Goal: Task Accomplishment & Management: Use online tool/utility

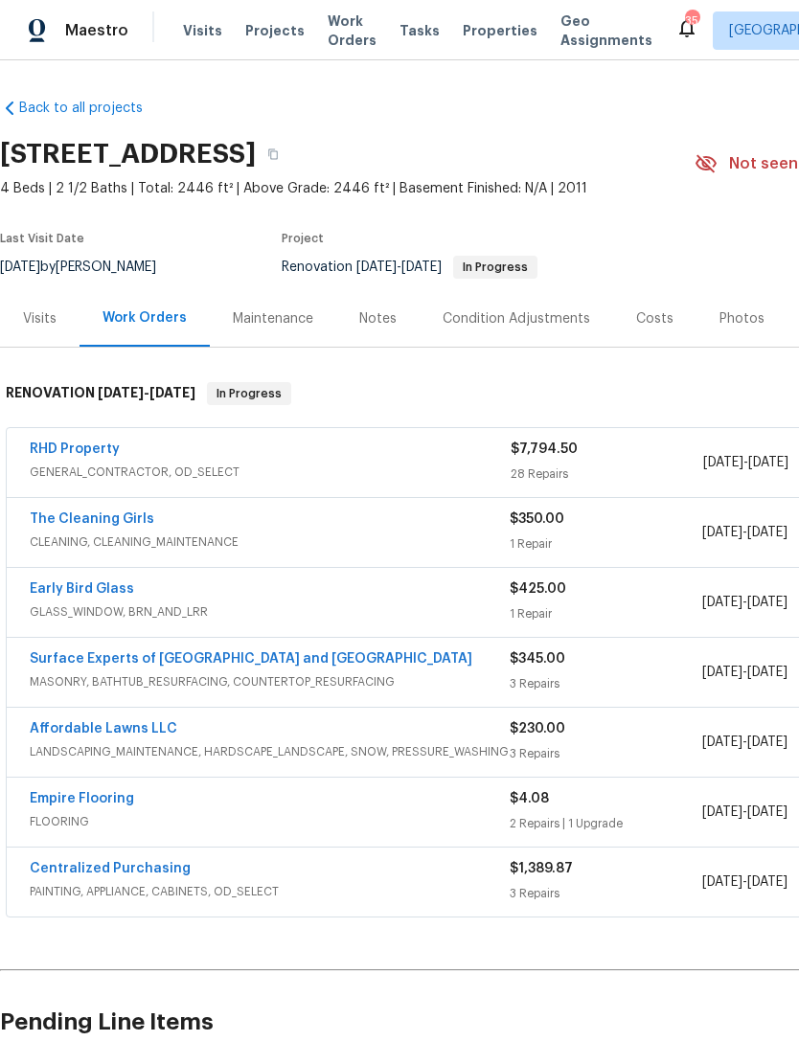
click at [382, 315] on div "Notes" at bounding box center [377, 318] width 37 height 19
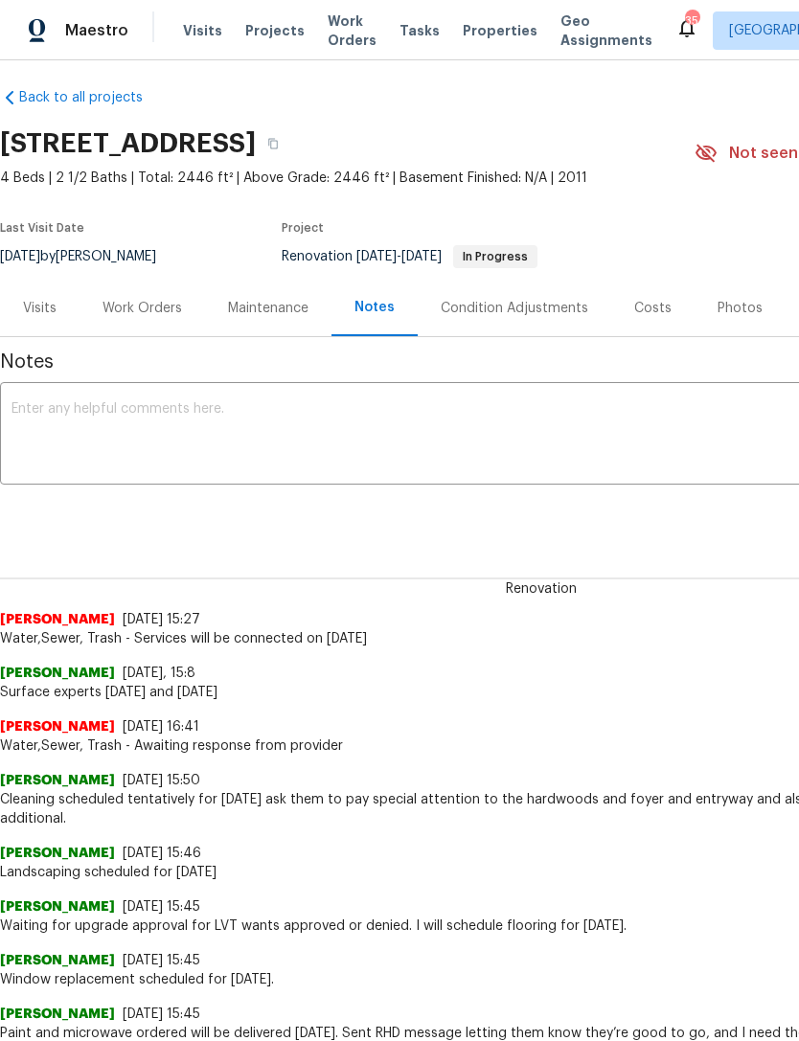
scroll to position [11, 0]
click at [158, 311] on div "Work Orders" at bounding box center [141, 308] width 79 height 19
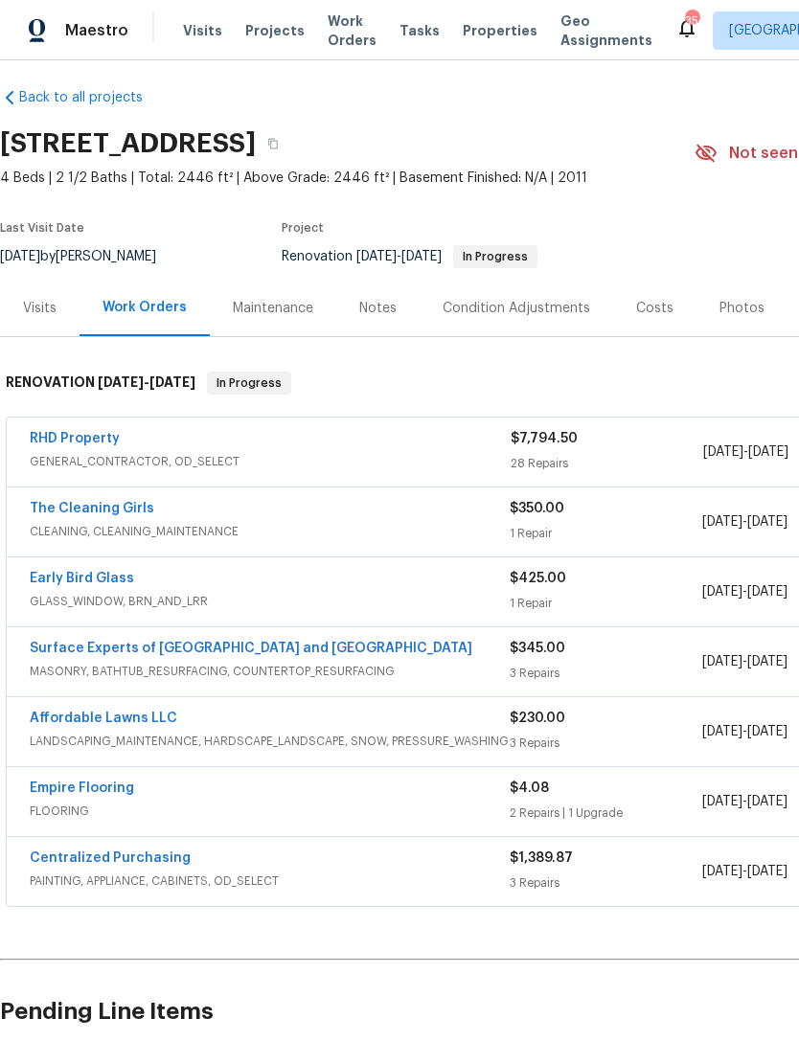
click at [75, 442] on link "RHD Property" at bounding box center [75, 438] width 90 height 13
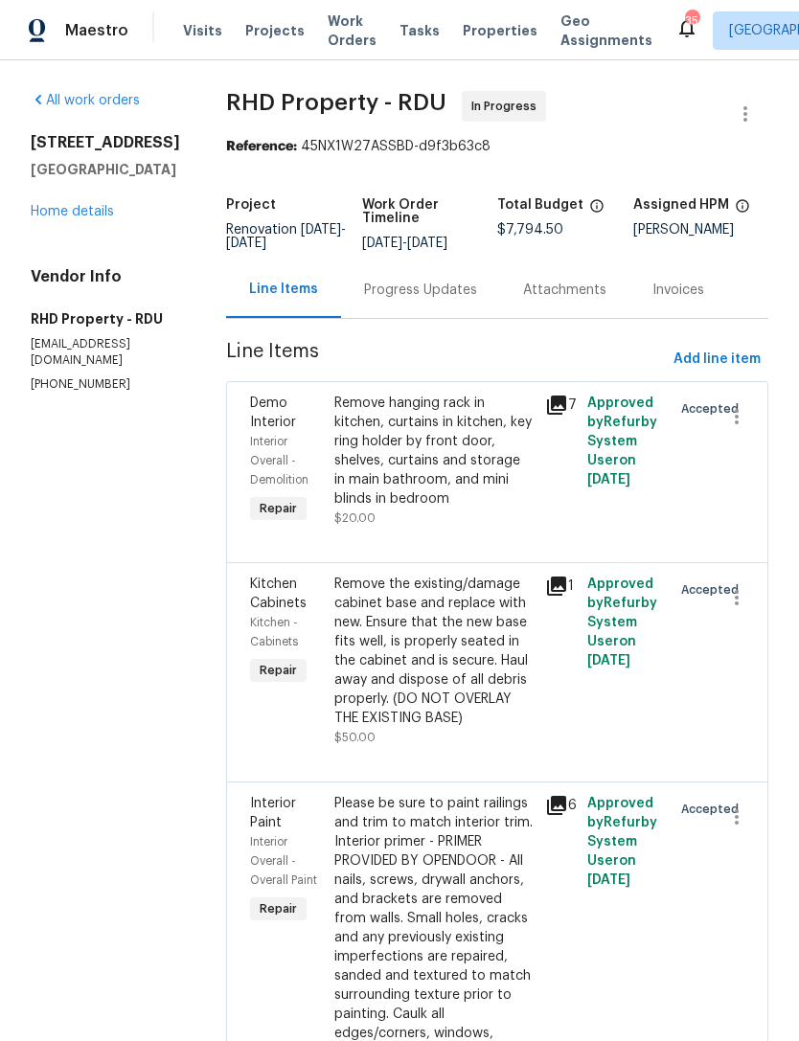
click at [459, 296] on div "Progress Updates" at bounding box center [420, 290] width 113 height 19
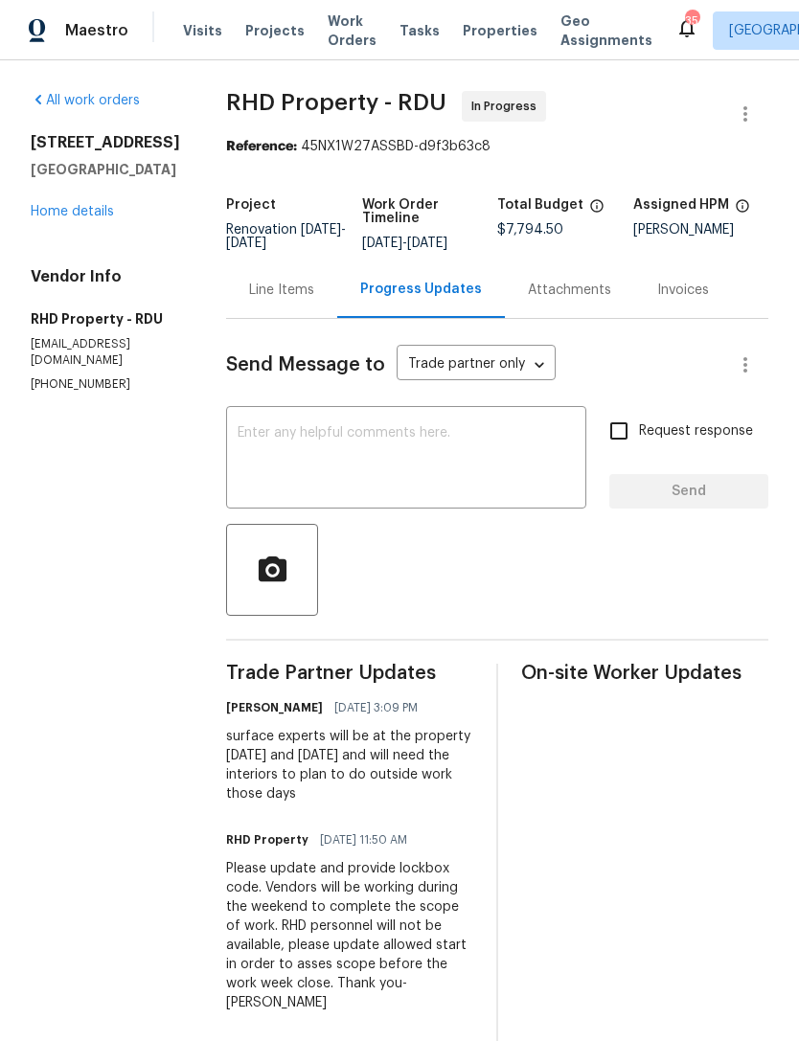
click at [87, 217] on link "Home details" at bounding box center [72, 211] width 83 height 13
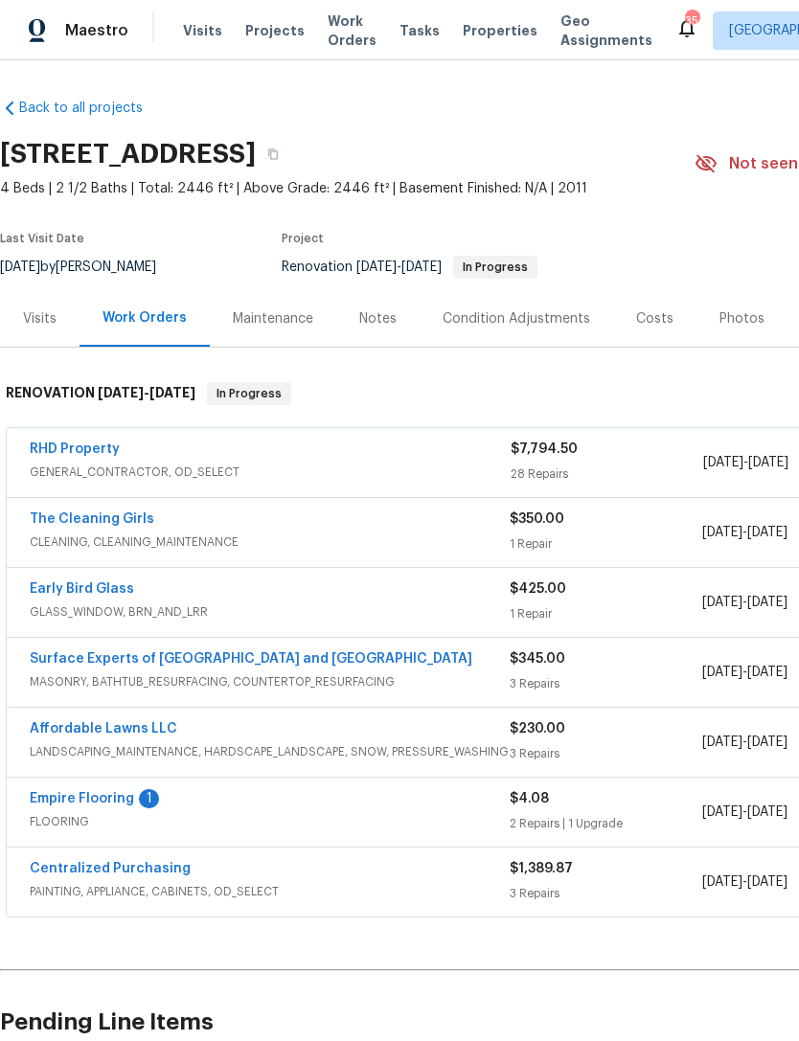
click at [398, 321] on div "Notes" at bounding box center [377, 318] width 83 height 57
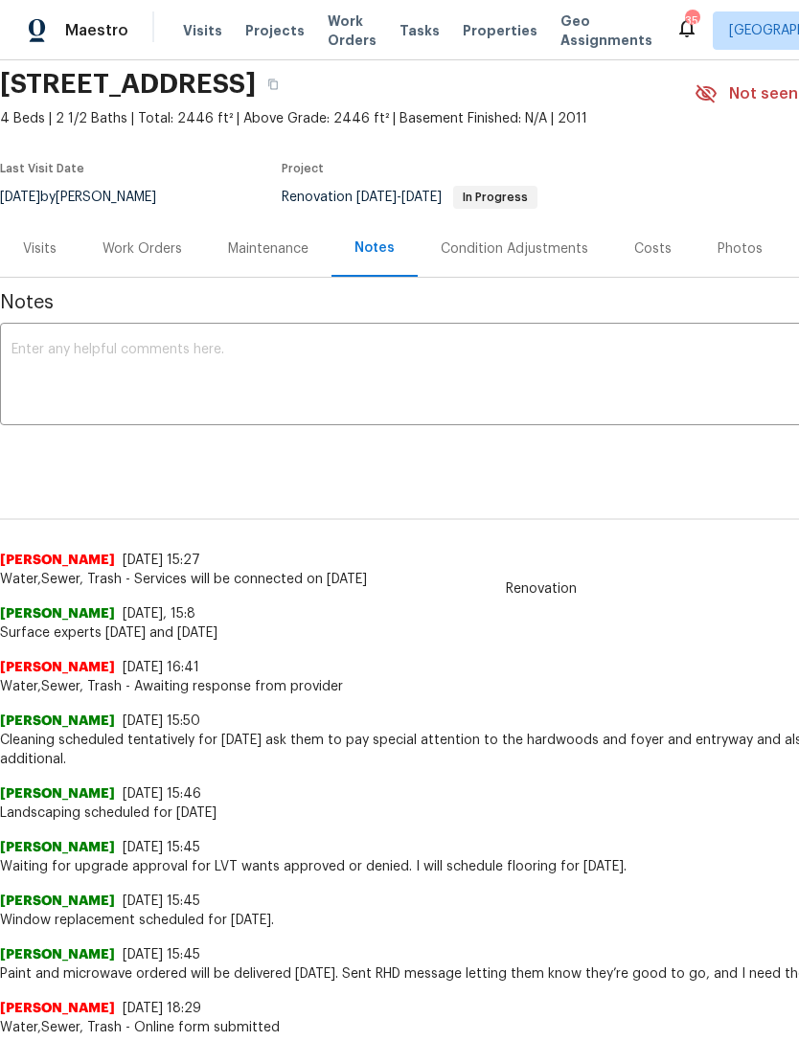
scroll to position [72, 0]
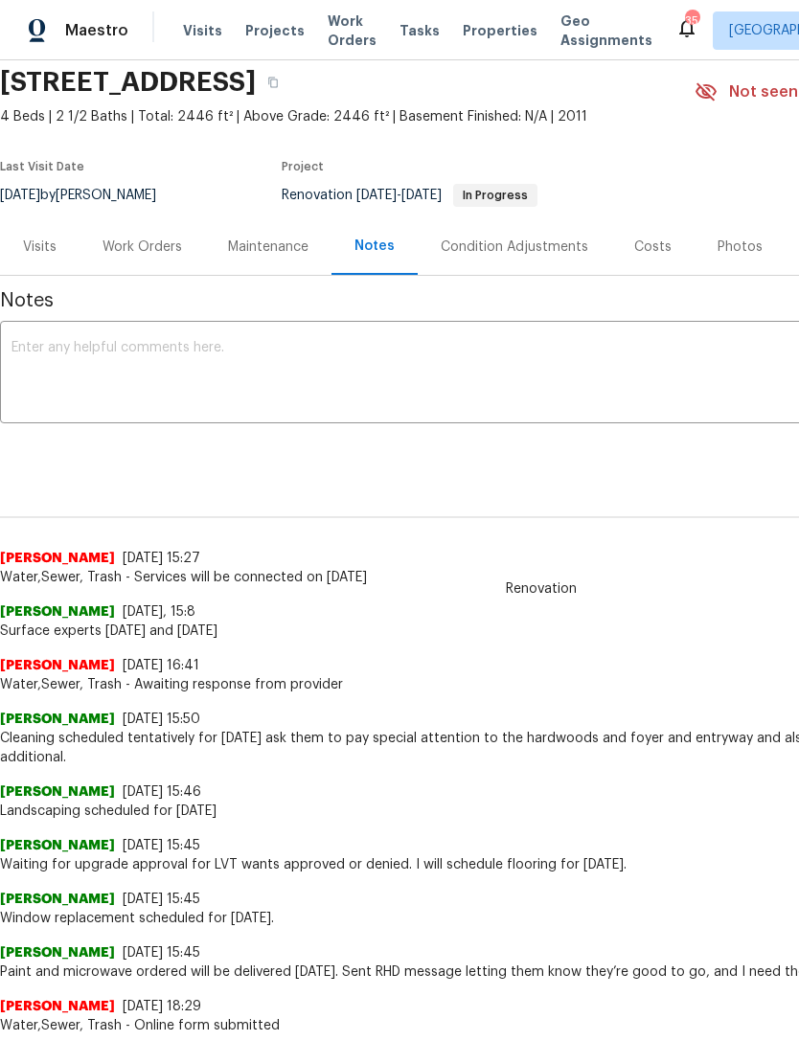
click at [153, 250] on div "Work Orders" at bounding box center [141, 247] width 79 height 19
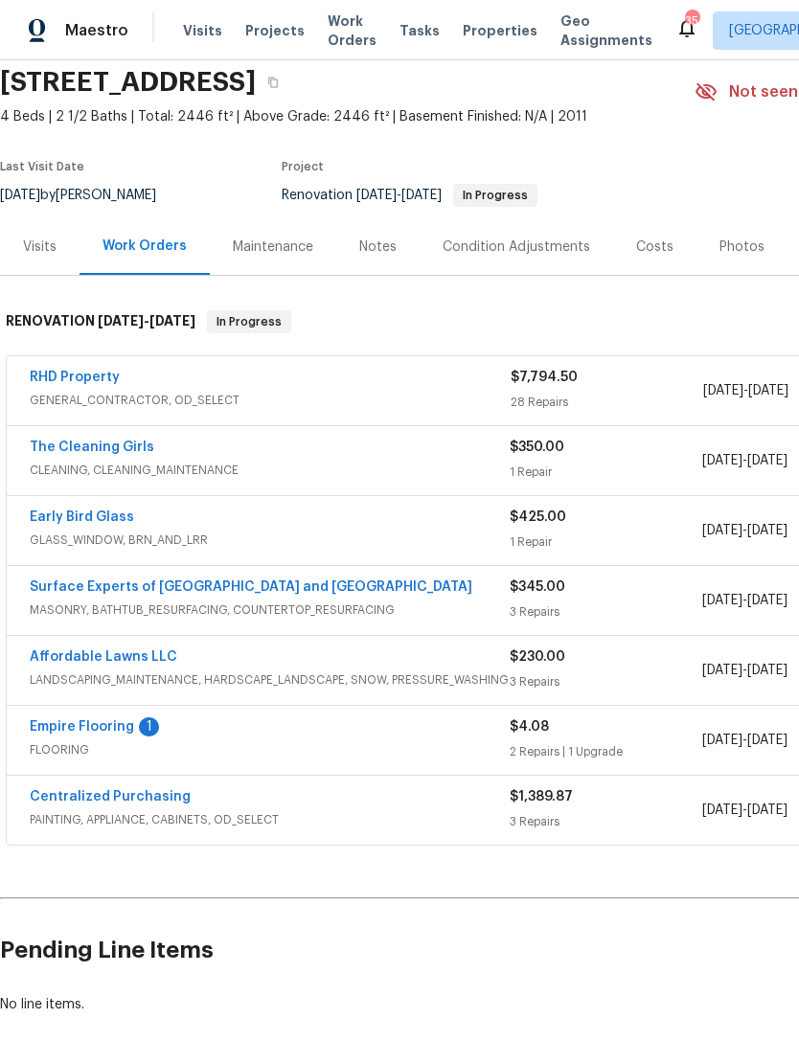
click at [131, 442] on link "The Cleaning Girls" at bounding box center [92, 447] width 125 height 13
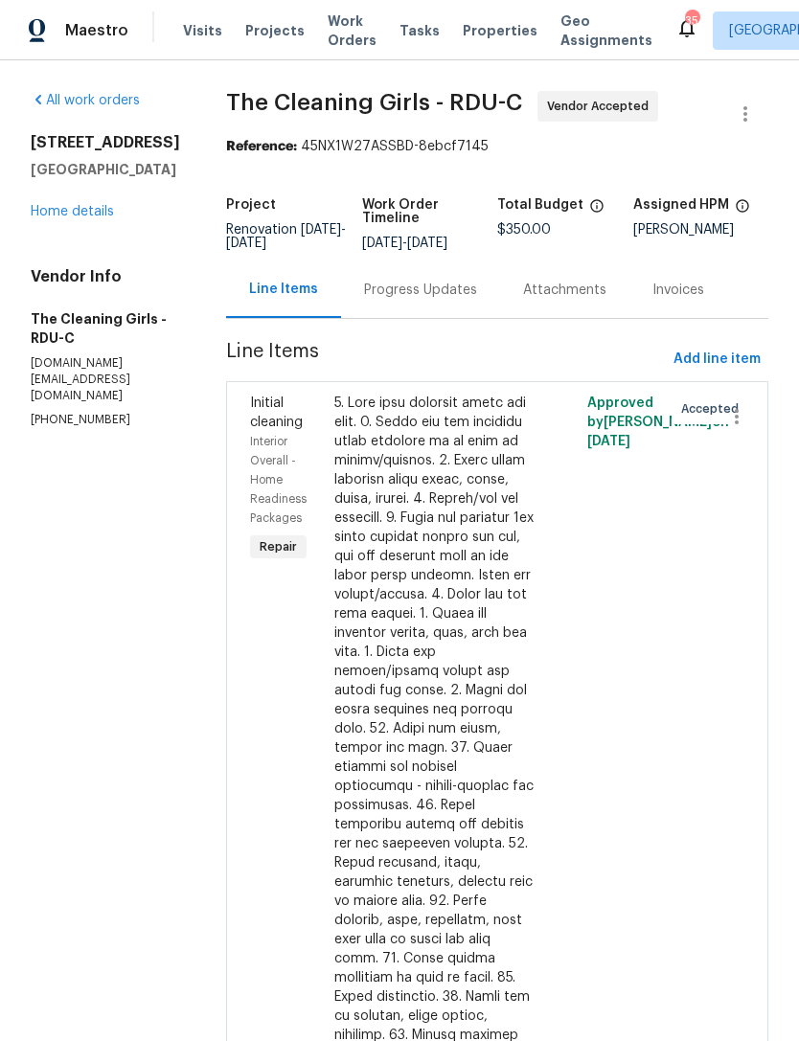
click at [439, 314] on div "Progress Updates" at bounding box center [420, 289] width 159 height 57
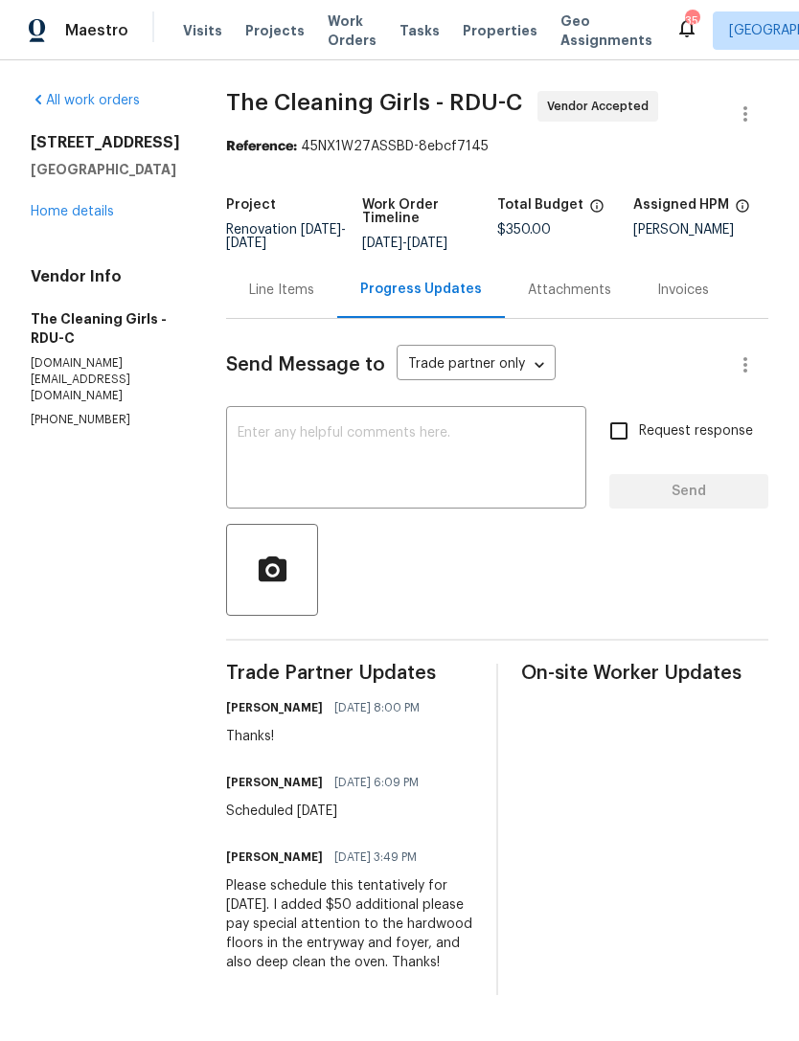
click at [73, 217] on link "Home details" at bounding box center [72, 211] width 83 height 13
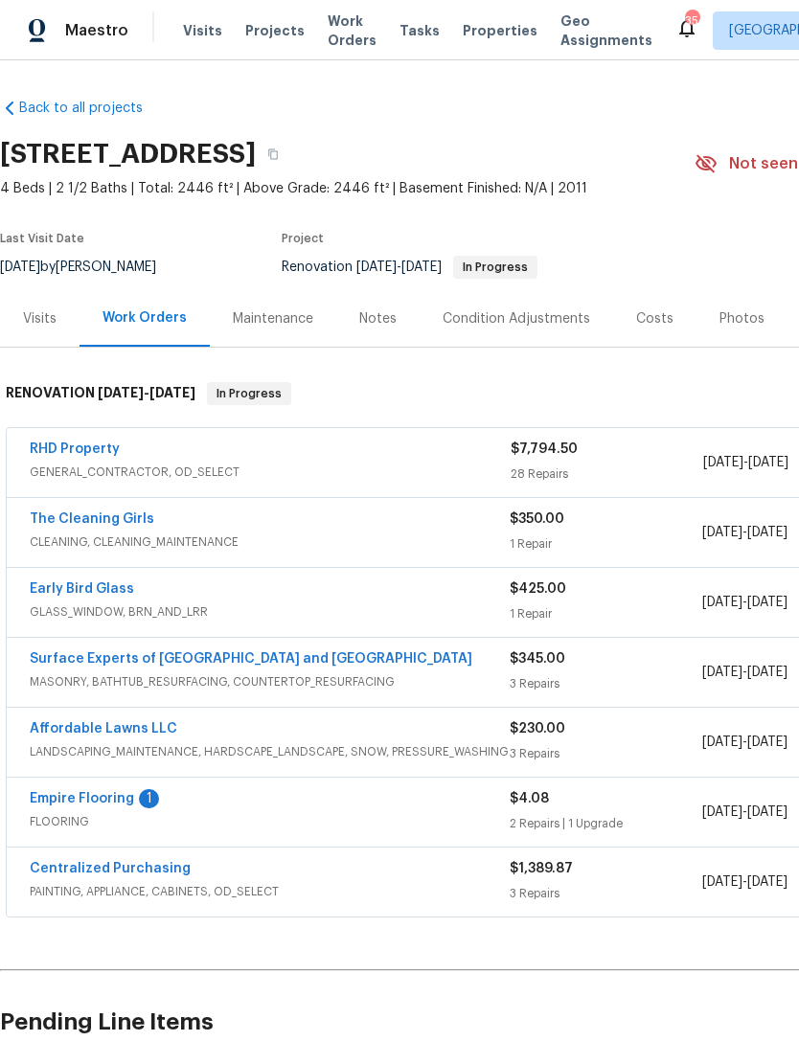
click at [82, 583] on link "Early Bird Glass" at bounding box center [82, 588] width 104 height 13
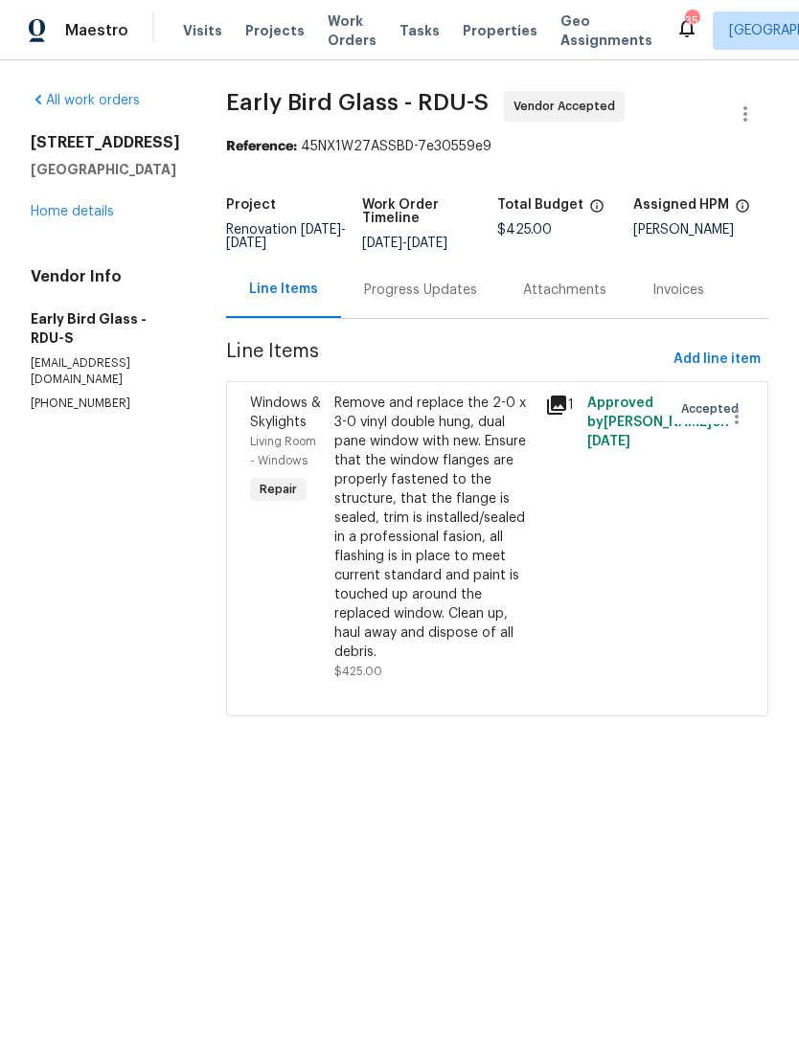
click at [432, 318] on div "Progress Updates" at bounding box center [420, 289] width 159 height 57
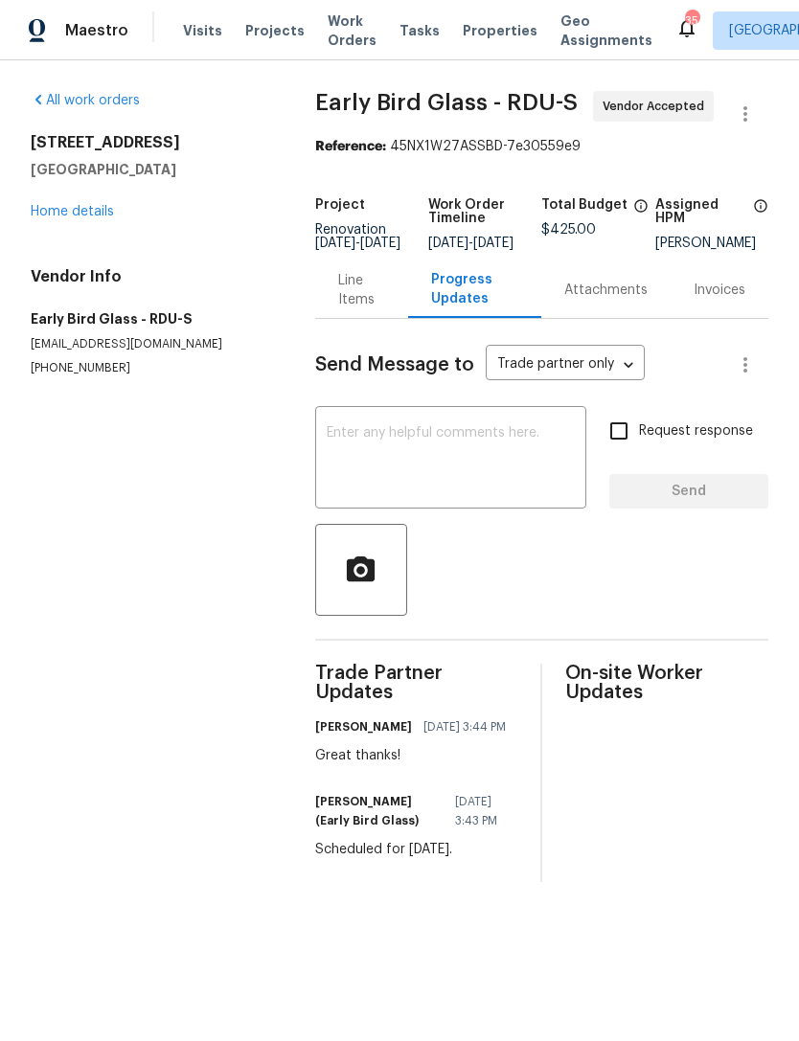
click at [83, 215] on link "Home details" at bounding box center [72, 211] width 83 height 13
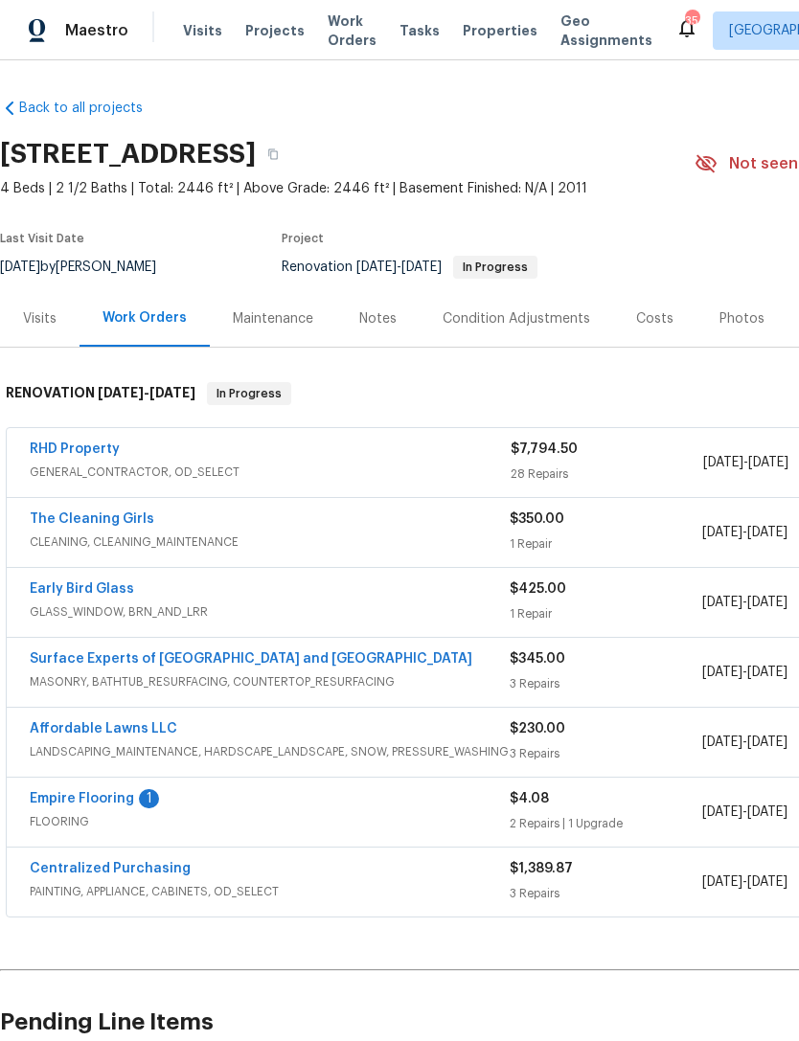
click at [64, 442] on link "RHD Property" at bounding box center [75, 448] width 90 height 13
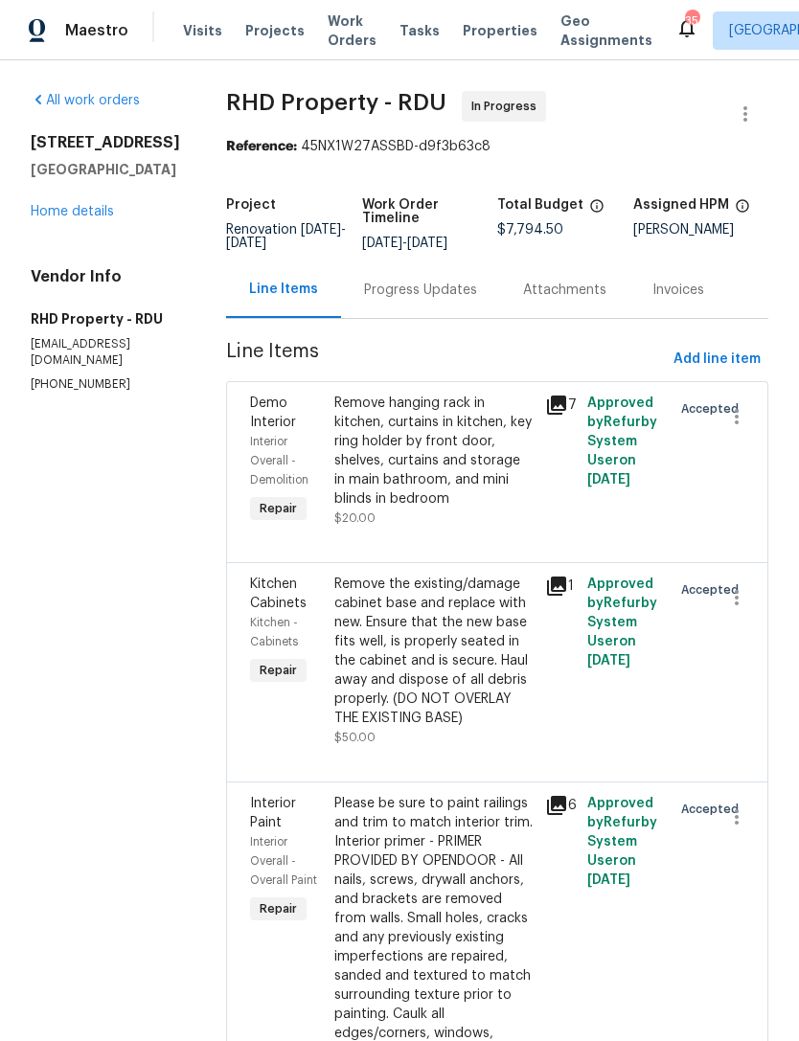
click at [448, 300] on div "Progress Updates" at bounding box center [420, 290] width 113 height 19
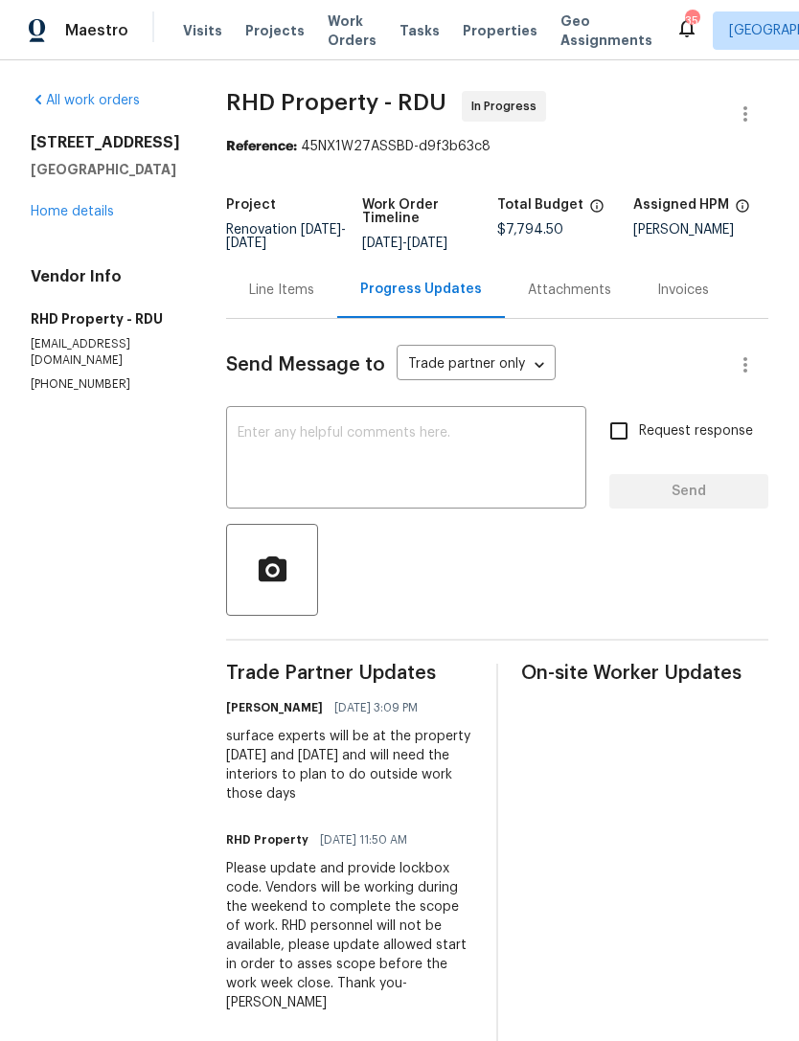
click at [91, 205] on link "Home details" at bounding box center [72, 211] width 83 height 13
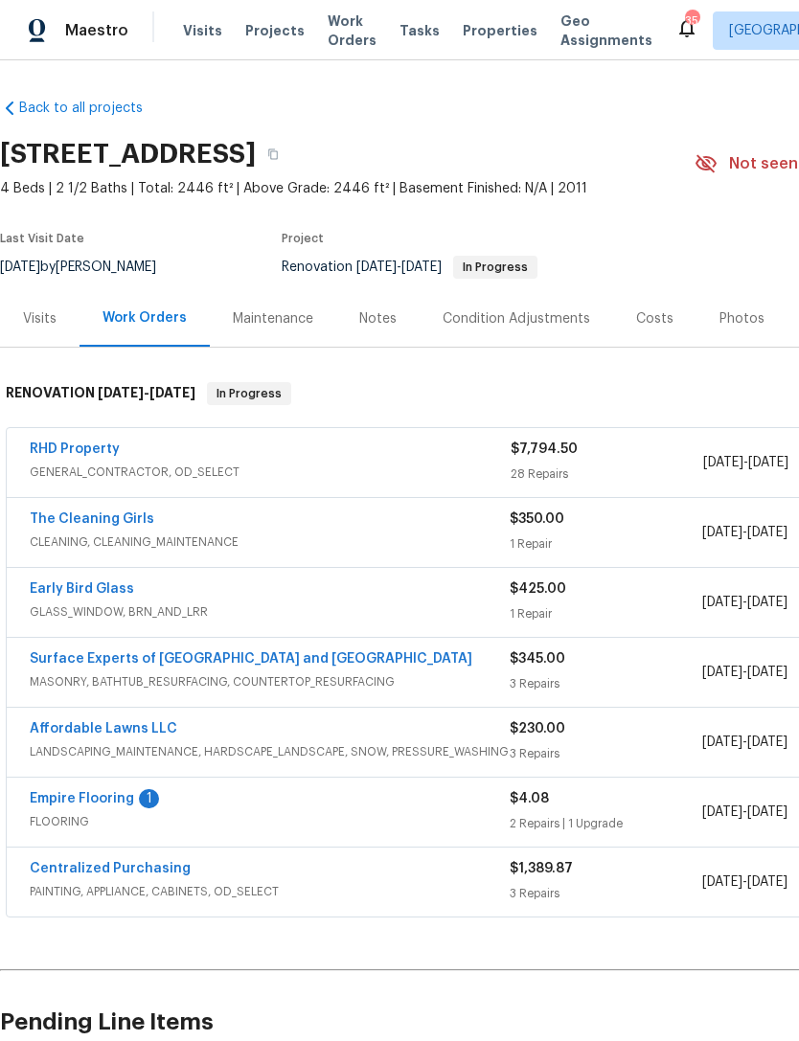
click at [125, 795] on link "Empire Flooring" at bounding box center [82, 798] width 104 height 13
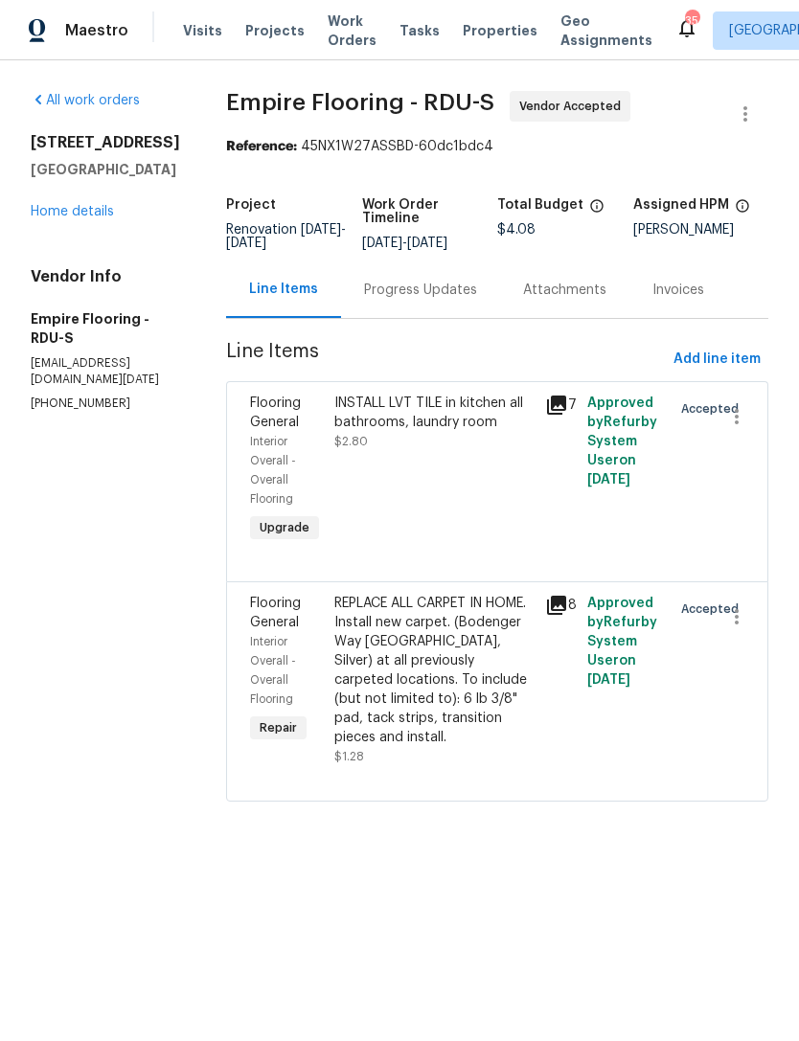
click at [441, 314] on div "Progress Updates" at bounding box center [420, 289] width 159 height 57
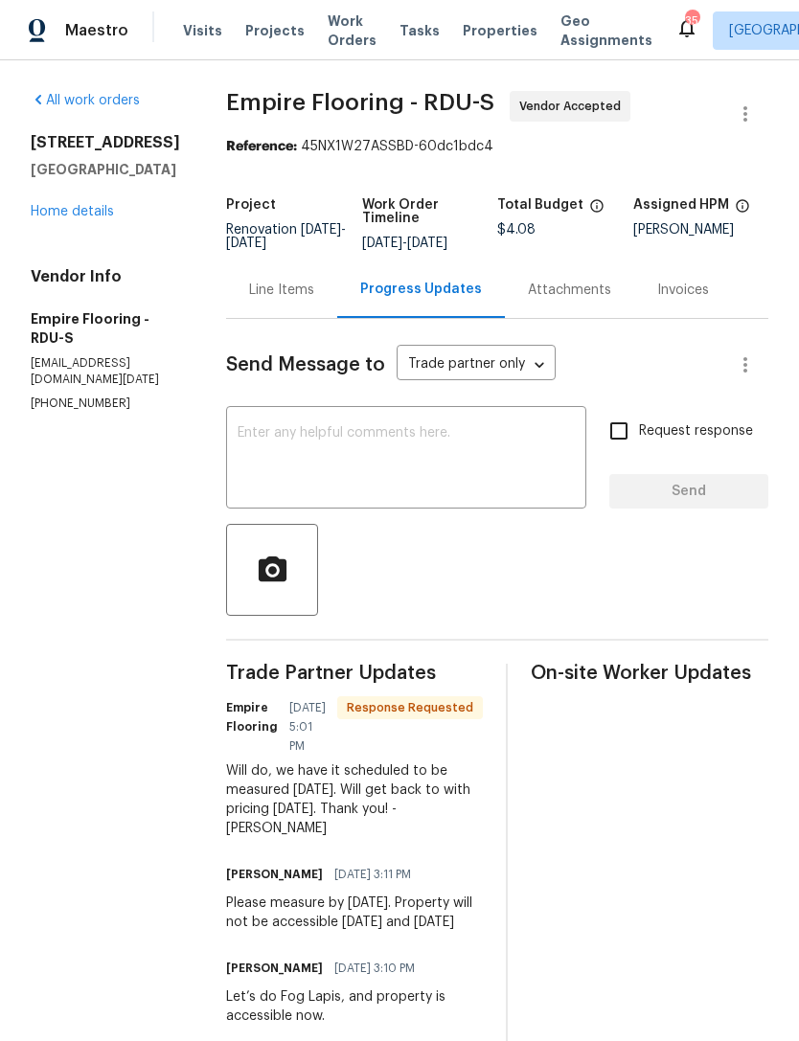
click at [414, 493] on textarea at bounding box center [406, 459] width 337 height 67
click at [80, 209] on link "Home details" at bounding box center [72, 211] width 83 height 13
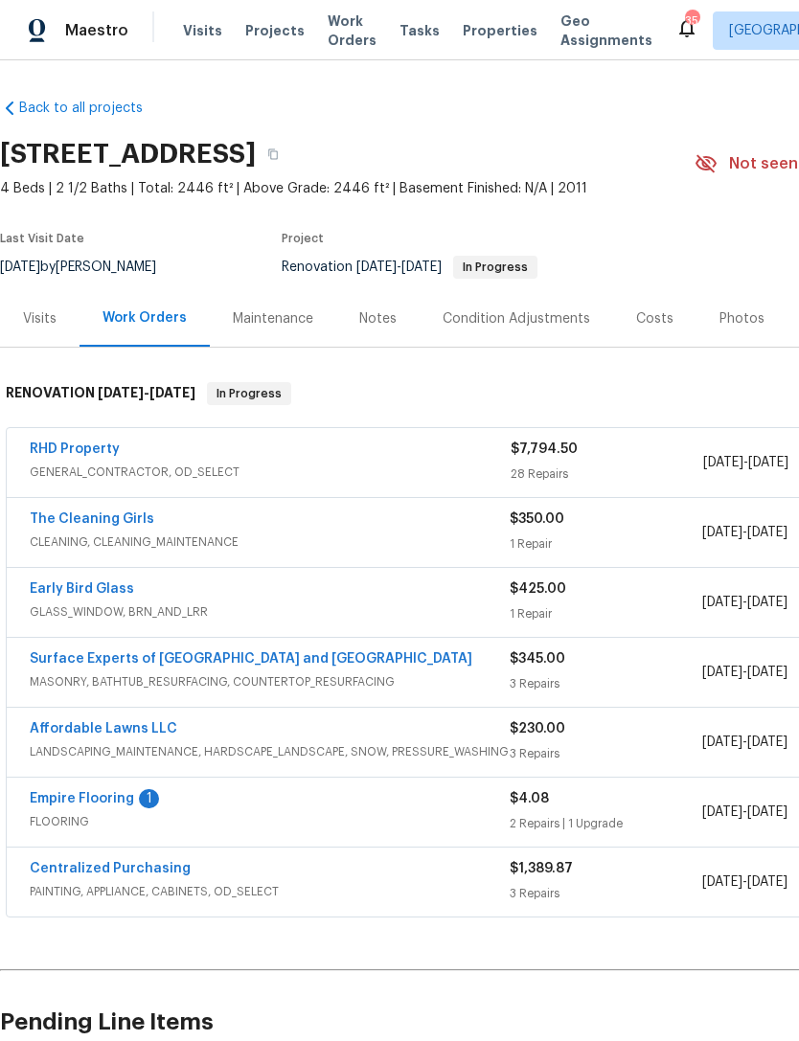
click at [102, 445] on link "RHD Property" at bounding box center [75, 448] width 90 height 13
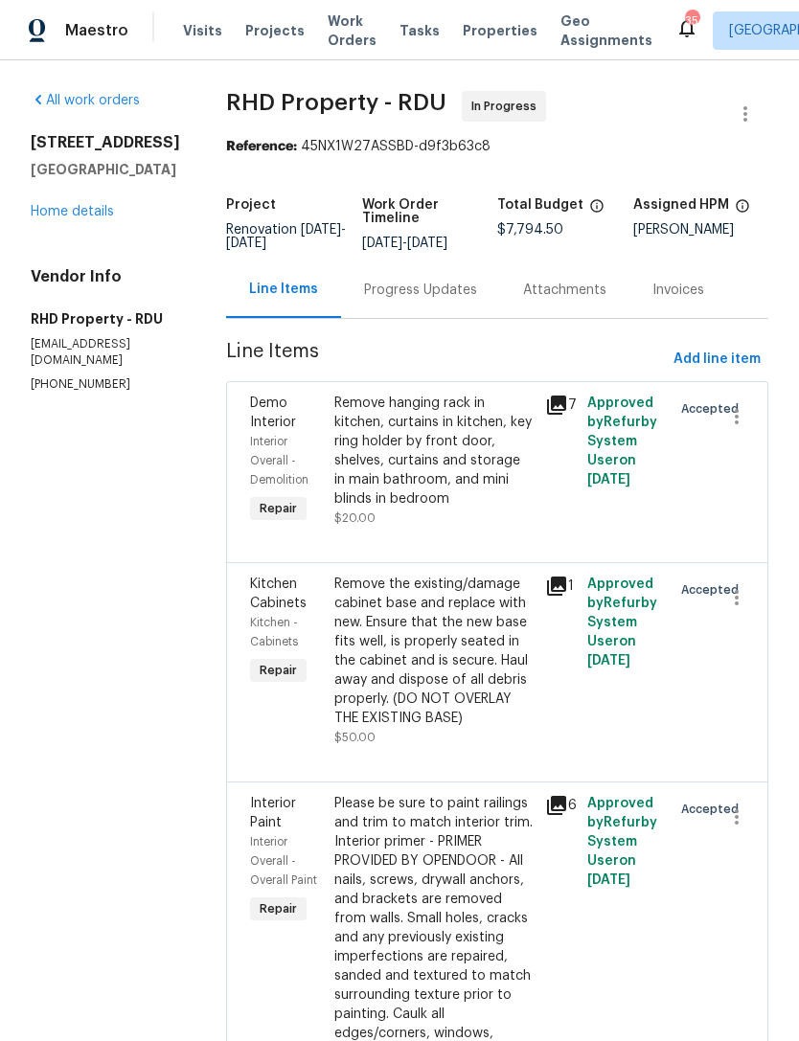
click at [477, 300] on div "Progress Updates" at bounding box center [420, 290] width 113 height 19
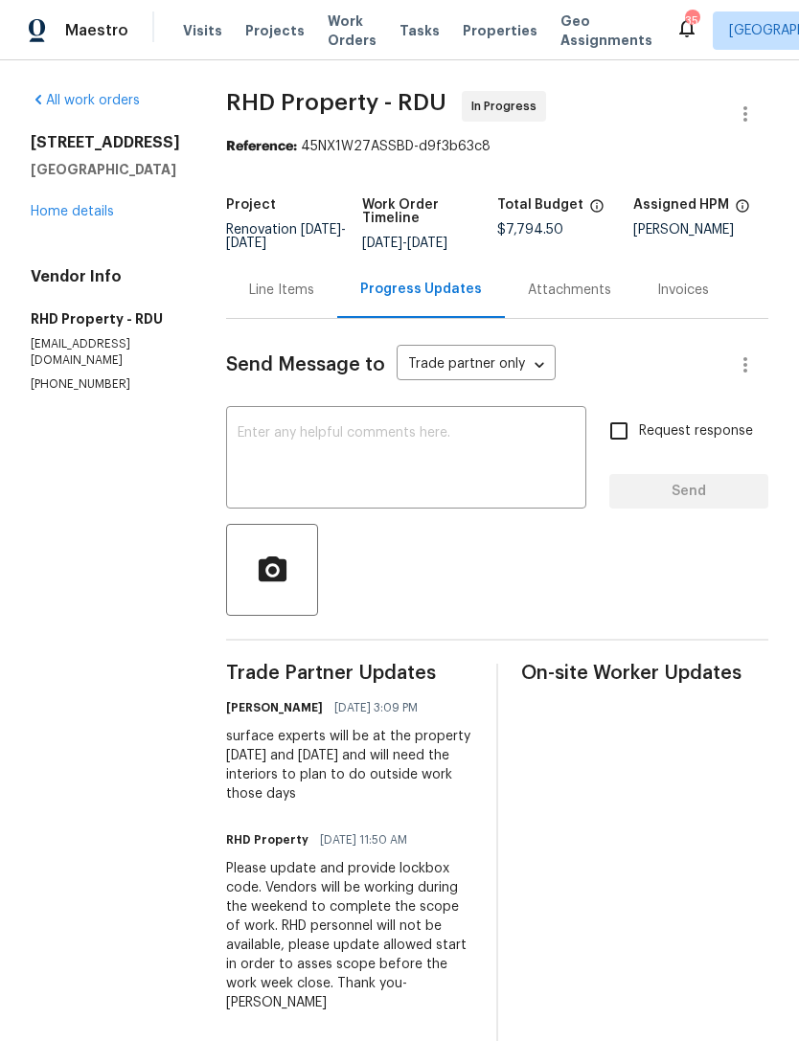
click at [83, 208] on link "Home details" at bounding box center [72, 211] width 83 height 13
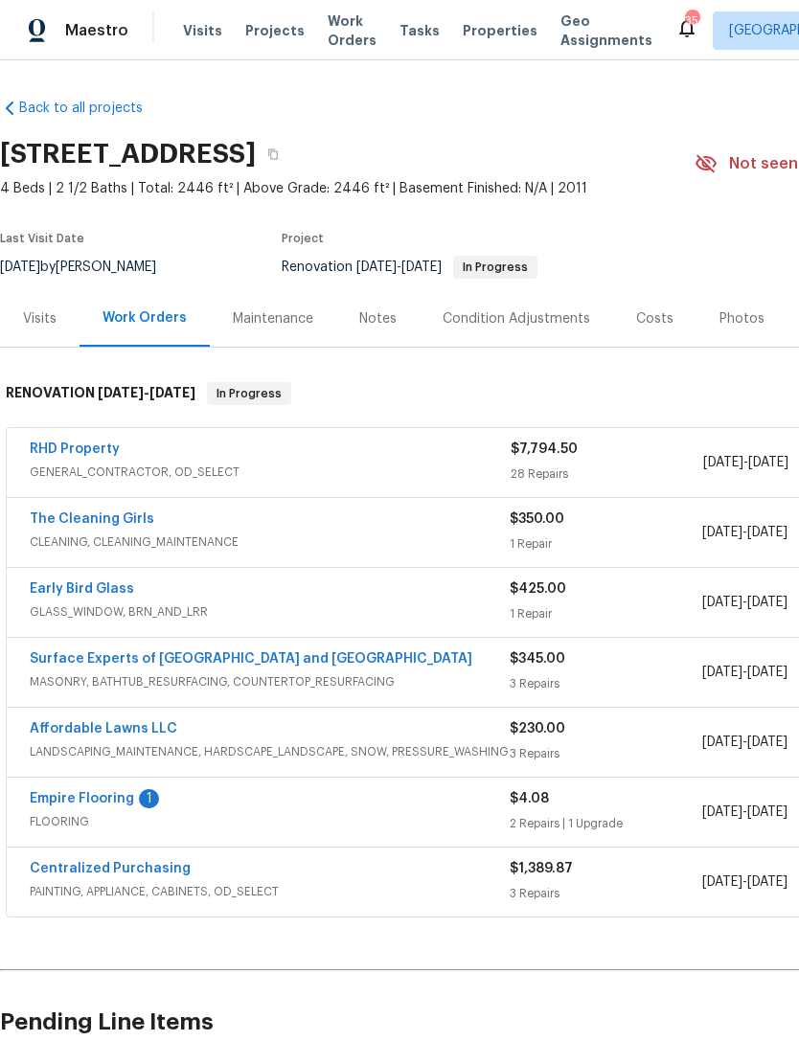
click at [123, 792] on link "Empire Flooring" at bounding box center [82, 798] width 104 height 13
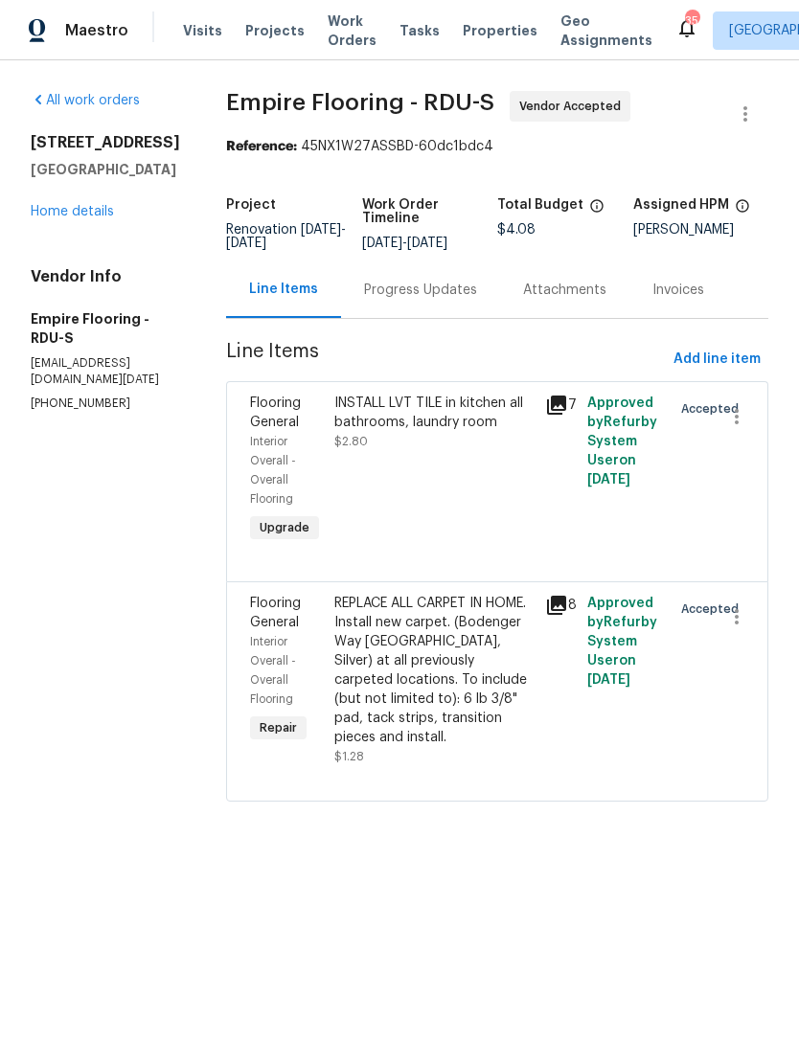
click at [444, 315] on div "Progress Updates" at bounding box center [420, 289] width 159 height 57
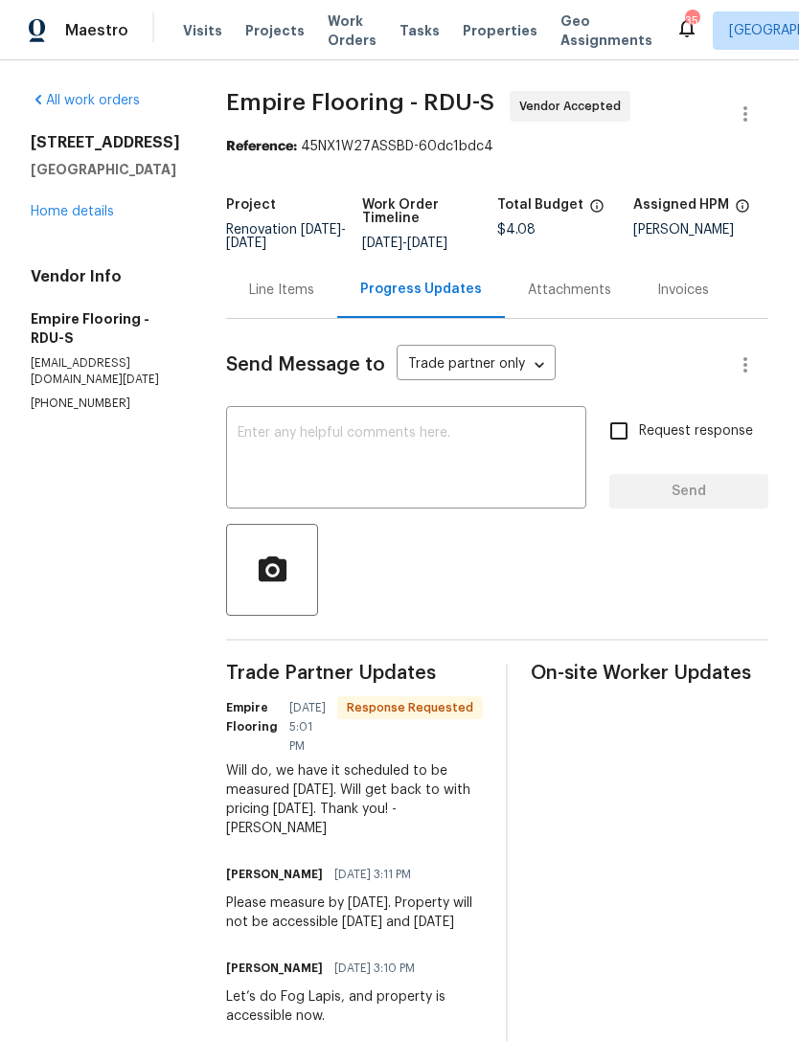
click at [478, 482] on textarea at bounding box center [406, 459] width 337 height 67
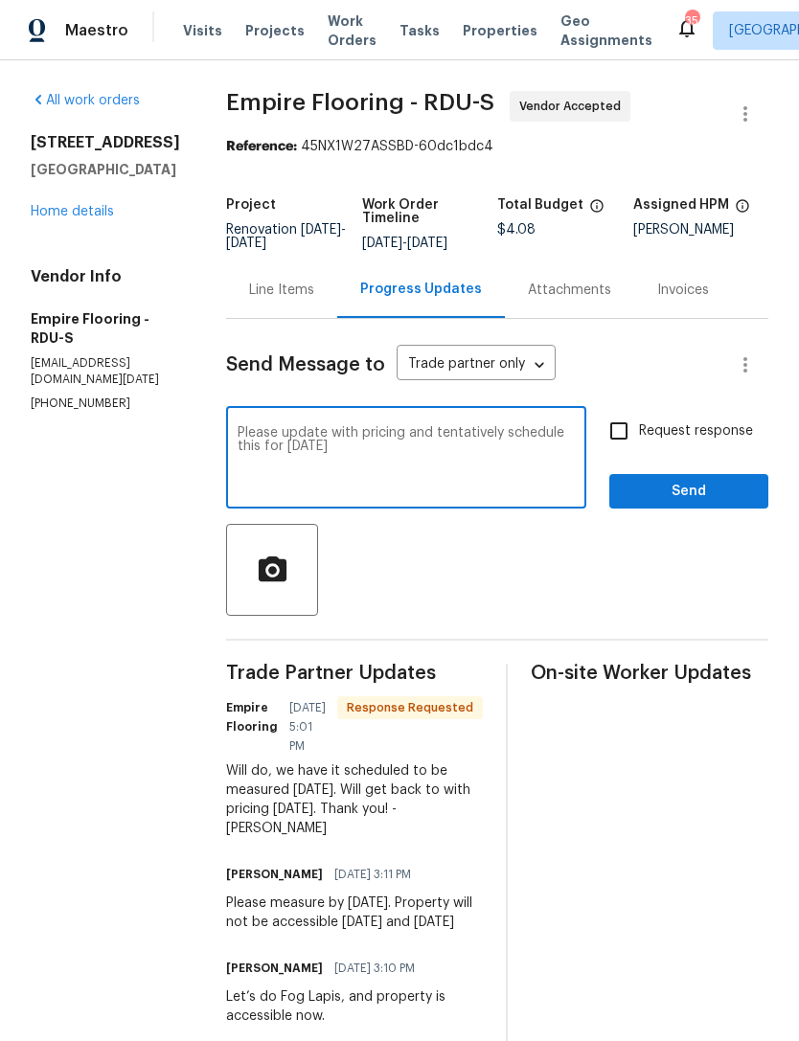
type textarea "Please update with pricing and tentatively schedule this for Saturday 9/13"
click at [622, 451] on input "Request response" at bounding box center [619, 431] width 40 height 40
checkbox input "true"
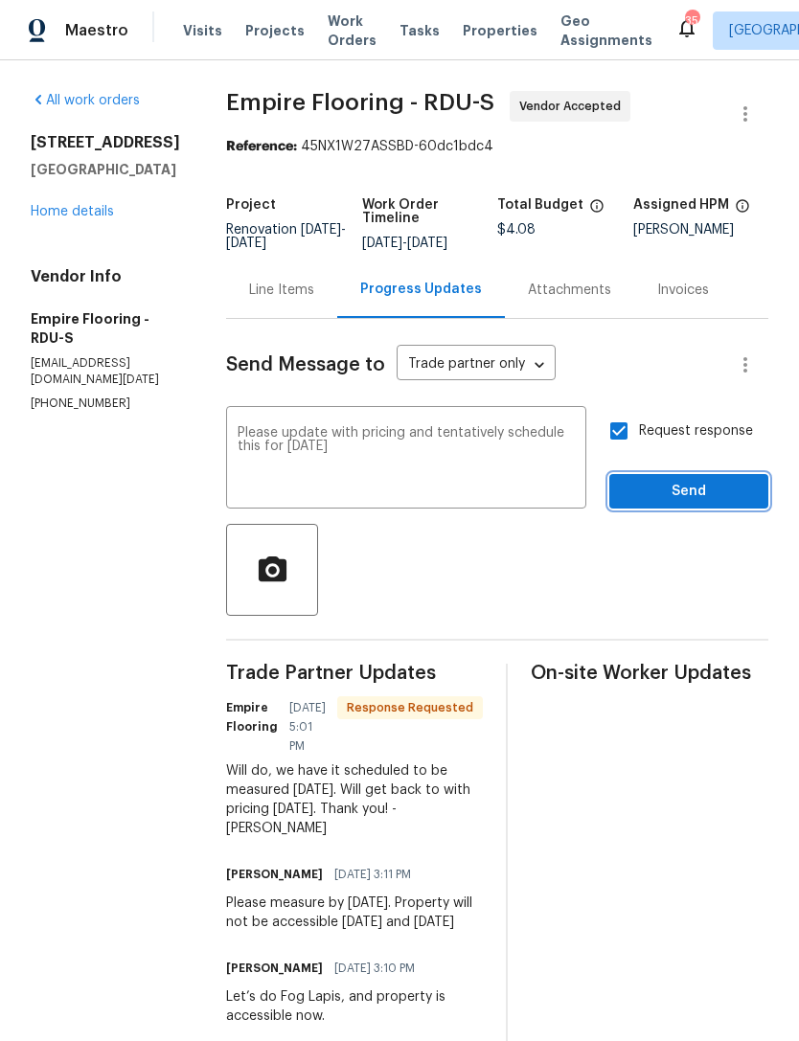
click at [669, 503] on span "Send" at bounding box center [688, 492] width 128 height 24
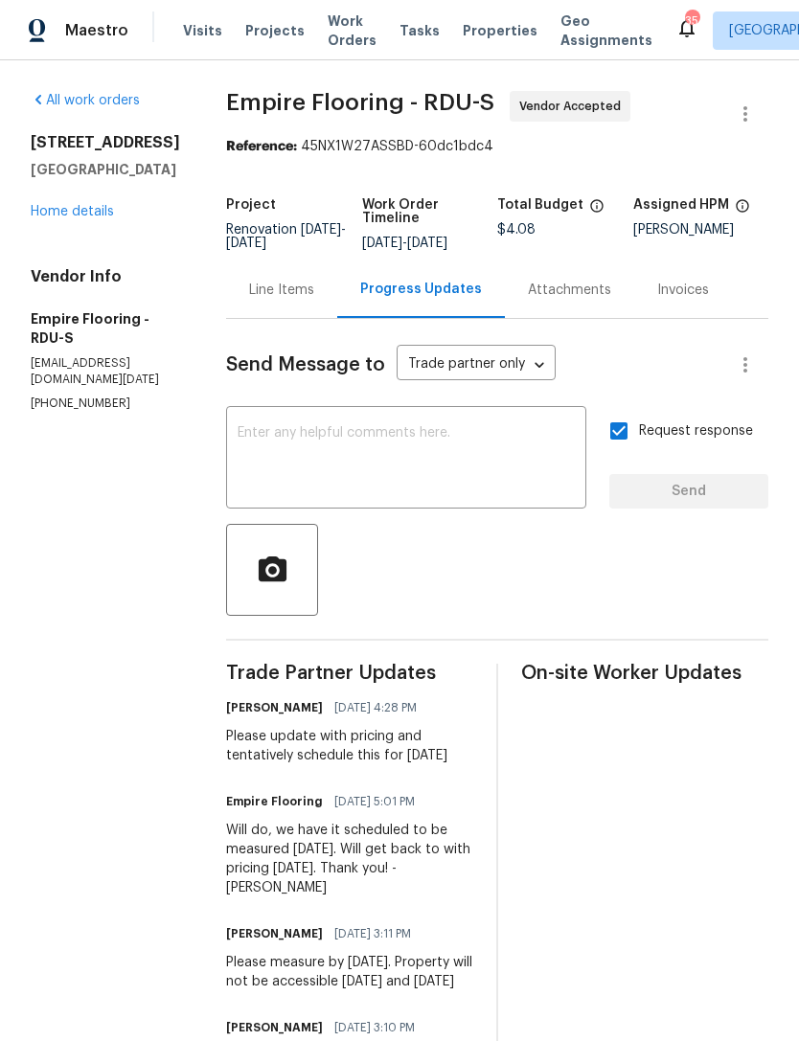
click at [78, 214] on link "Home details" at bounding box center [72, 211] width 83 height 13
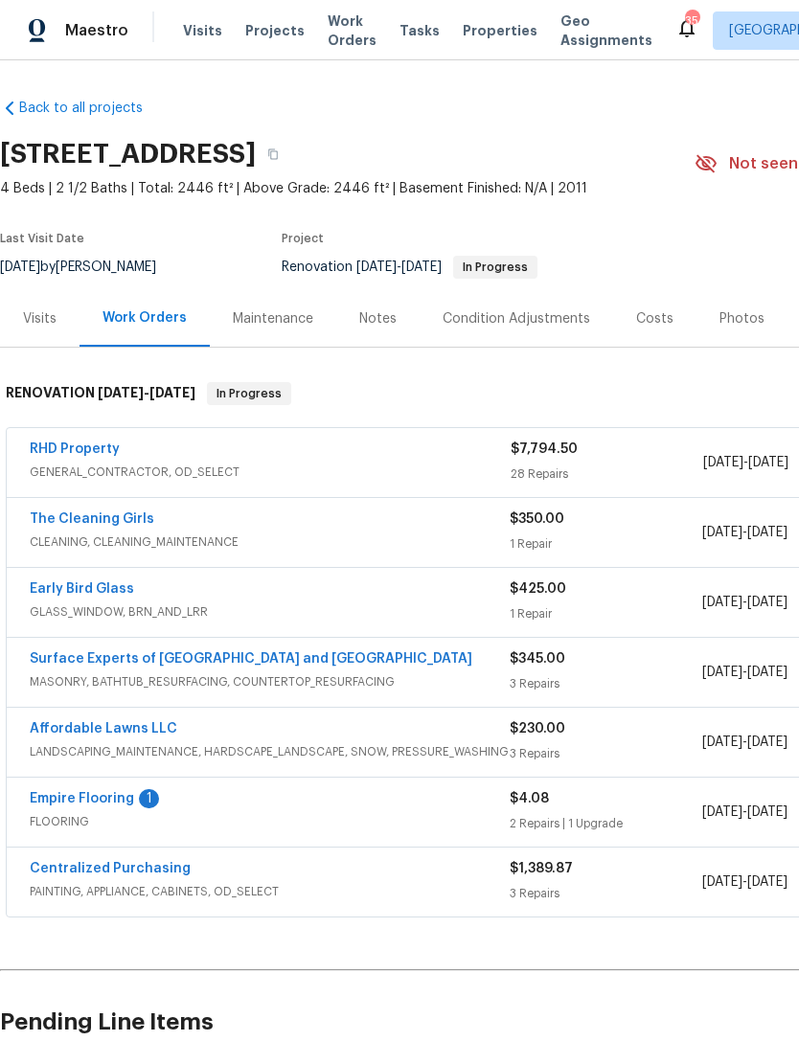
click at [385, 321] on div "Notes" at bounding box center [377, 318] width 37 height 19
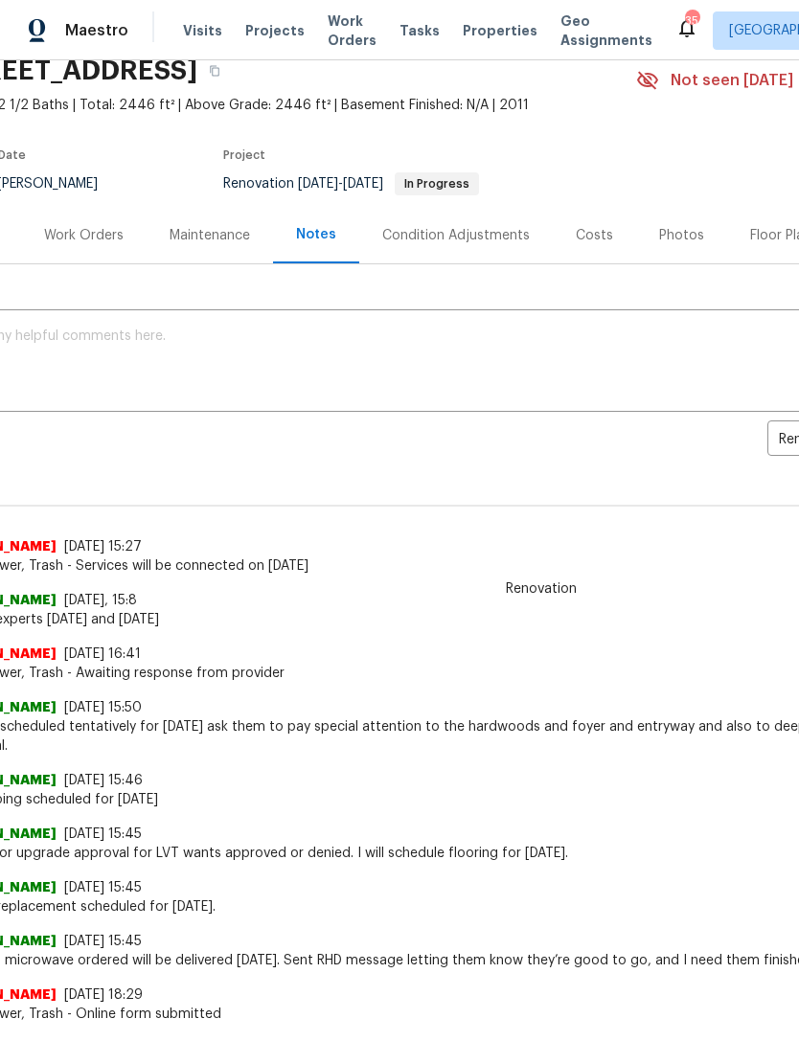
scroll to position [80, 62]
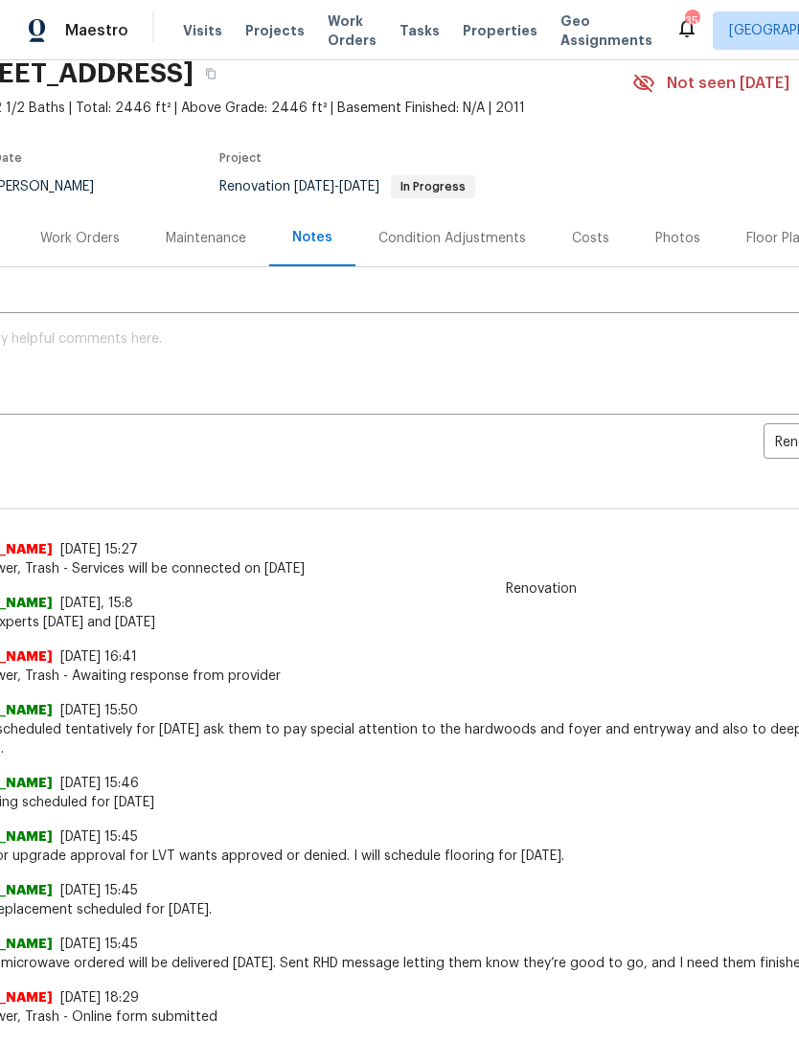
click at [554, 346] on textarea at bounding box center [478, 365] width 1059 height 67
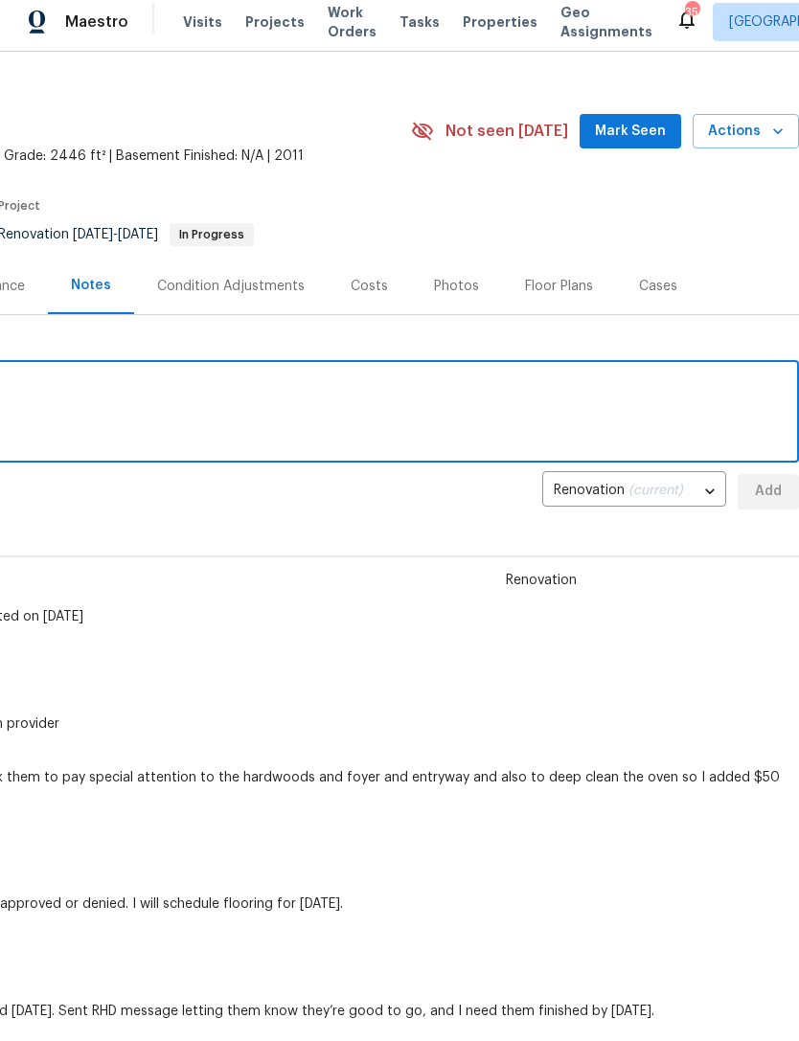
scroll to position [24, 283]
click at [659, 401] on textarea at bounding box center [257, 413] width 1059 height 67
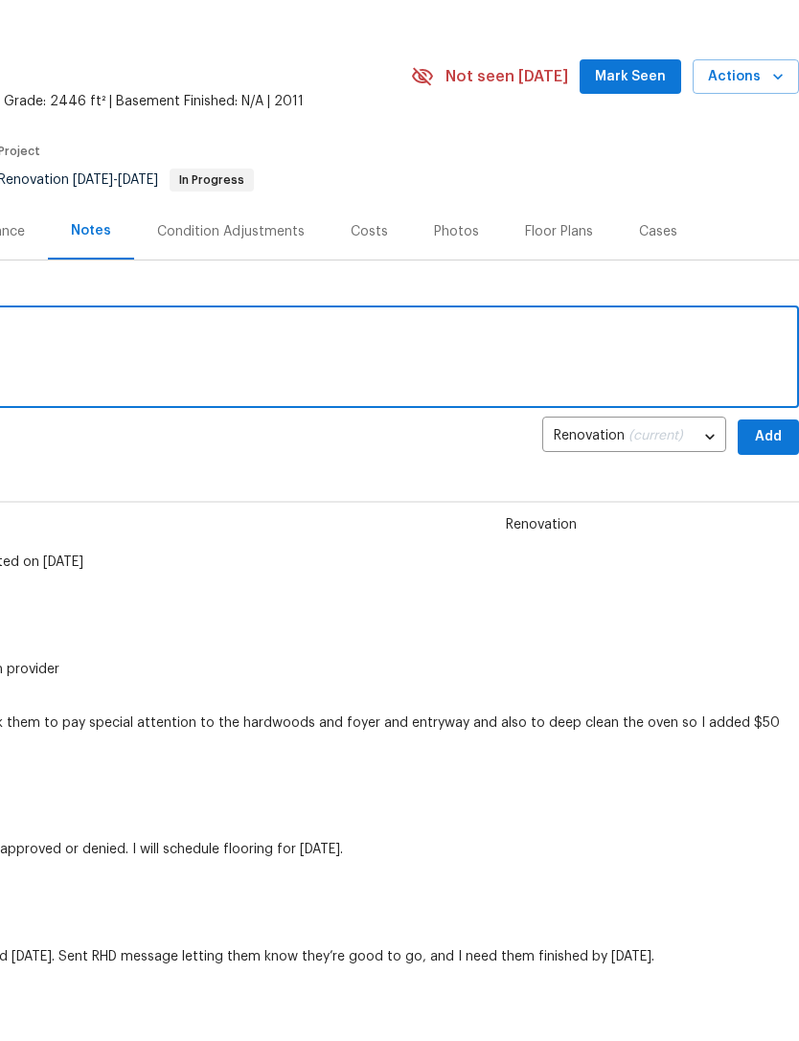
scroll to position [23, 283]
type textarea "Flooring scheduled tentatively for Saturday, September 13"
click at [769, 482] on span "Add" at bounding box center [768, 494] width 31 height 24
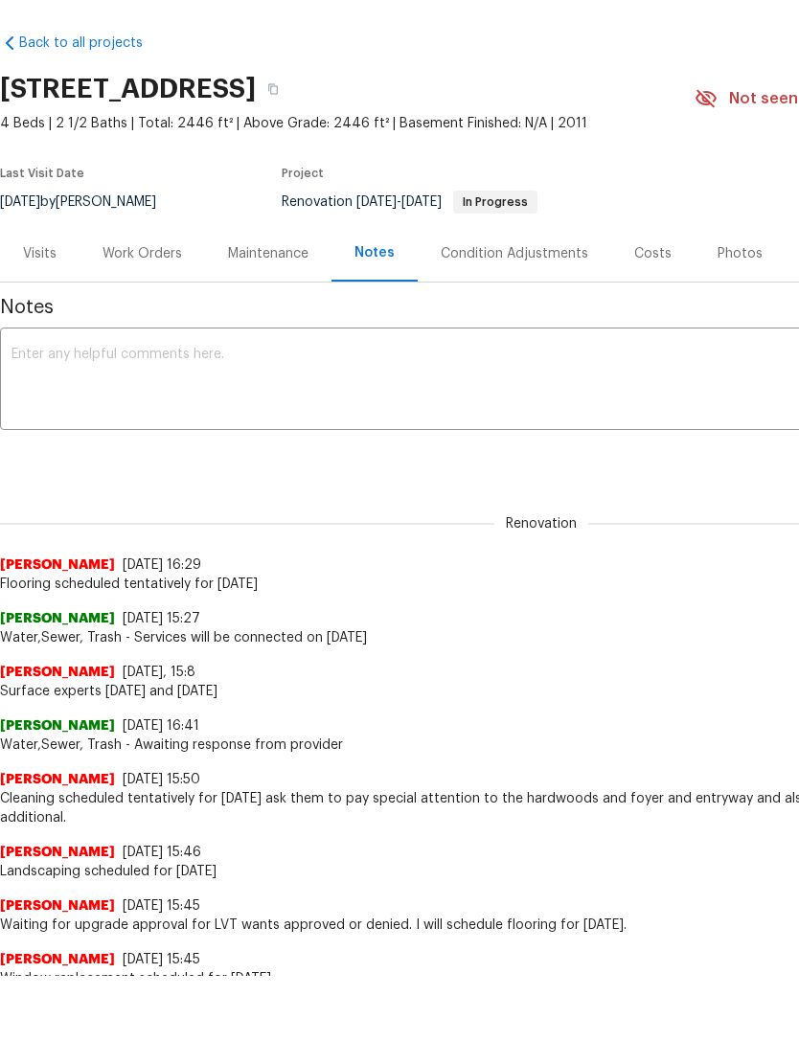
scroll to position [0, 0]
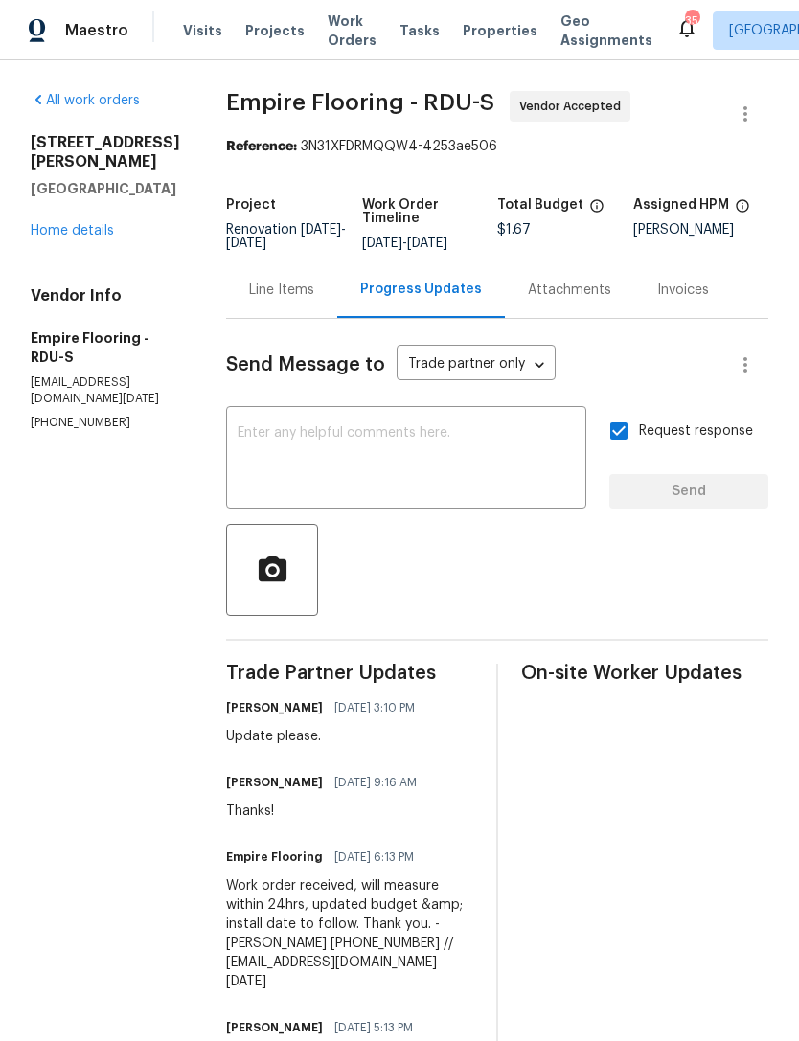
click at [92, 224] on link "Home details" at bounding box center [72, 230] width 83 height 13
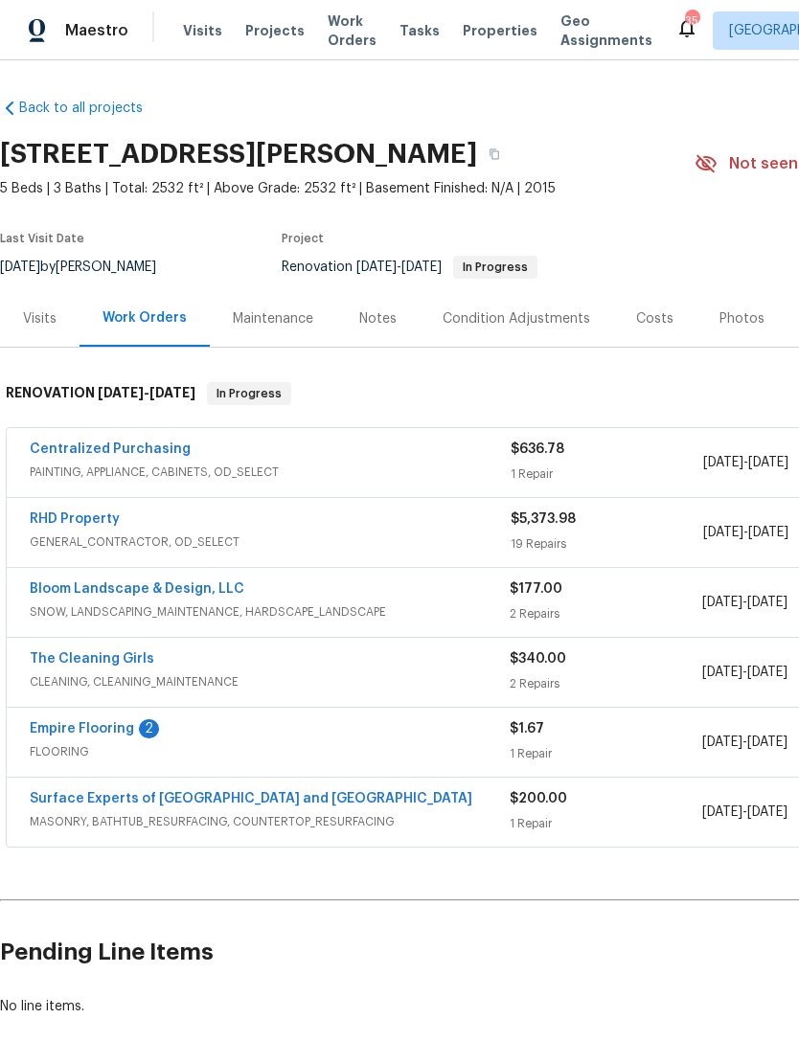
click at [116, 728] on link "Empire Flooring" at bounding box center [82, 728] width 104 height 13
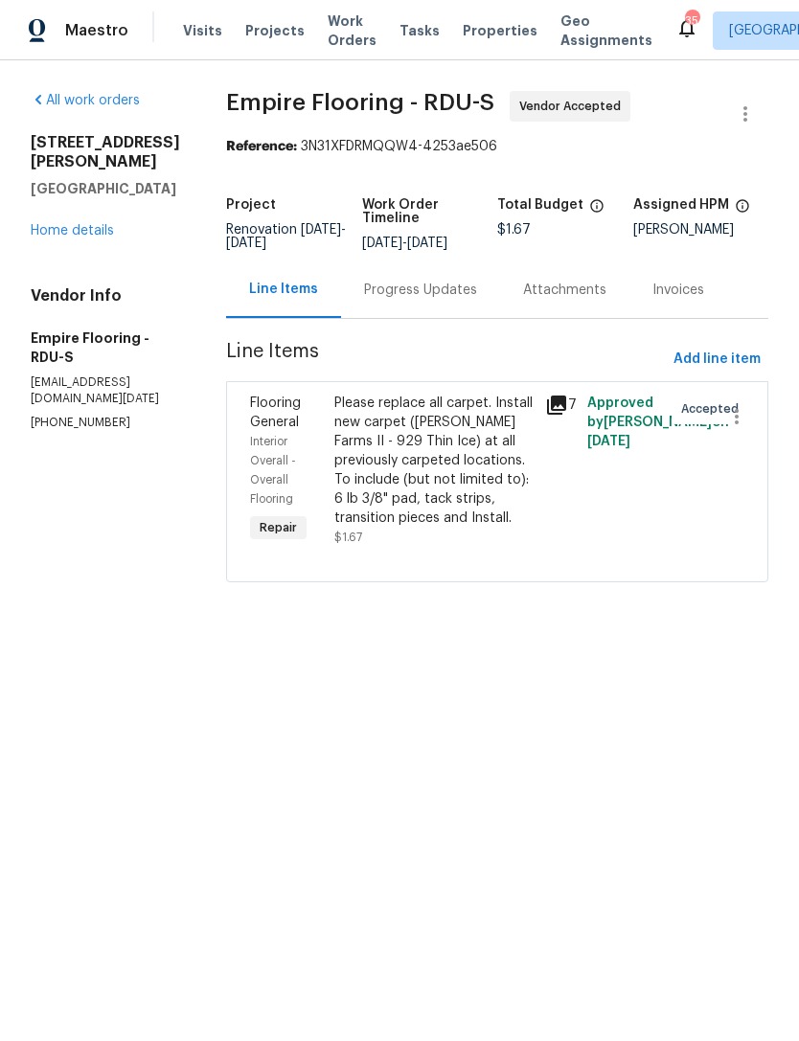
click at [439, 479] on div "Please replace all carpet. Install new carpet ([PERSON_NAME] Farms II - 929 Thi…" at bounding box center [433, 461] width 199 height 134
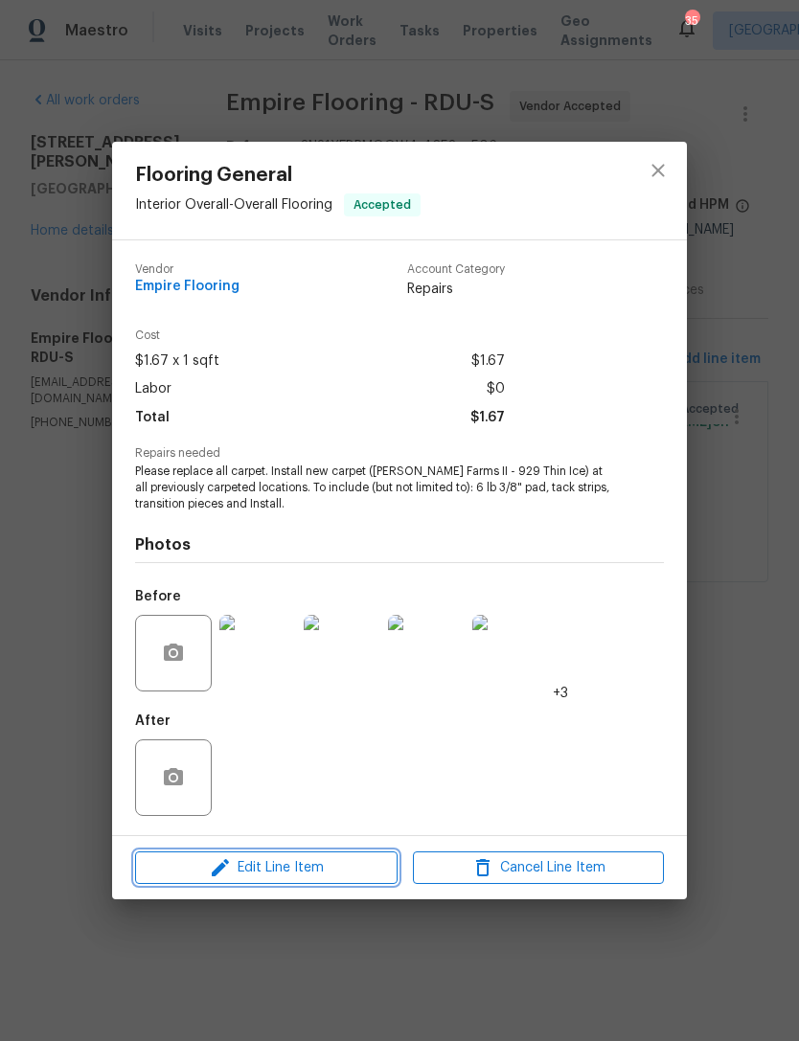
click at [300, 875] on span "Edit Line Item" at bounding box center [266, 868] width 251 height 24
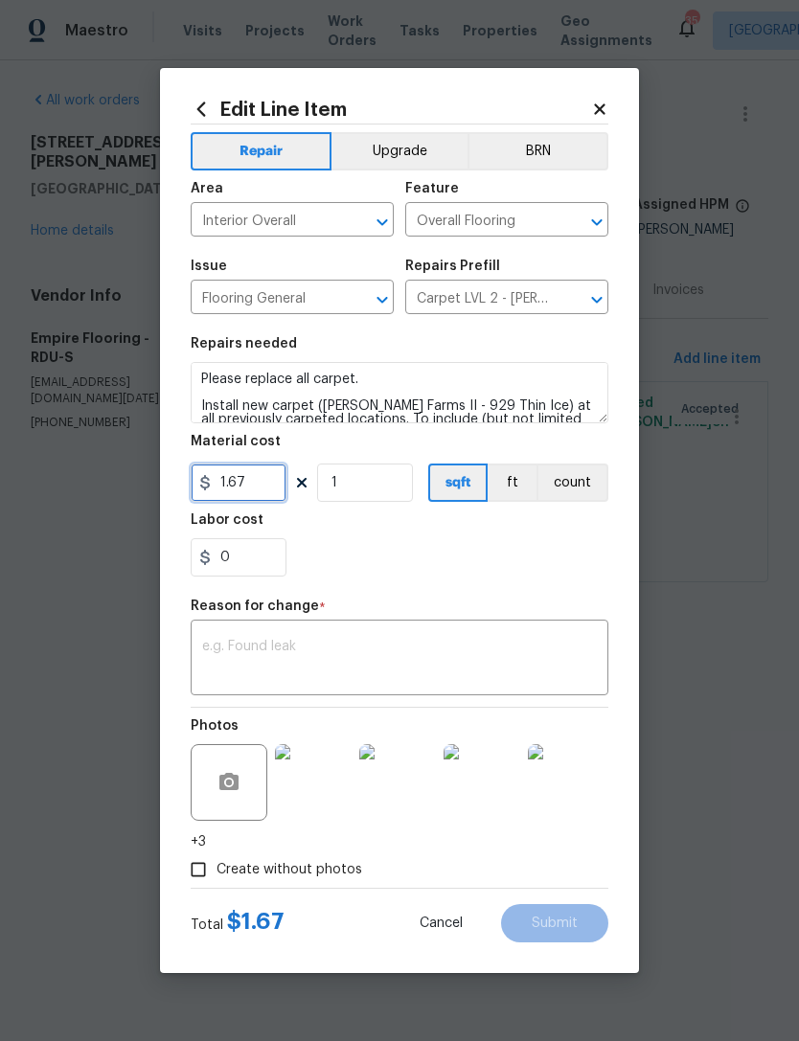
click at [277, 485] on input "1.67" at bounding box center [239, 483] width 96 height 38
type input "2295.58"
click at [448, 660] on textarea at bounding box center [399, 660] width 395 height 40
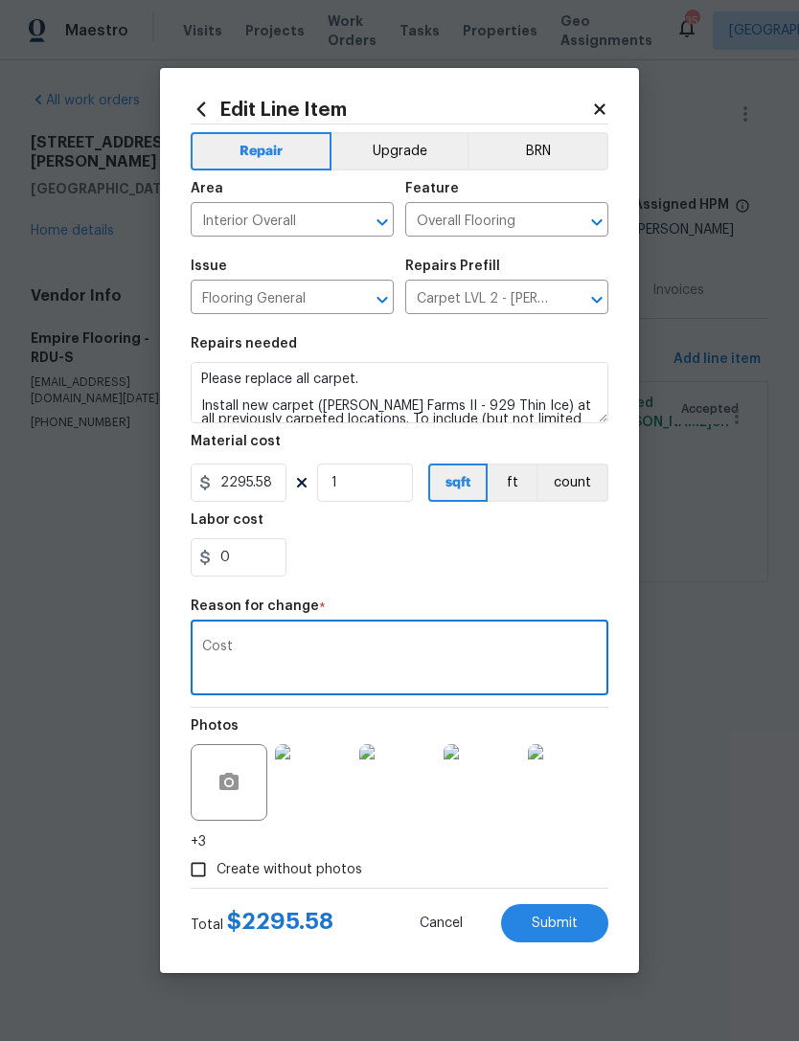
type textarea "Cost"
click at [571, 917] on span "Submit" at bounding box center [555, 924] width 46 height 14
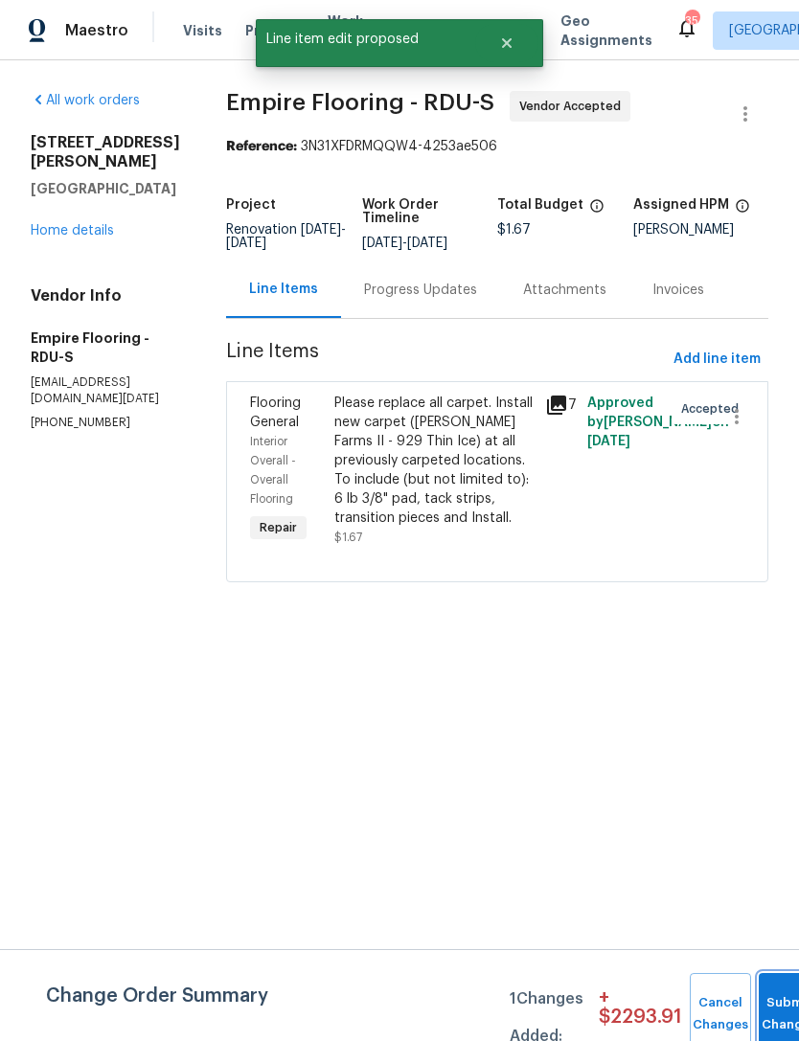
click at [776, 997] on button "Submit Changes" at bounding box center [789, 1014] width 61 height 82
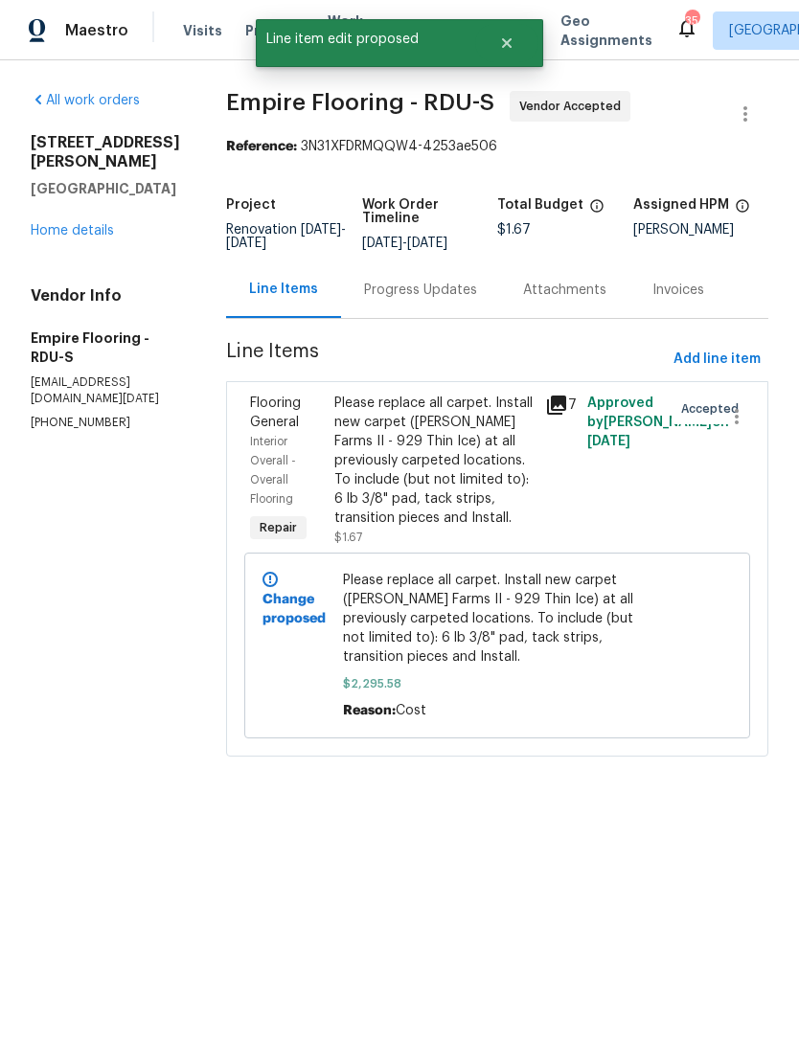
click at [66, 224] on link "Home details" at bounding box center [72, 230] width 83 height 13
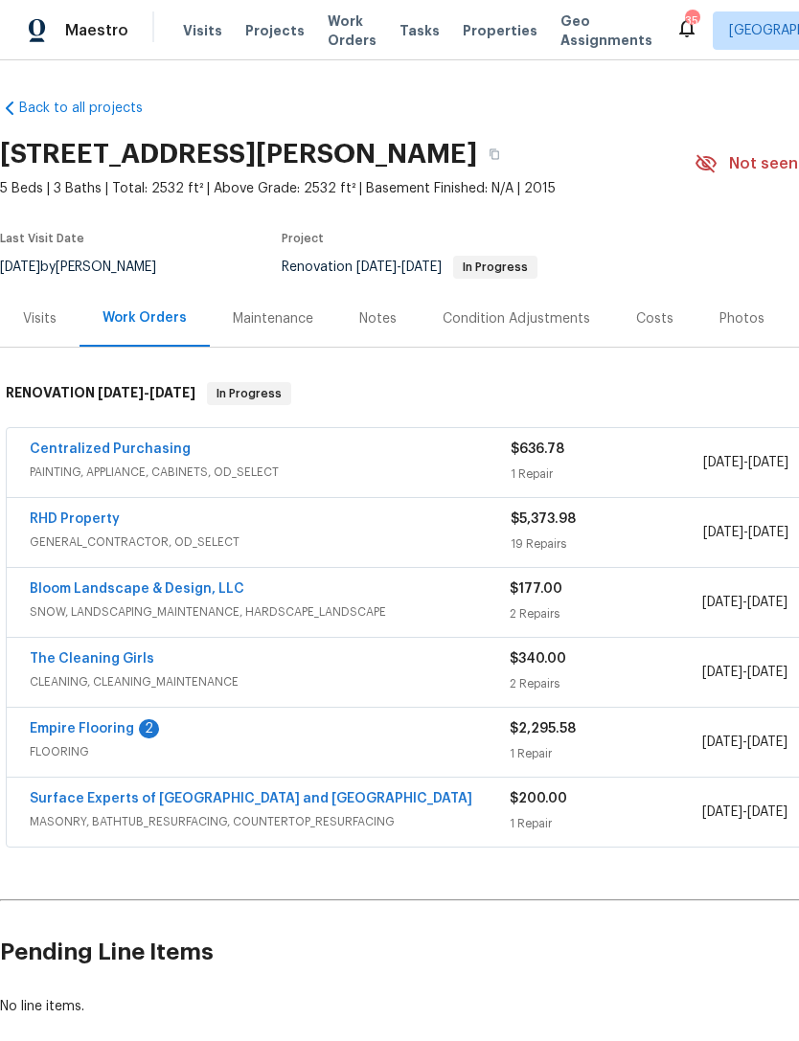
click at [58, 519] on link "RHD Property" at bounding box center [75, 518] width 90 height 13
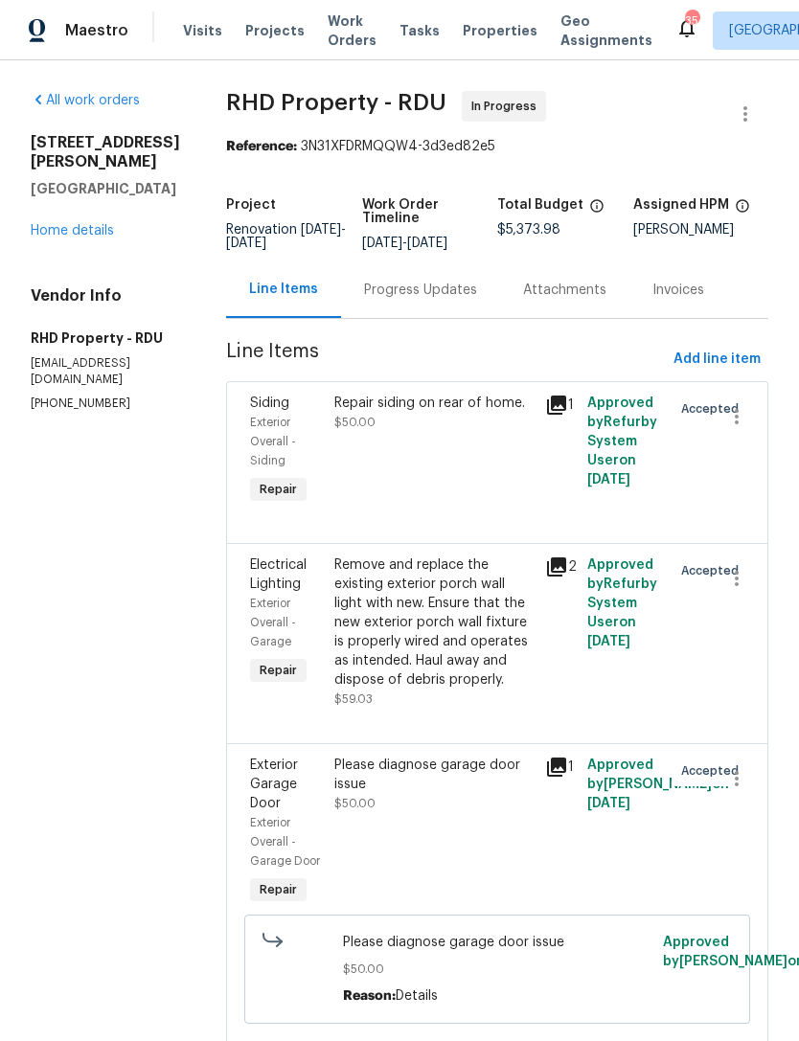
click at [435, 300] on div "Progress Updates" at bounding box center [420, 290] width 113 height 19
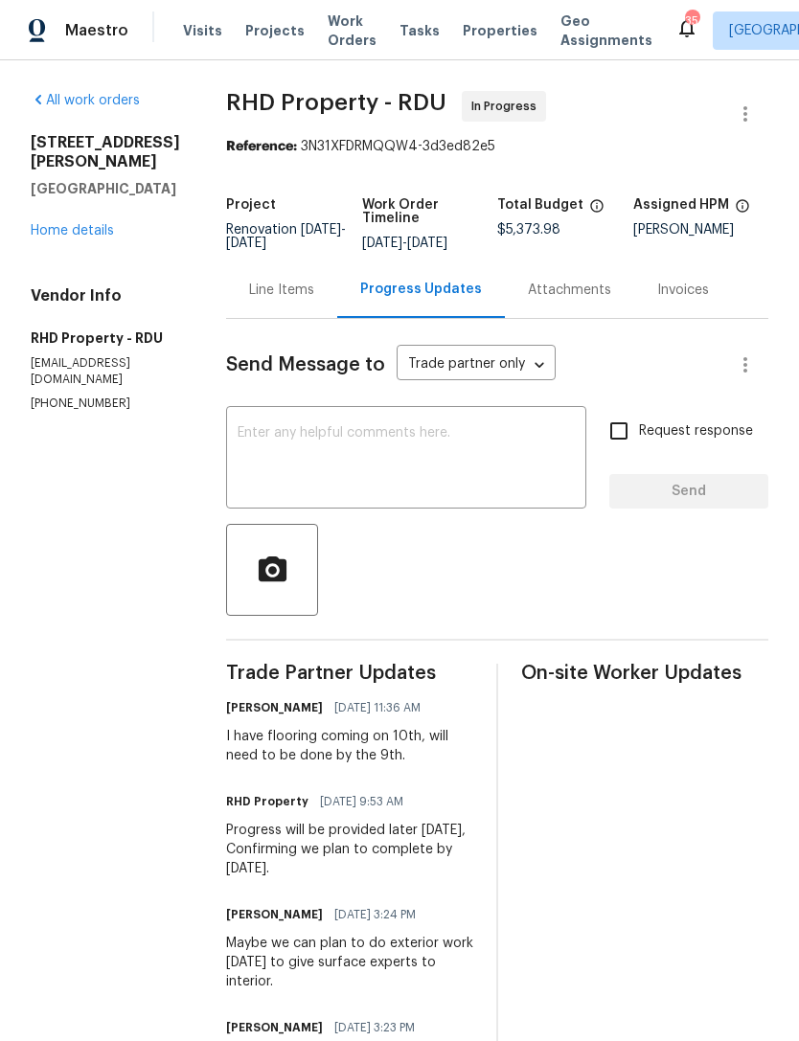
click at [461, 474] on textarea at bounding box center [406, 459] width 337 height 67
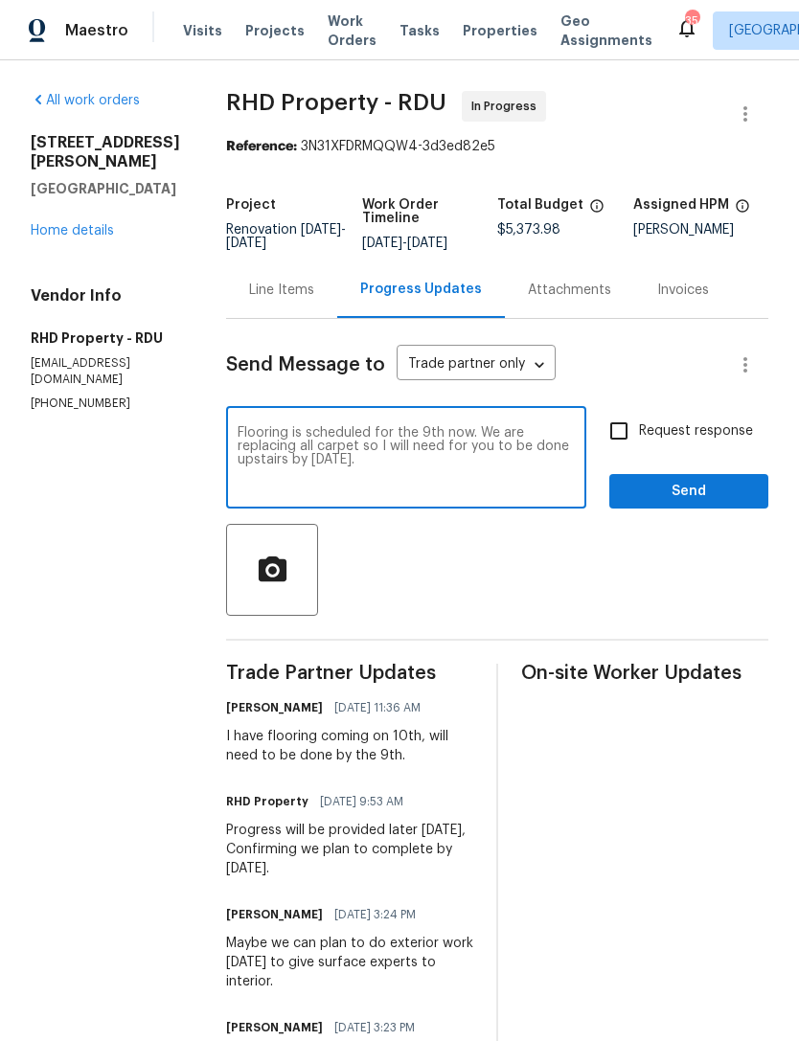
type textarea "Flooring is scheduled for the 9th now. We are replacing all carpet so I will ne…"
click at [622, 444] on input "Request response" at bounding box center [619, 431] width 40 height 40
checkbox input "true"
click at [508, 493] on textarea "Flooring is scheduled for the 9th now. We are replacing all carpet so I will ne…" at bounding box center [406, 459] width 337 height 67
type textarea "Flooring is scheduled for the 9th now. We are replacing all carpet so I will ne…"
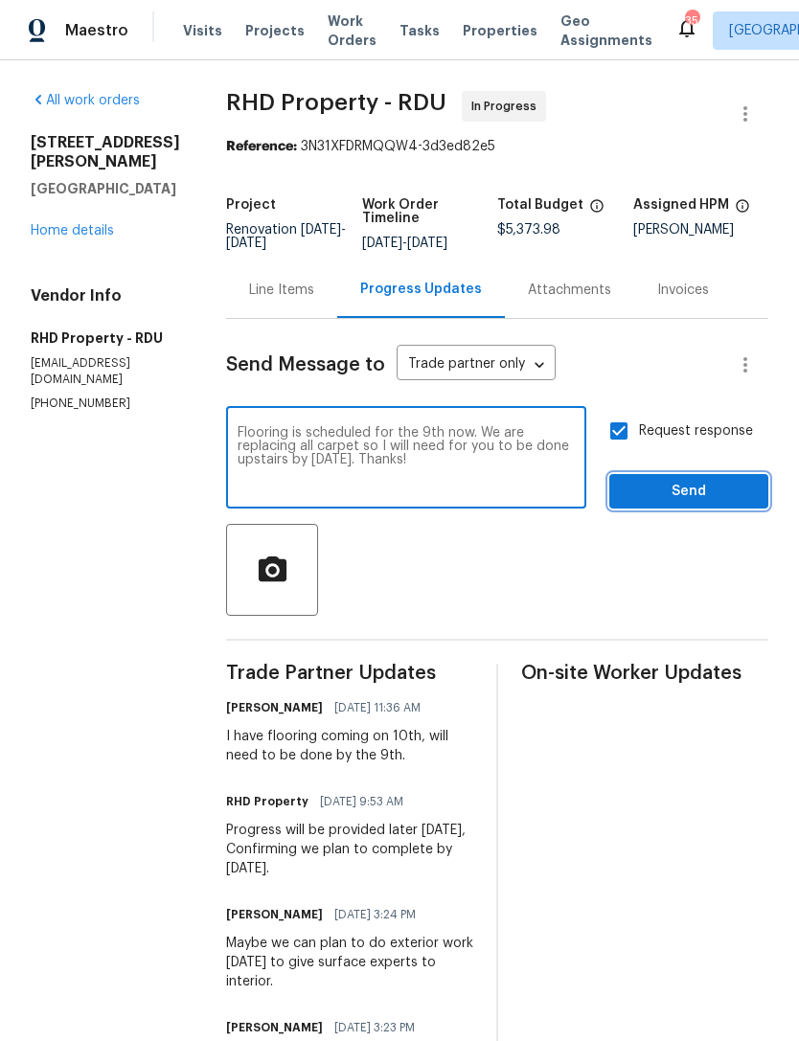
click at [686, 504] on span "Send" at bounding box center [688, 492] width 128 height 24
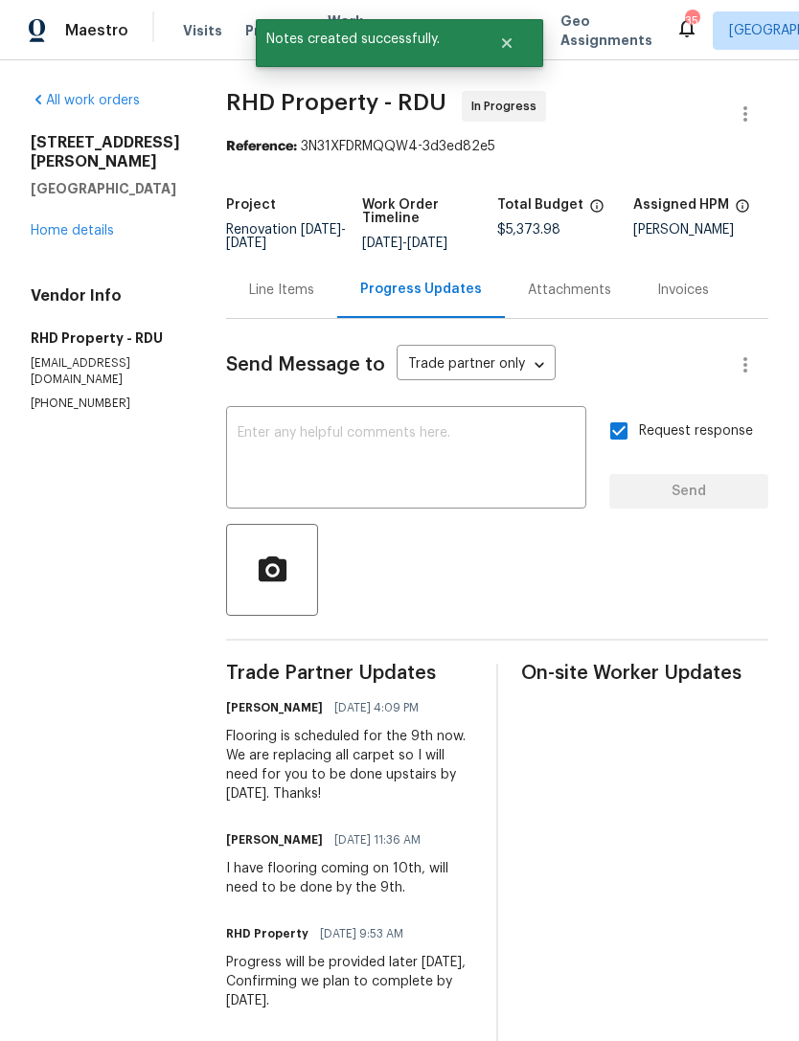
click at [64, 224] on link "Home details" at bounding box center [72, 230] width 83 height 13
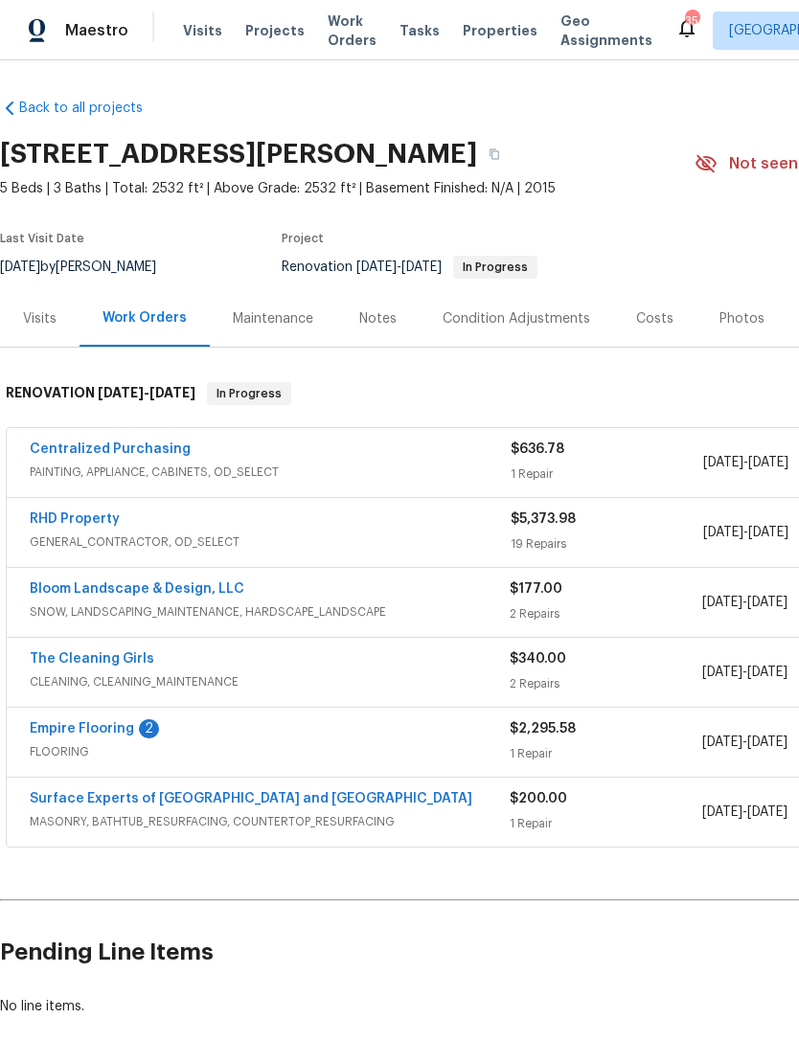
click at [105, 804] on link "Surface Experts of [GEOGRAPHIC_DATA] and [GEOGRAPHIC_DATA]" at bounding box center [251, 798] width 442 height 13
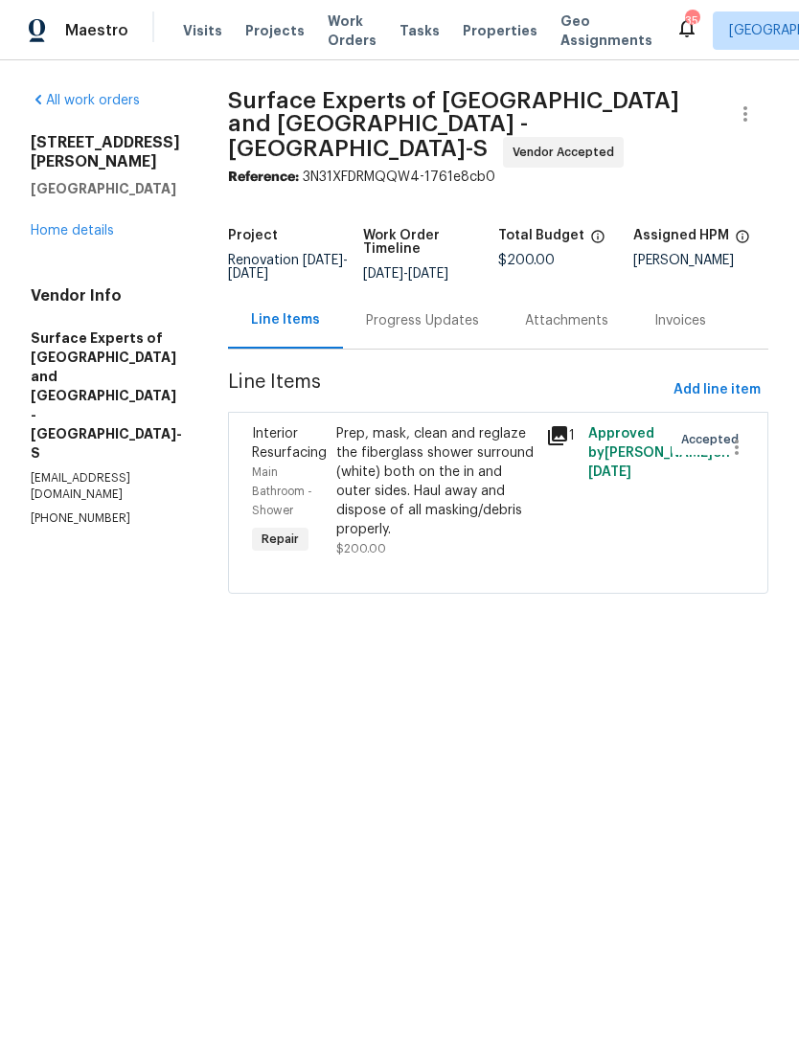
click at [465, 317] on div "Progress Updates" at bounding box center [422, 320] width 113 height 19
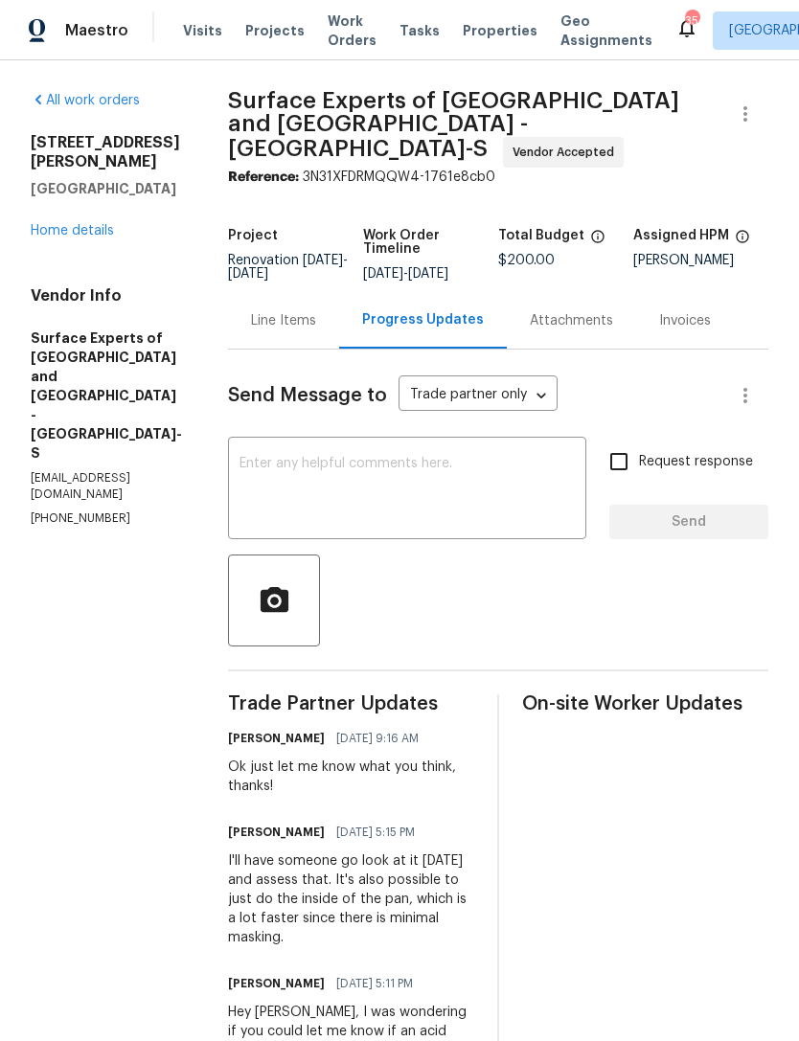
click at [465, 482] on textarea at bounding box center [406, 490] width 335 height 67
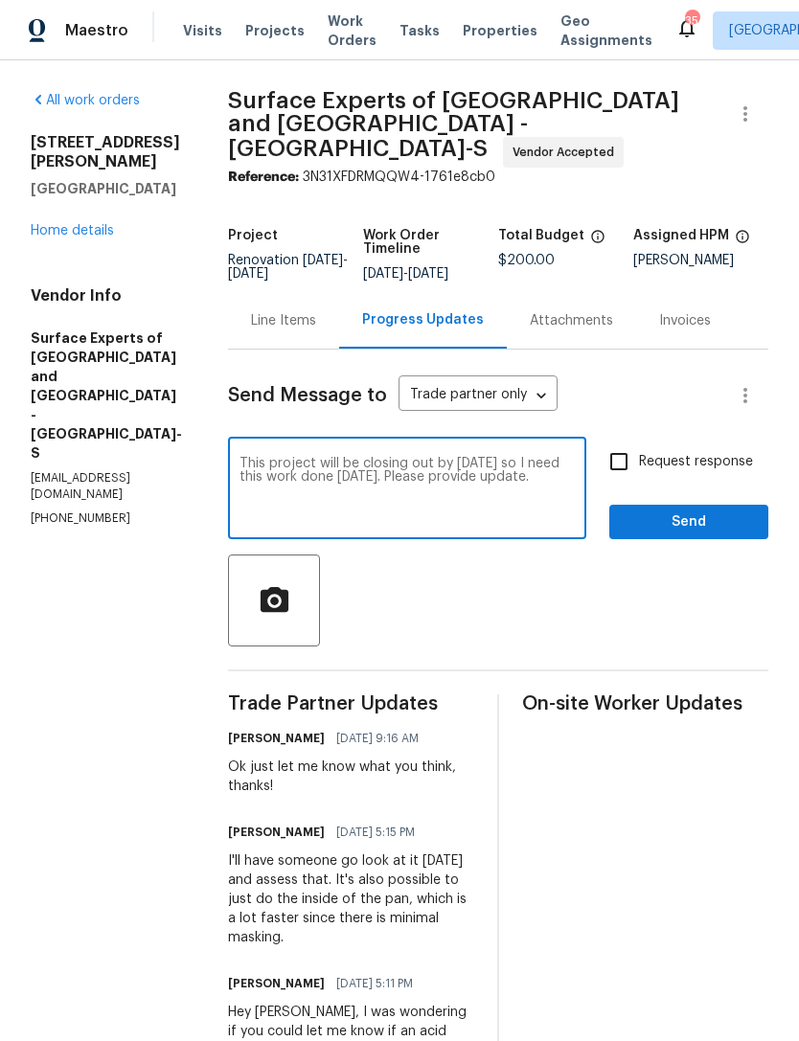
type textarea "This project will be closing out by [DATE] so I need this work done [DATE]. Ple…"
click at [605, 457] on input "Request response" at bounding box center [619, 462] width 40 height 40
checkbox input "true"
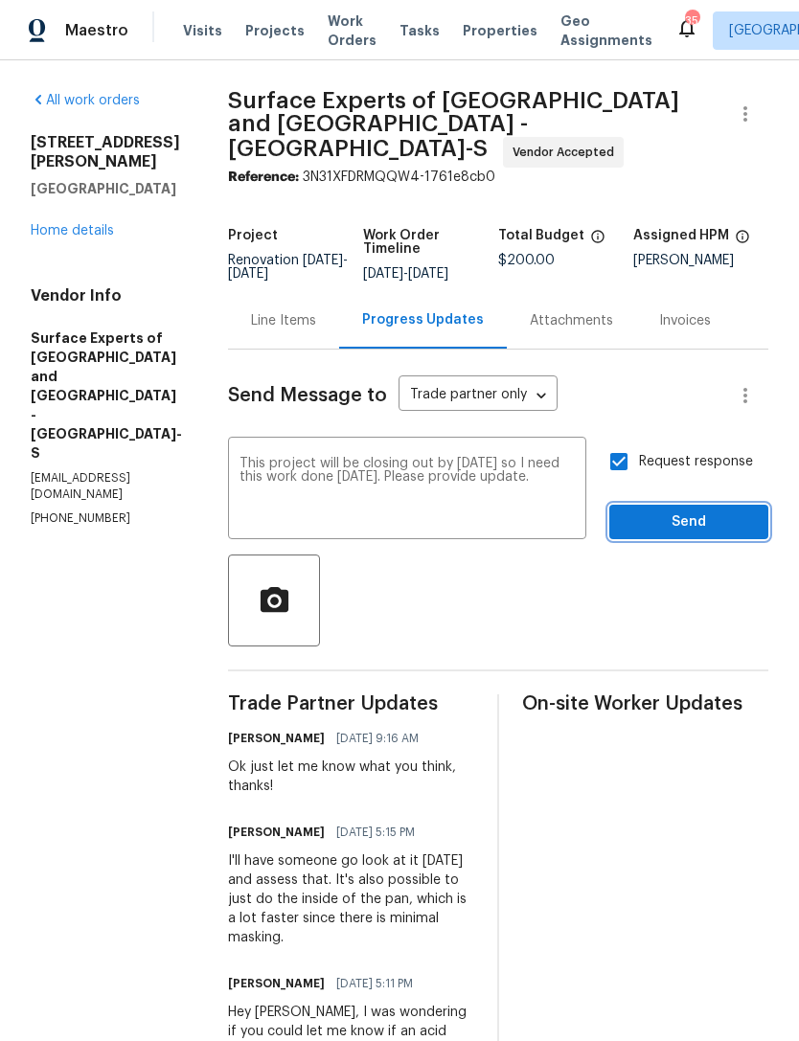
click at [672, 514] on span "Send" at bounding box center [688, 522] width 128 height 24
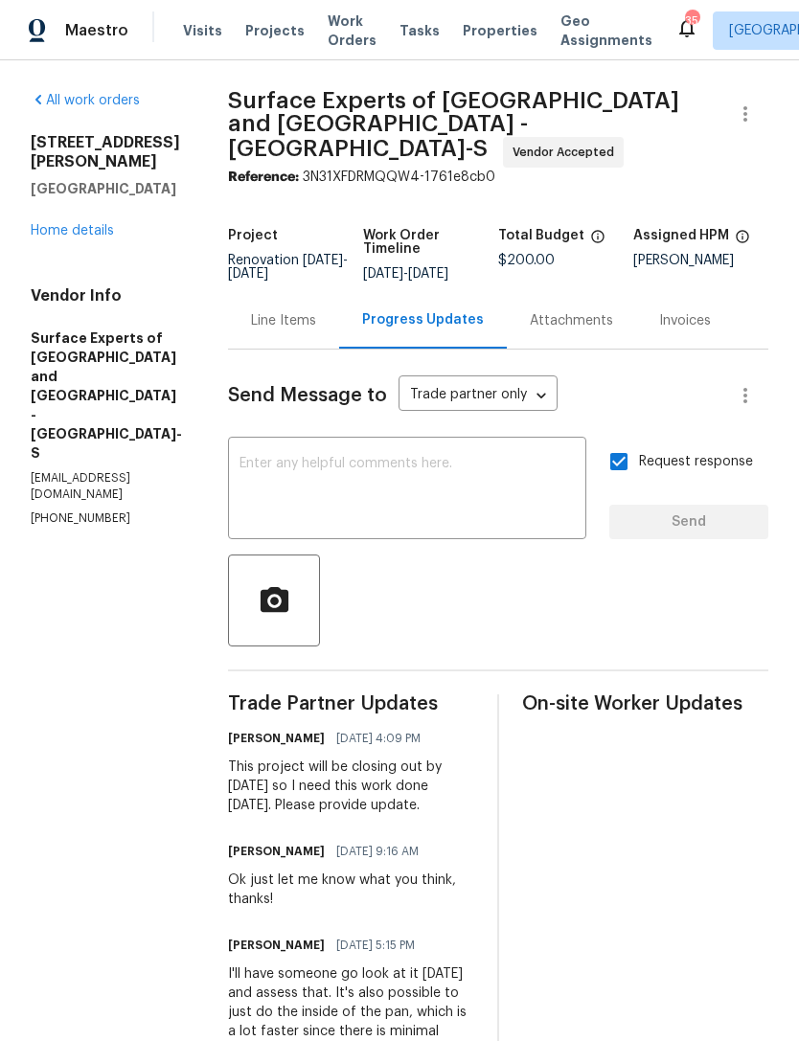
click at [81, 224] on link "Home details" at bounding box center [72, 230] width 83 height 13
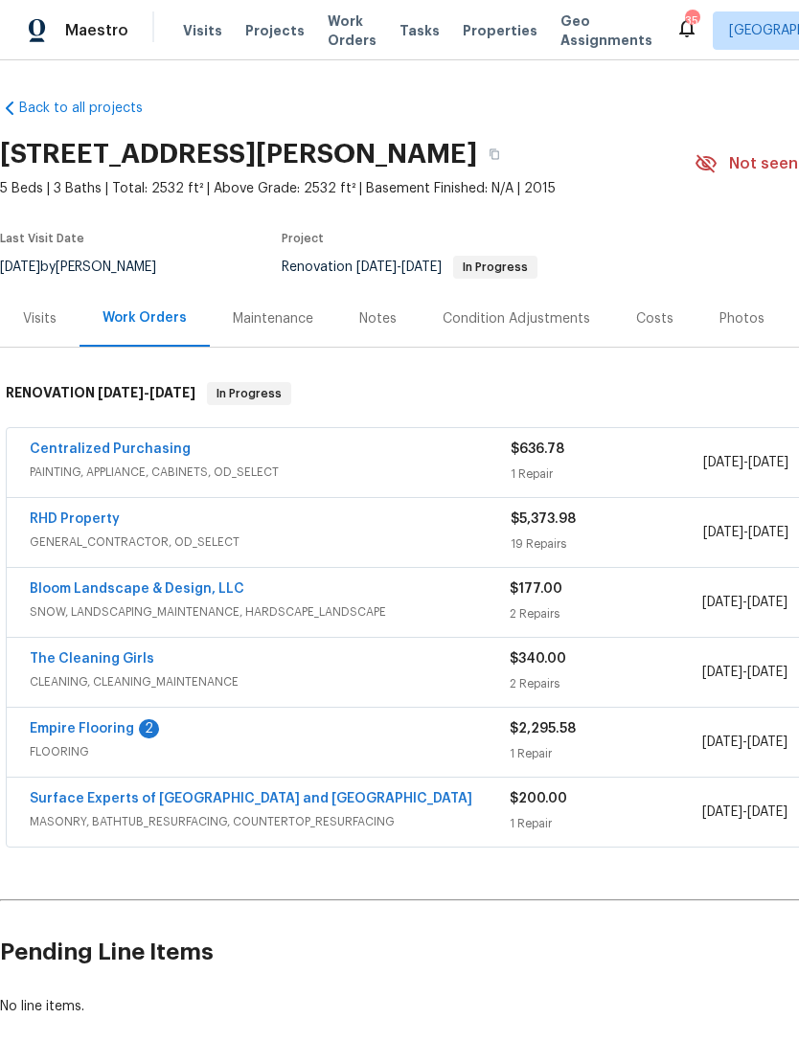
click at [71, 805] on link "Surface Experts of [GEOGRAPHIC_DATA] and [GEOGRAPHIC_DATA]" at bounding box center [251, 798] width 442 height 13
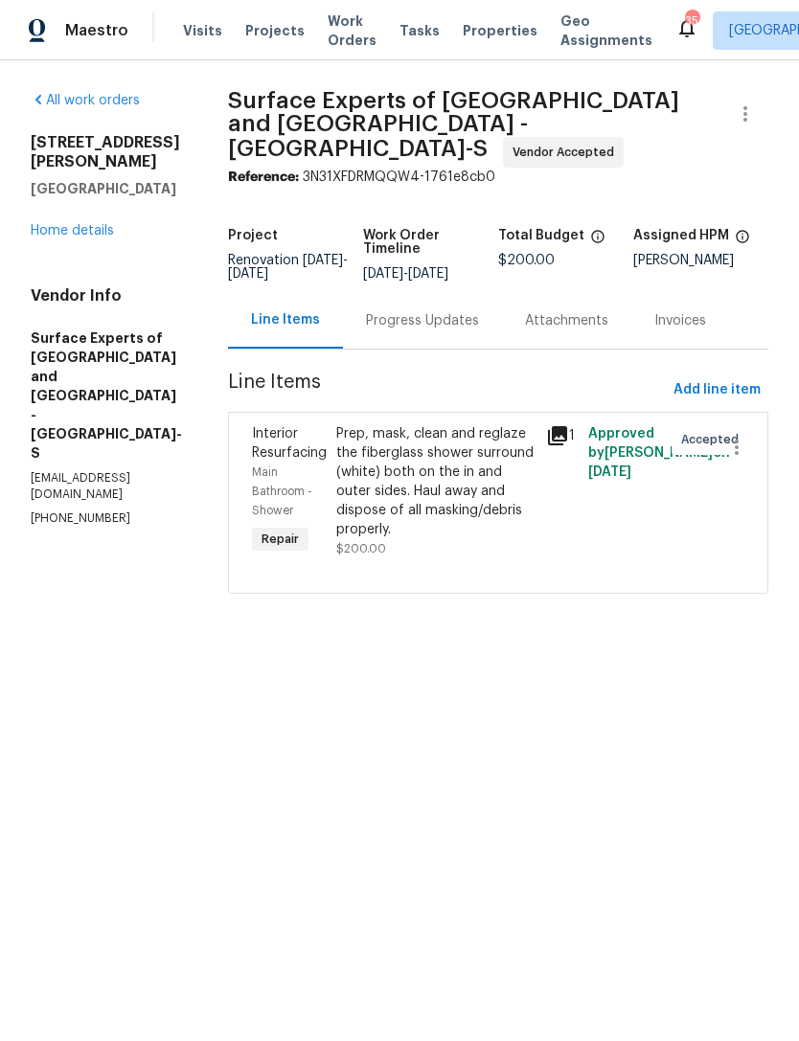
click at [426, 331] on div "Progress Updates" at bounding box center [422, 320] width 159 height 57
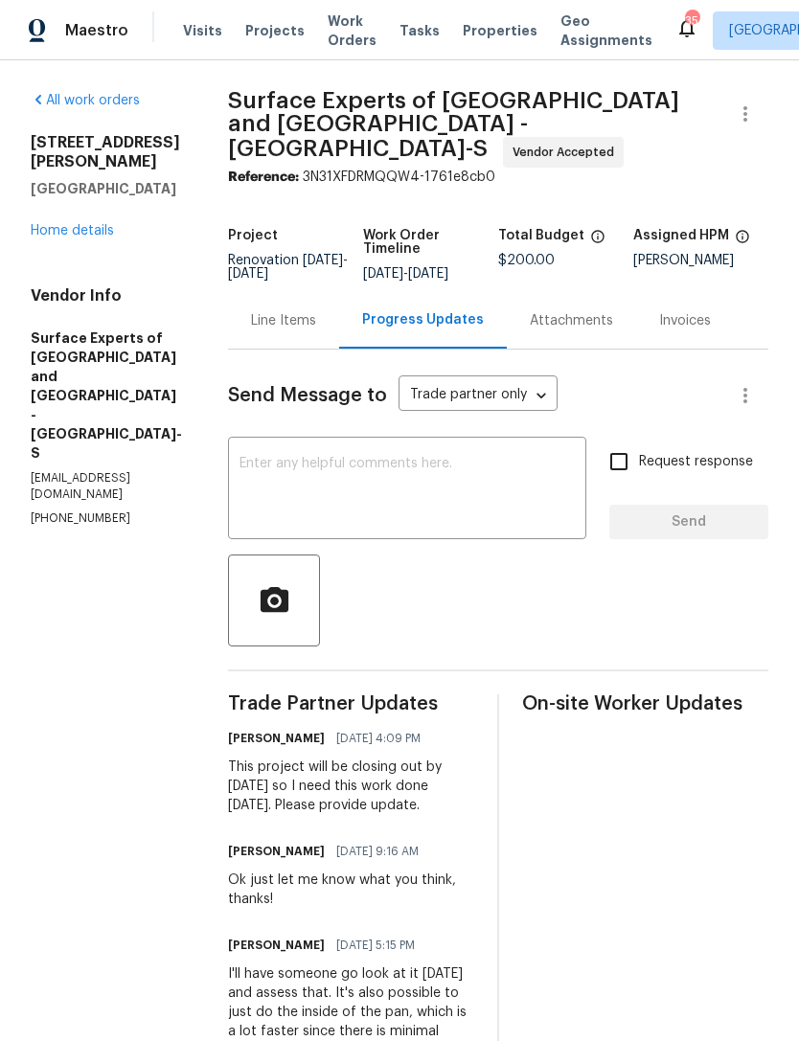
click at [311, 317] on div "Line Items" at bounding box center [283, 320] width 65 height 19
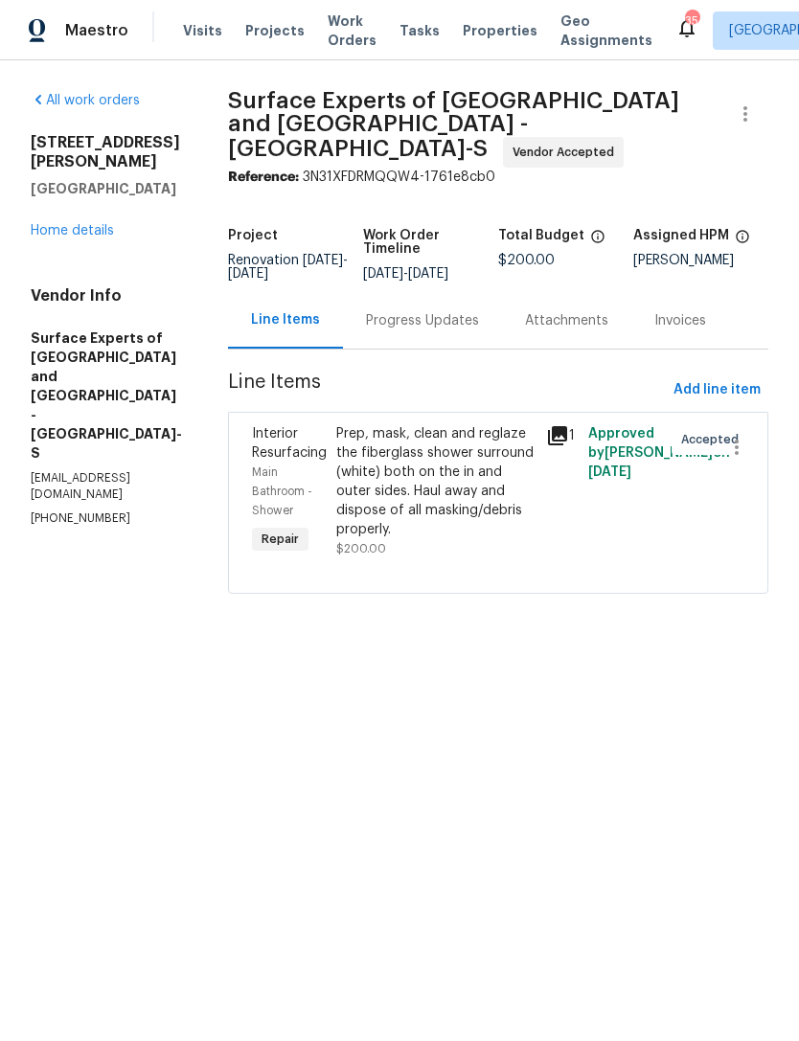
click at [361, 462] on div "Prep, mask, clean and reglaze the fiberglass shower surround (white) both on th…" at bounding box center [435, 481] width 198 height 115
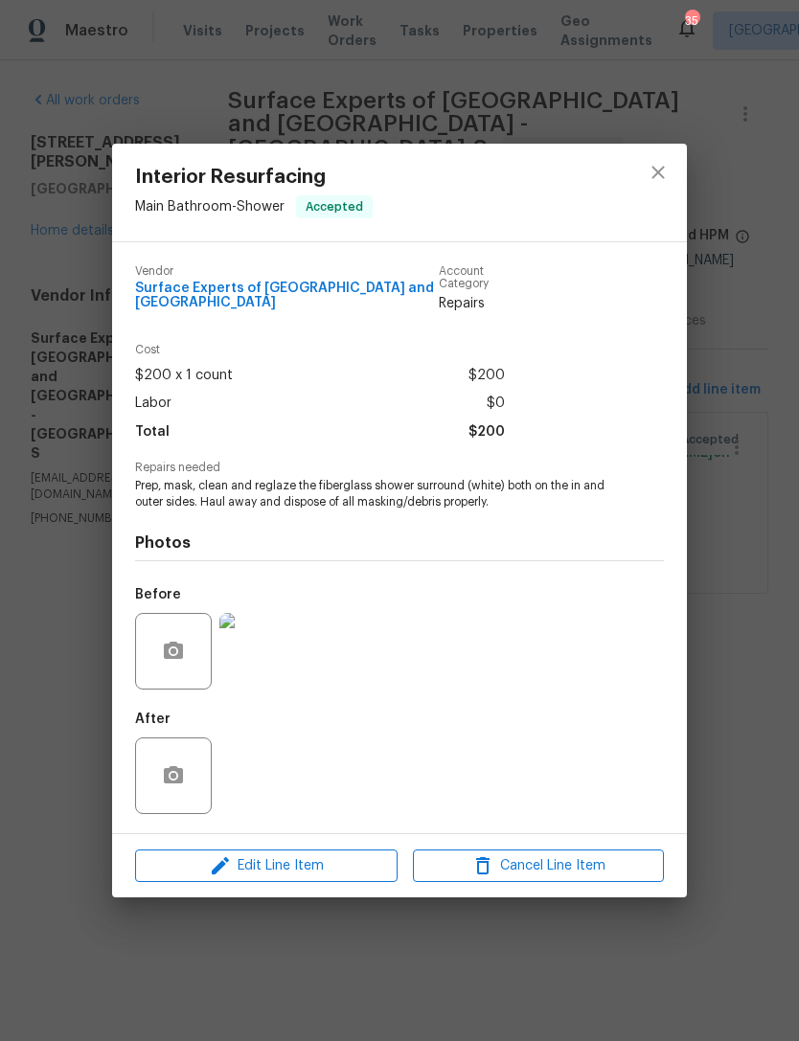
click at [255, 669] on img at bounding box center [257, 651] width 77 height 77
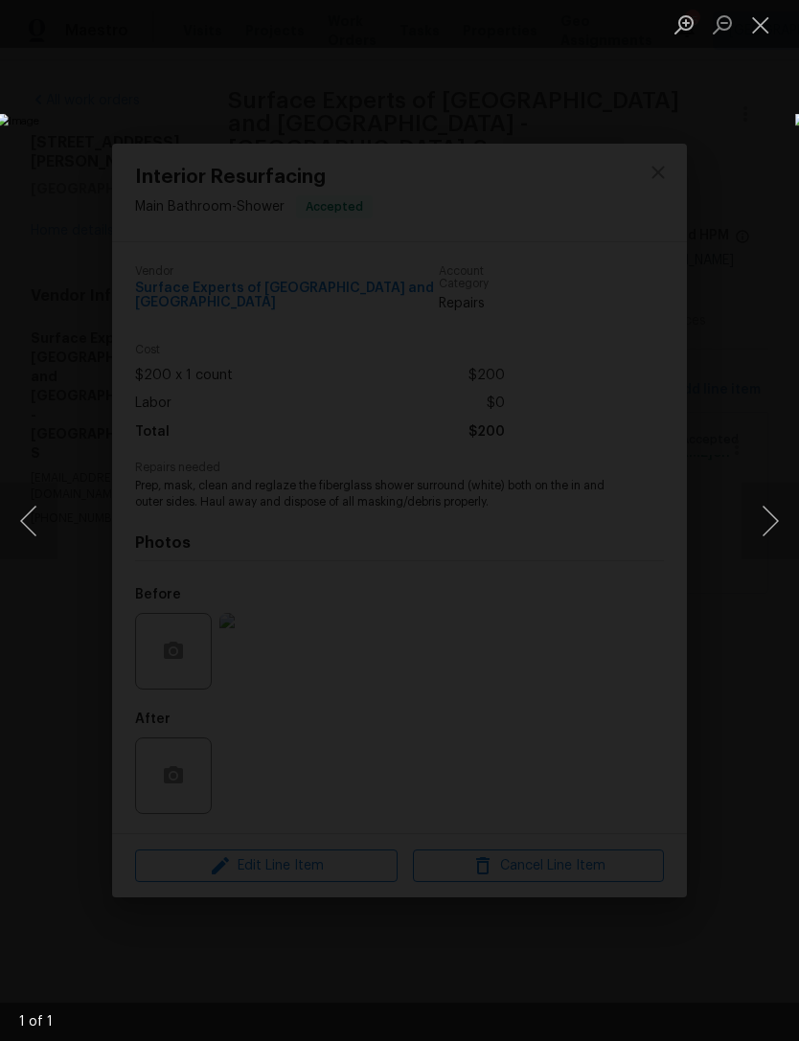
click at [770, 19] on button "Close lightbox" at bounding box center [760, 25] width 38 height 34
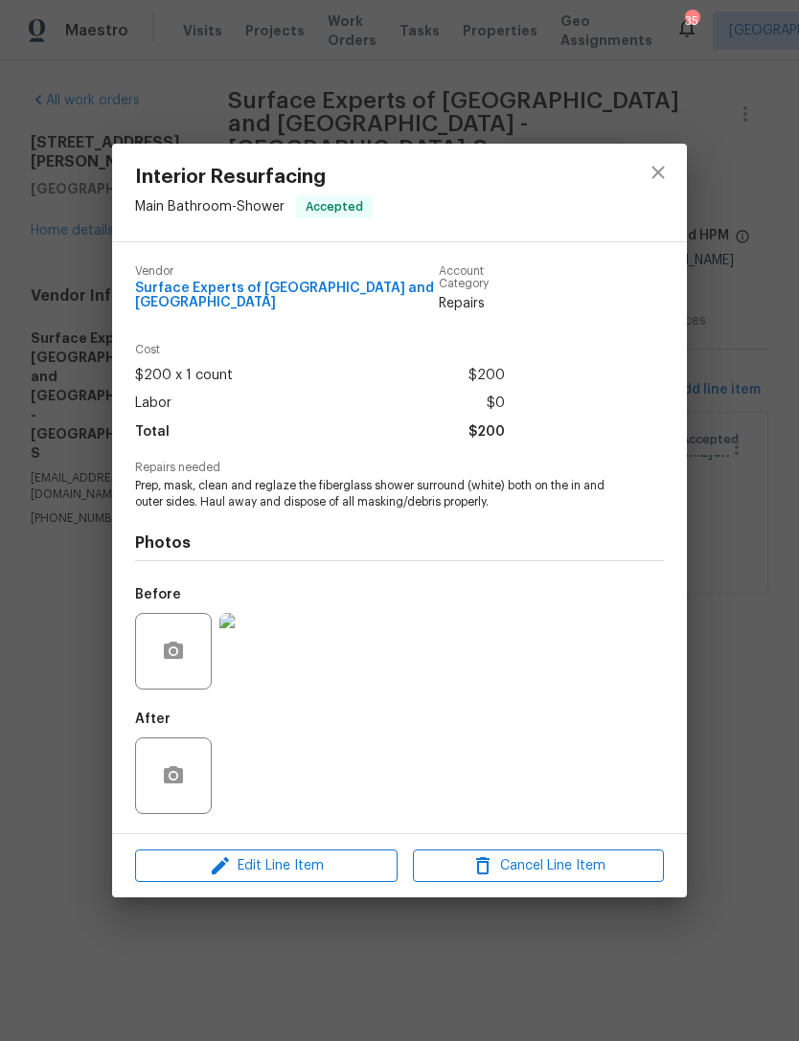
click at [750, 378] on div "Interior Resurfacing Main Bathroom - Shower Accepted Vendor Surface Experts of …" at bounding box center [399, 520] width 799 height 1041
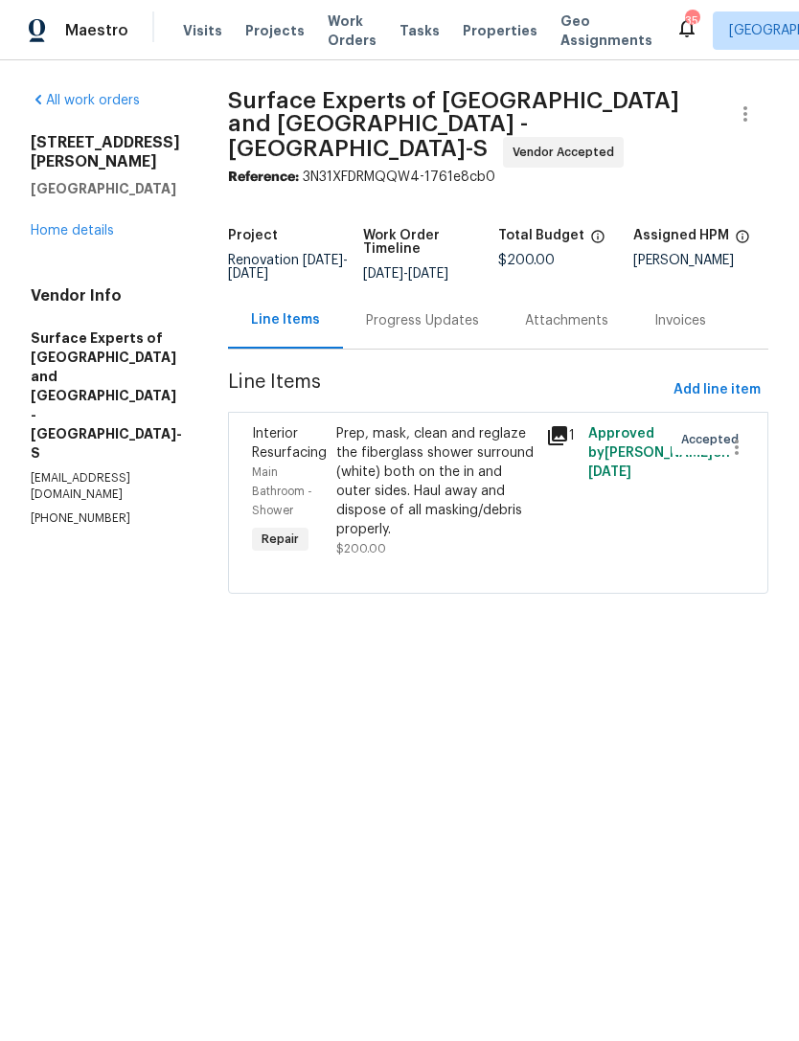
click at [83, 224] on link "Home details" at bounding box center [72, 230] width 83 height 13
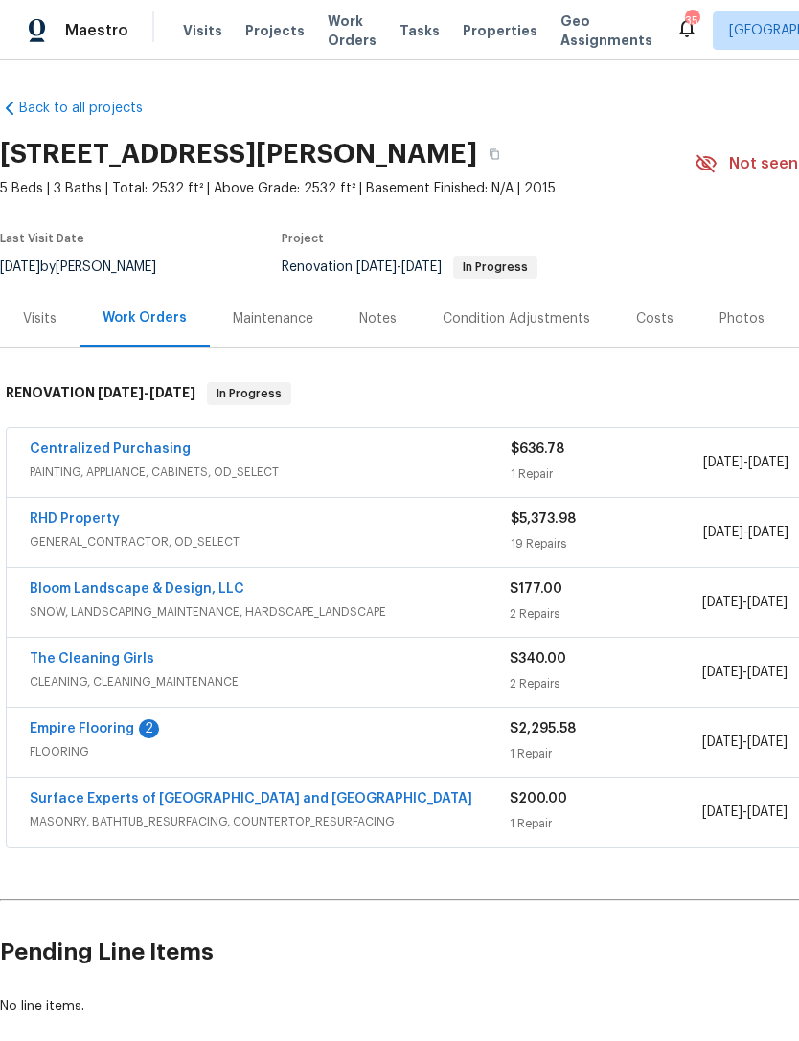
click at [386, 311] on div "Notes" at bounding box center [377, 318] width 37 height 19
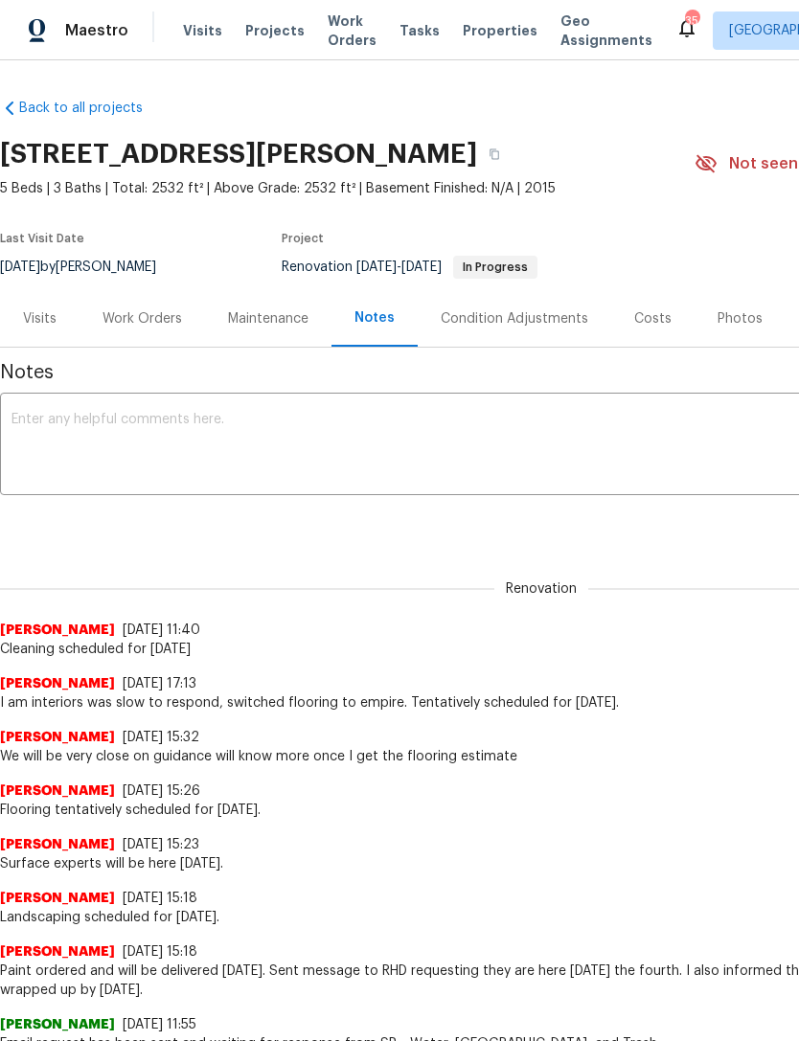
click at [661, 436] on textarea at bounding box center [540, 446] width 1059 height 67
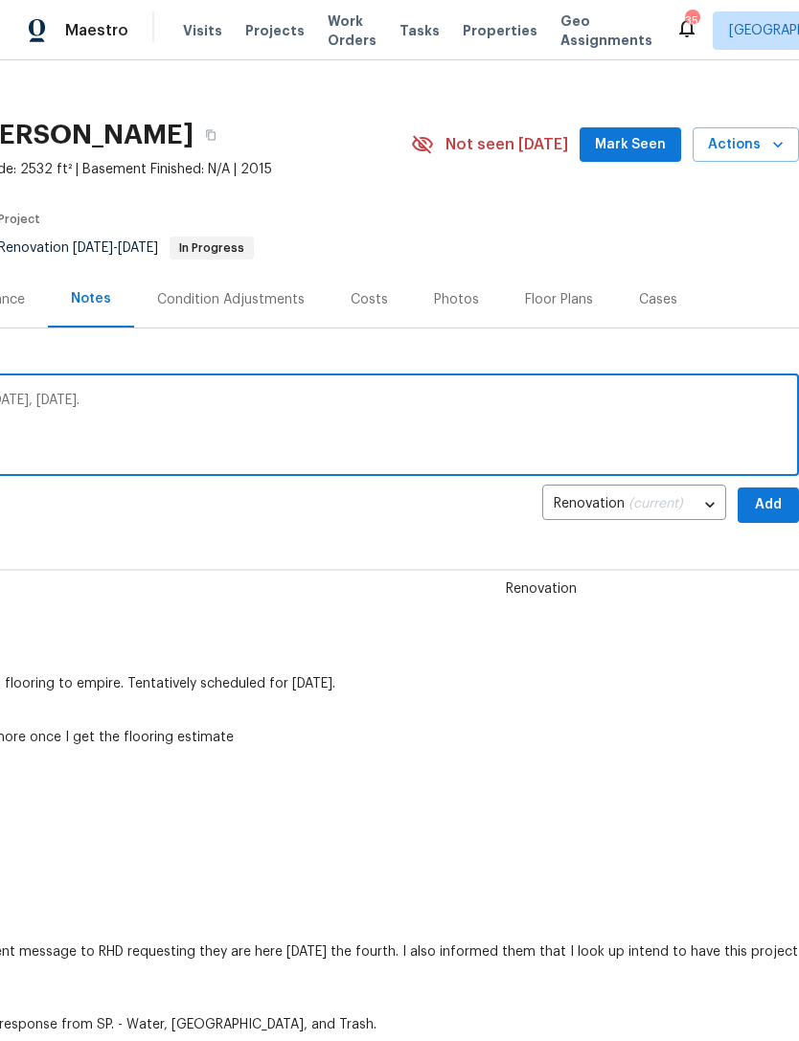
scroll to position [19, 283]
type textarea "Acid wash for shower pan scheduled for [DATE], [DATE]."
click at [771, 496] on span "Add" at bounding box center [768, 505] width 31 height 24
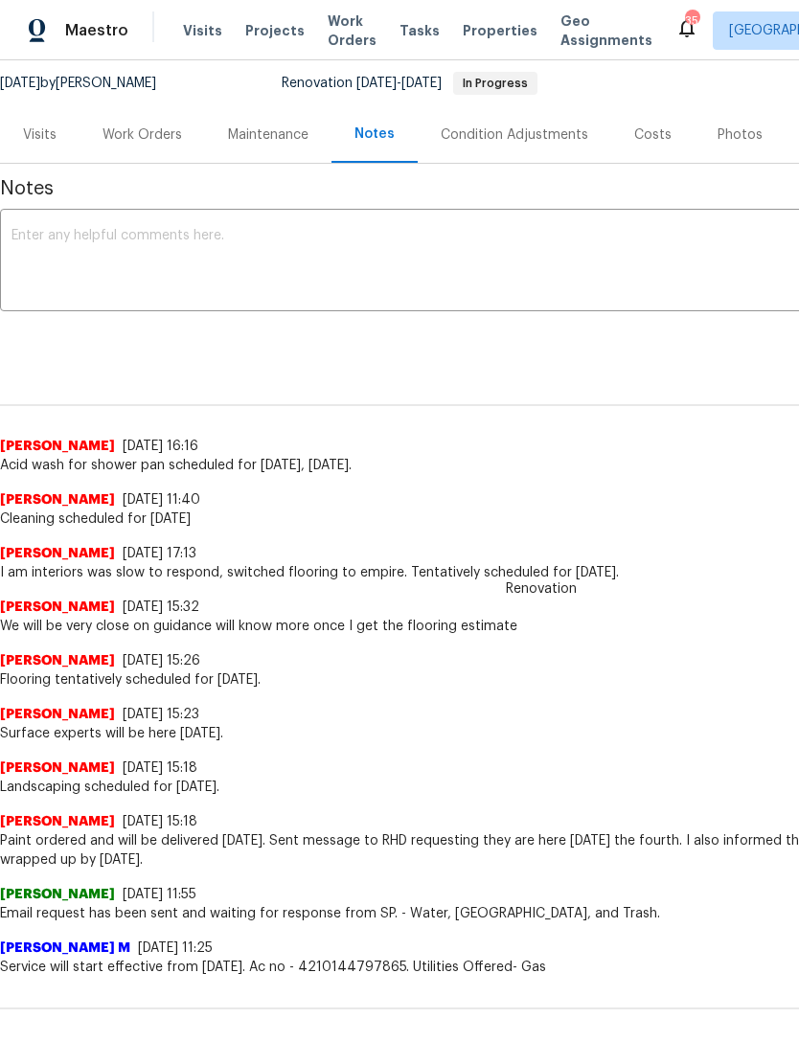
scroll to position [185, 0]
click at [133, 138] on div "Work Orders" at bounding box center [141, 134] width 79 height 19
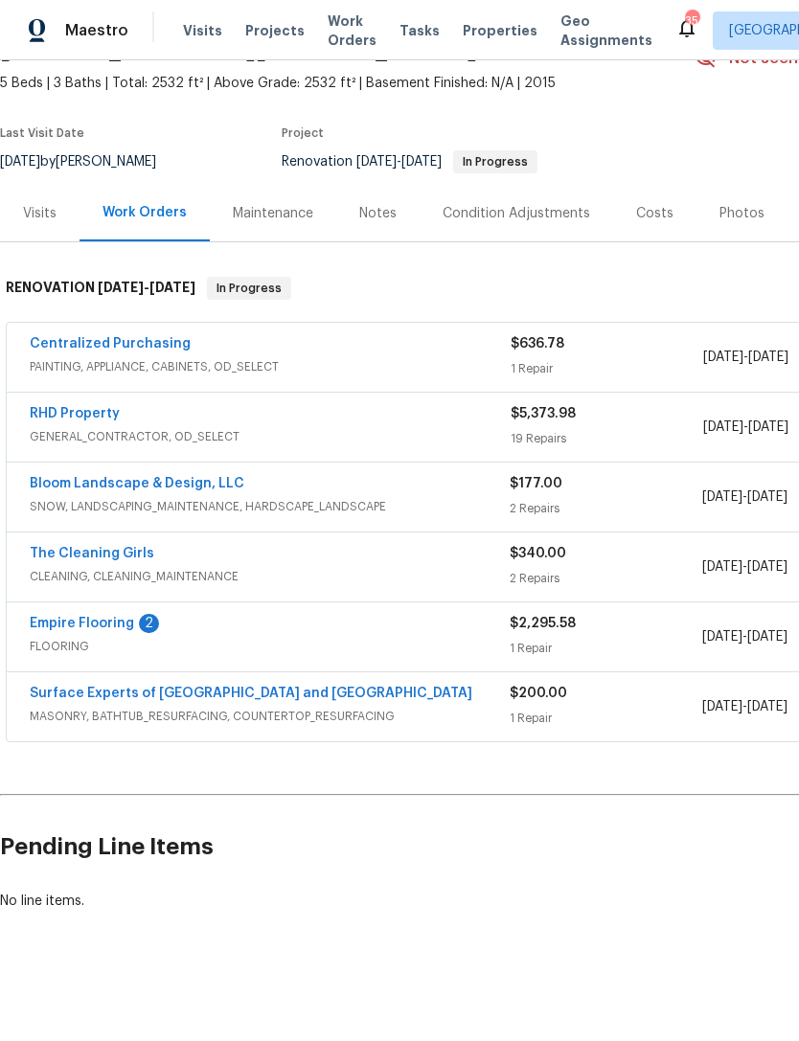
scroll to position [43, 0]
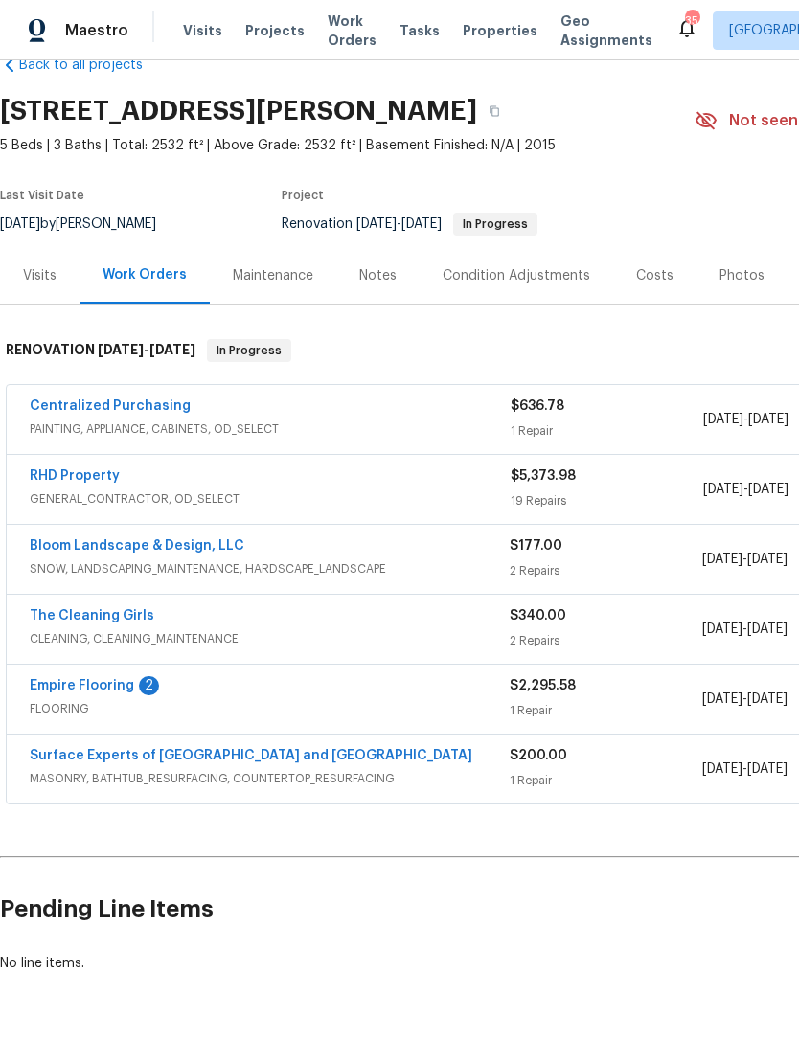
click at [79, 685] on link "Empire Flooring" at bounding box center [82, 685] width 104 height 13
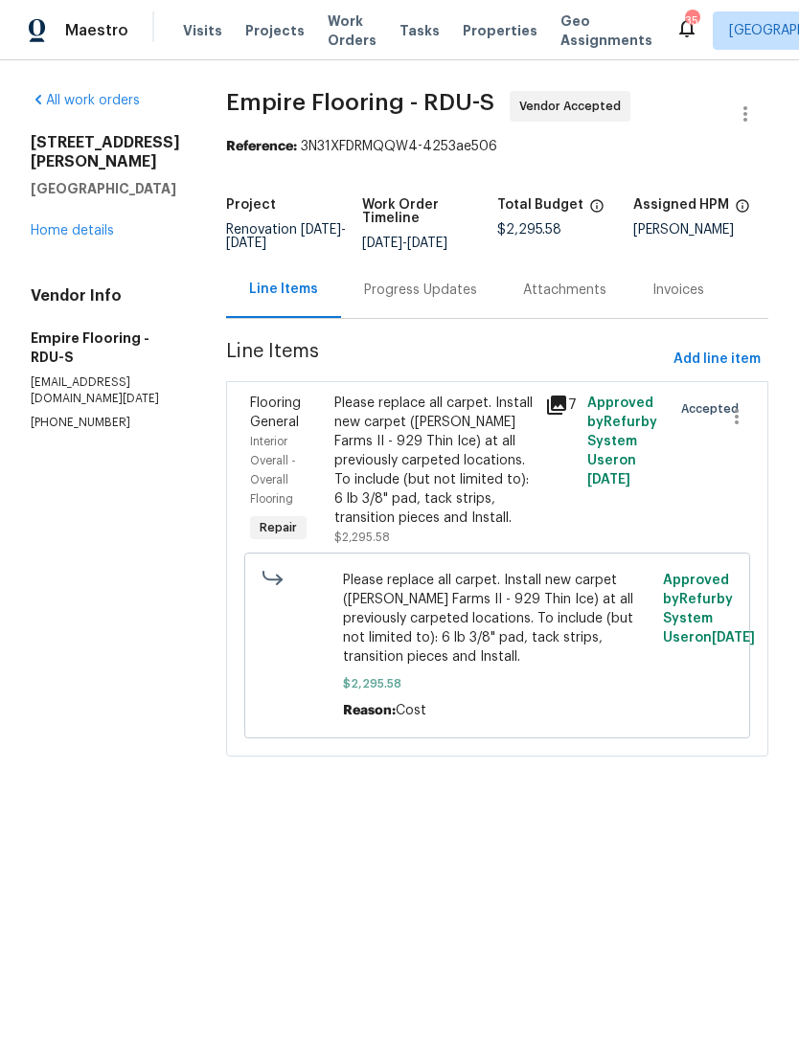
click at [461, 300] on div "Progress Updates" at bounding box center [420, 290] width 113 height 19
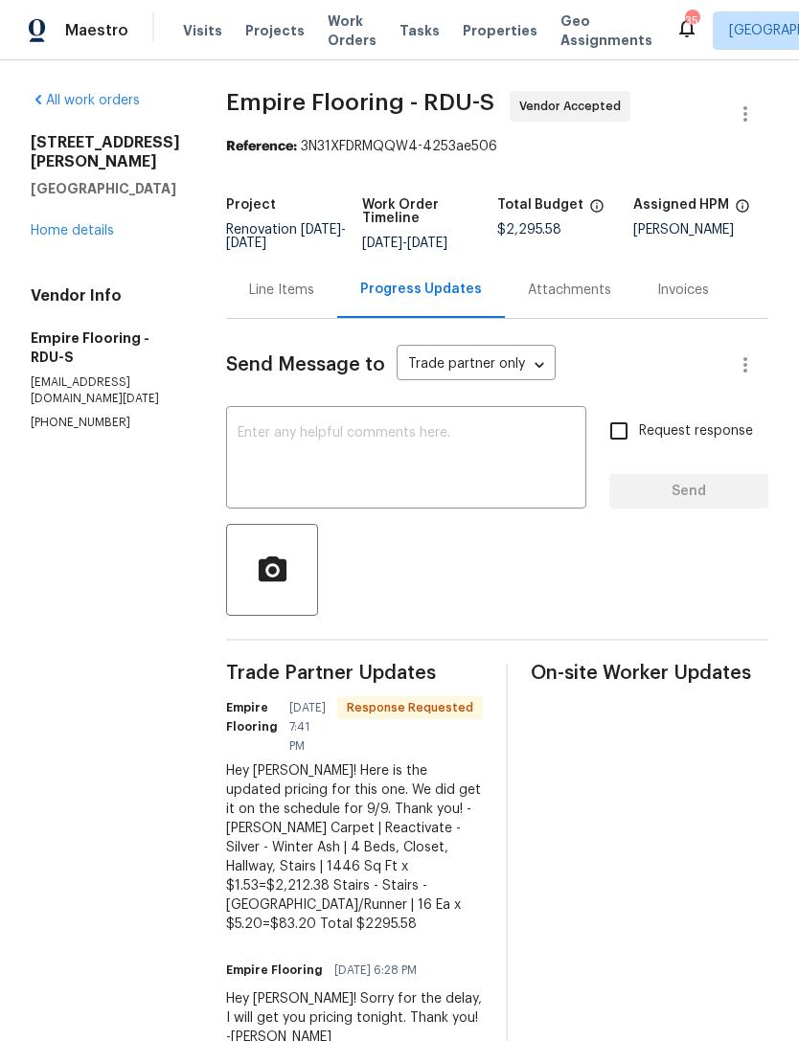
click at [79, 224] on link "Home details" at bounding box center [72, 230] width 83 height 13
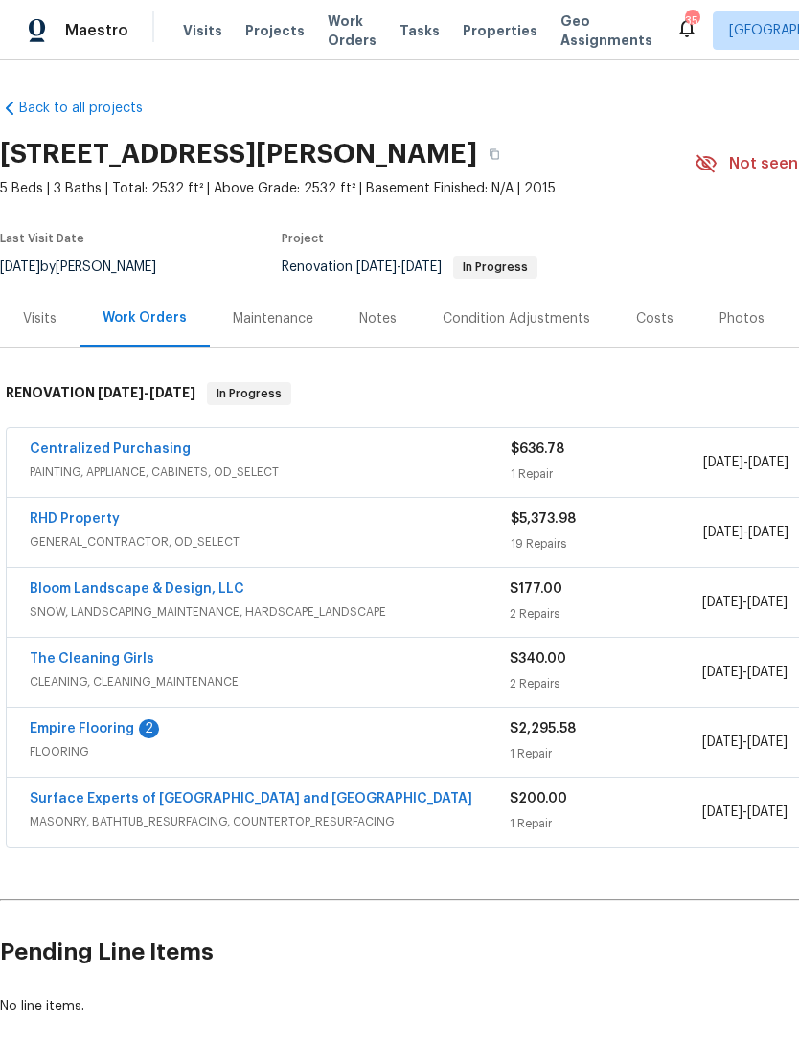
click at [59, 662] on link "The Cleaning Girls" at bounding box center [92, 658] width 125 height 13
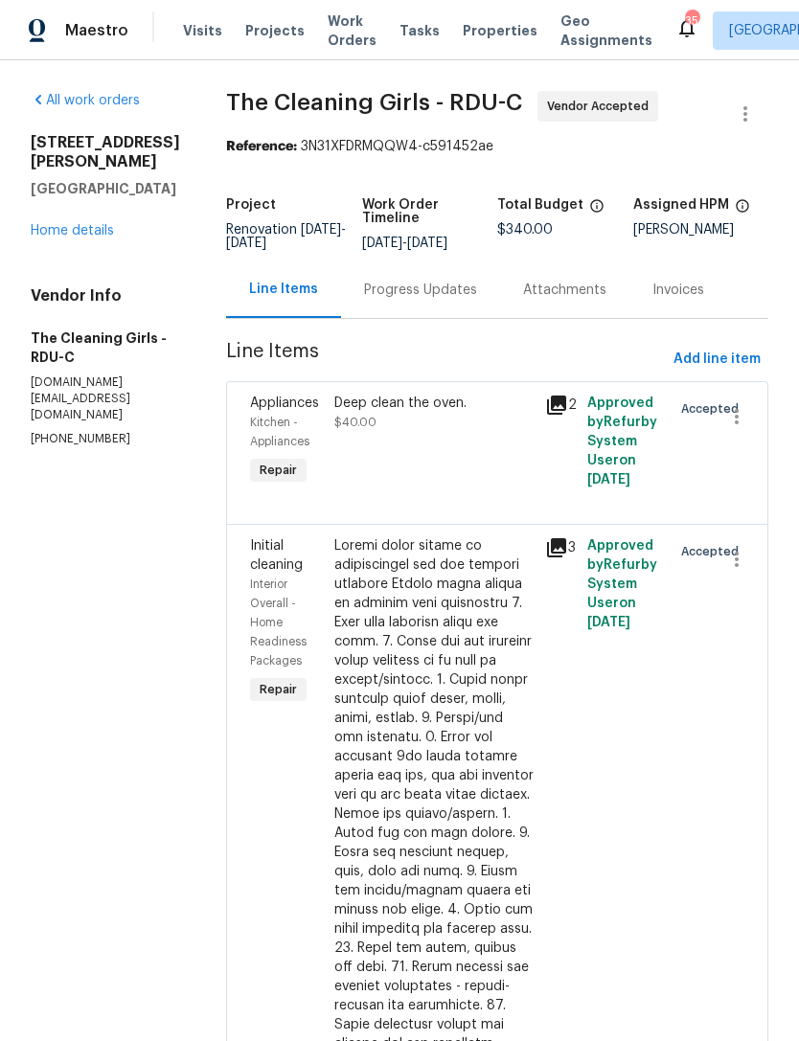
click at [456, 300] on div "Progress Updates" at bounding box center [420, 290] width 113 height 19
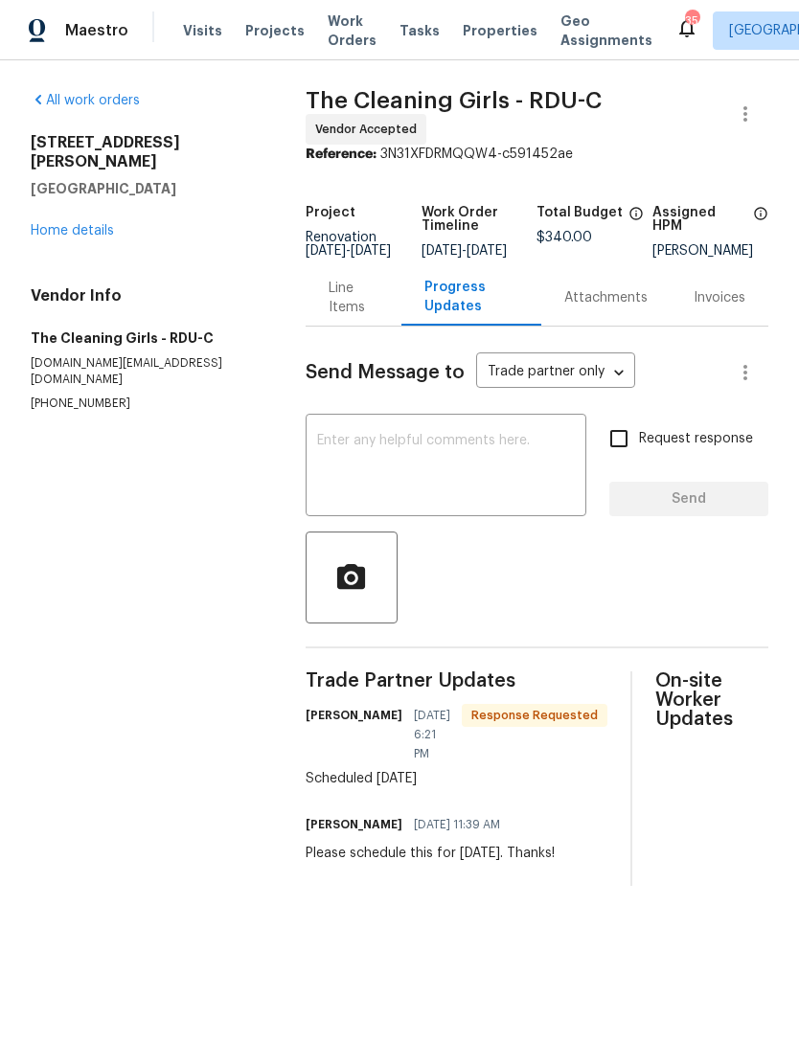
click at [91, 224] on link "Home details" at bounding box center [72, 230] width 83 height 13
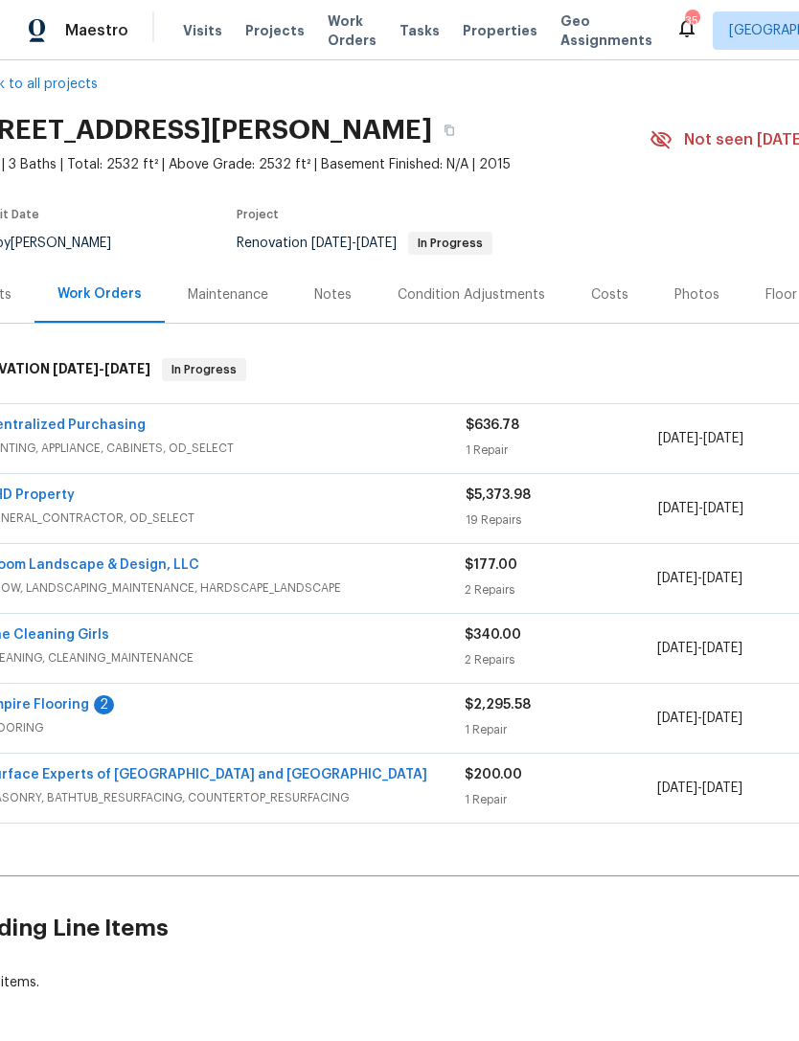
scroll to position [27, 13]
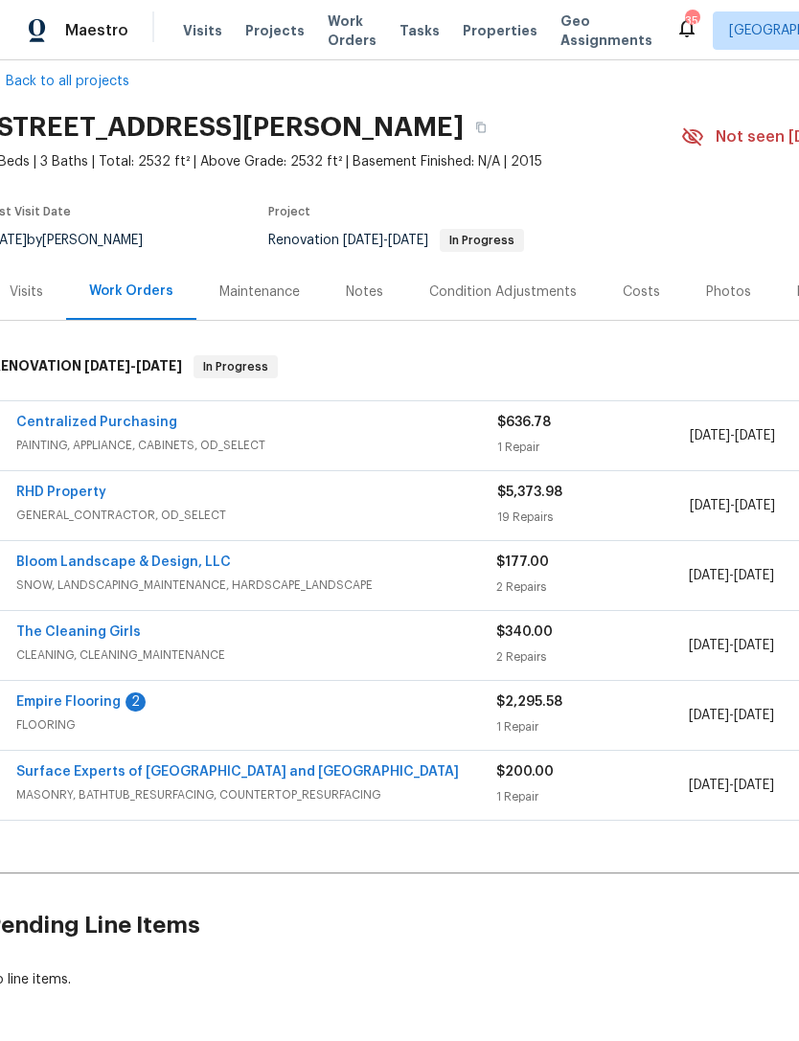
click at [71, 422] on link "Centralized Purchasing" at bounding box center [96, 422] width 161 height 13
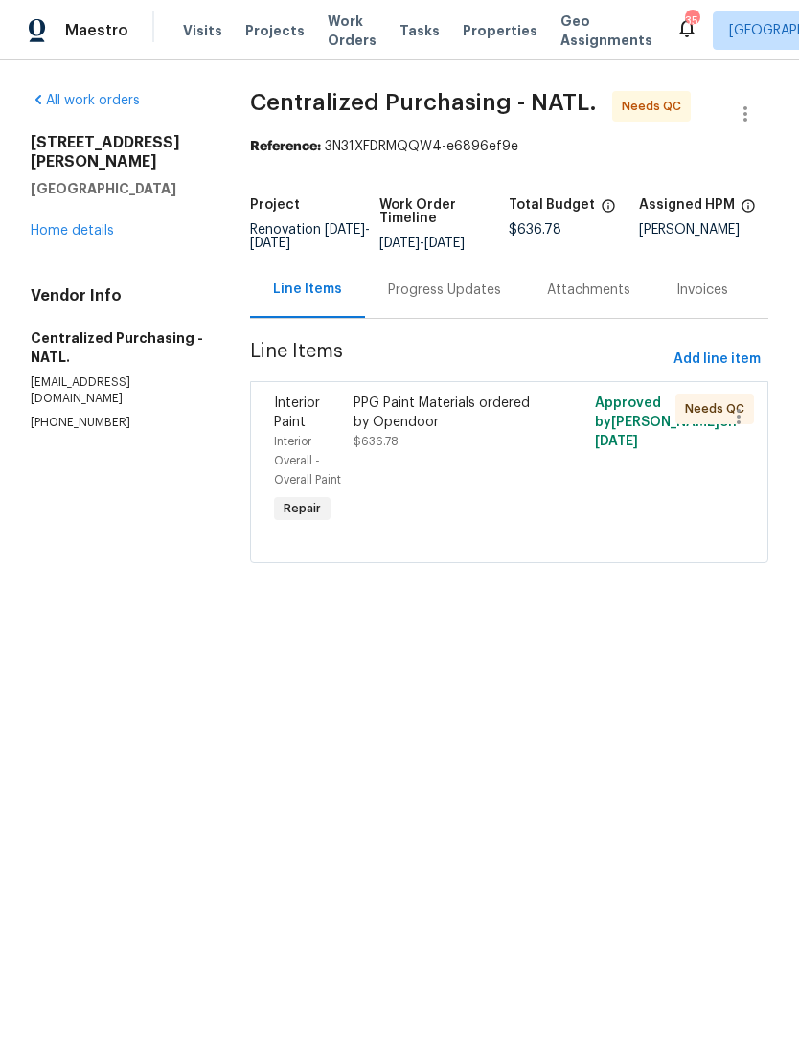
click at [491, 493] on div "PPG Paint Materials ordered by Opendoor $636.78" at bounding box center [448, 461] width 201 height 146
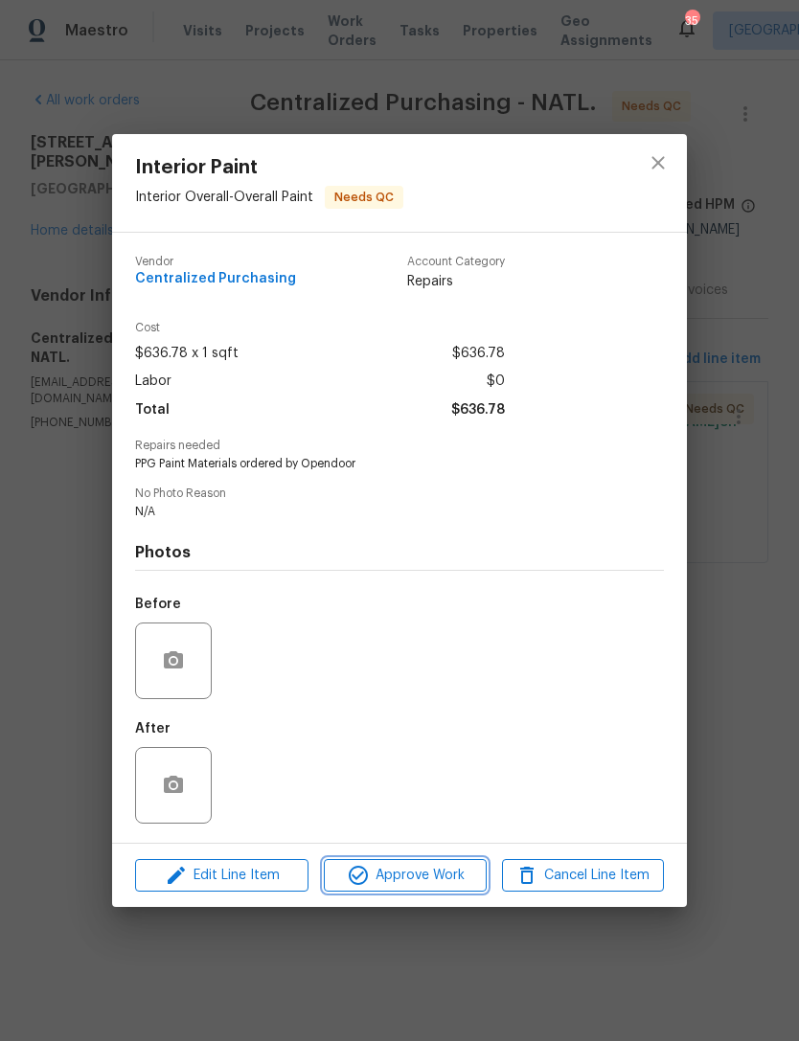
click at [442, 880] on span "Approve Work" at bounding box center [404, 876] width 150 height 24
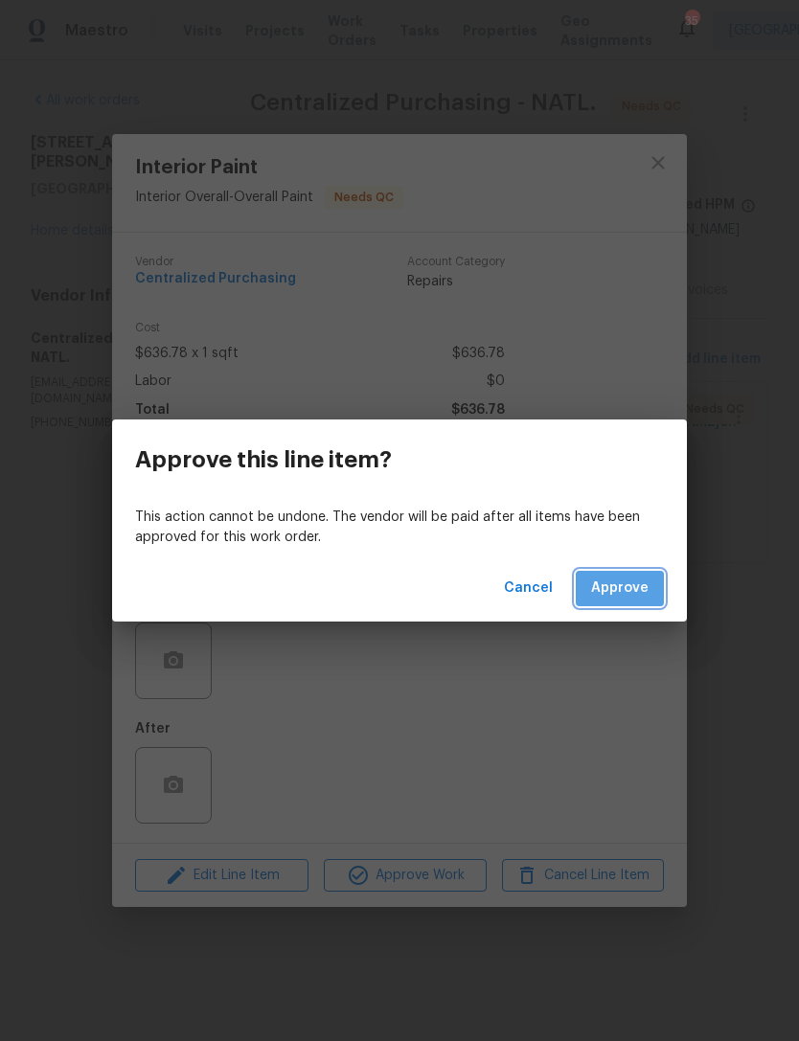
click at [624, 585] on span "Approve" at bounding box center [619, 589] width 57 height 24
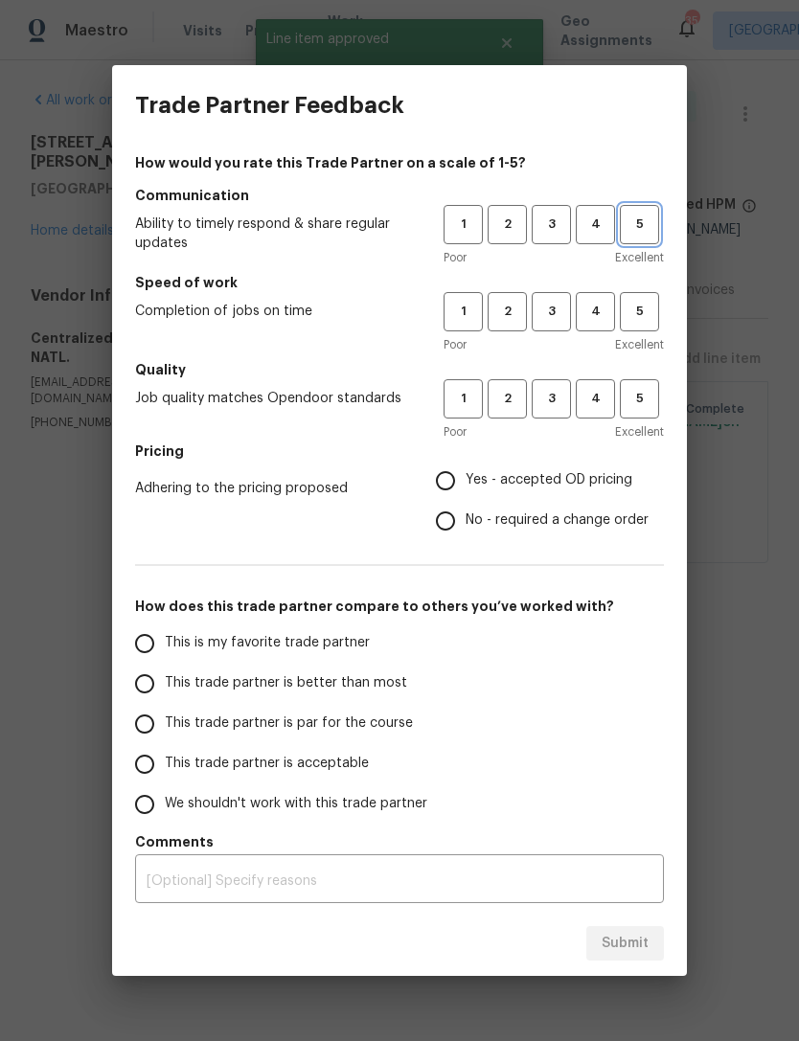
click at [649, 222] on span "5" at bounding box center [639, 225] width 35 height 22
click at [644, 321] on span "5" at bounding box center [639, 312] width 35 height 22
click at [647, 386] on button "5" at bounding box center [639, 398] width 39 height 39
click at [578, 471] on span "Yes - accepted OD pricing" at bounding box center [548, 480] width 167 height 20
click at [465, 471] on input "Yes - accepted OD pricing" at bounding box center [445, 481] width 40 height 40
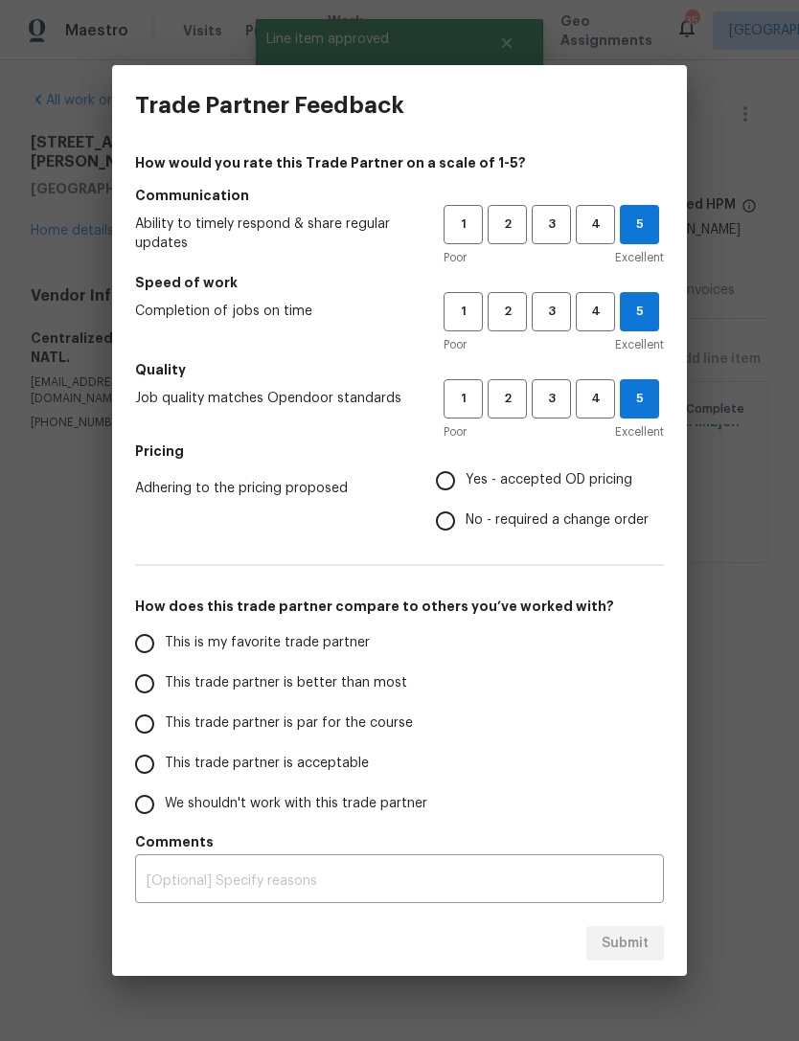
radio input "true"
click at [357, 636] on span "This is my favorite trade partner" at bounding box center [267, 643] width 205 height 20
click at [165, 636] on input "This is my favorite trade partner" at bounding box center [145, 644] width 40 height 40
click at [648, 936] on button "Submit" at bounding box center [625, 943] width 78 height 35
radio input "true"
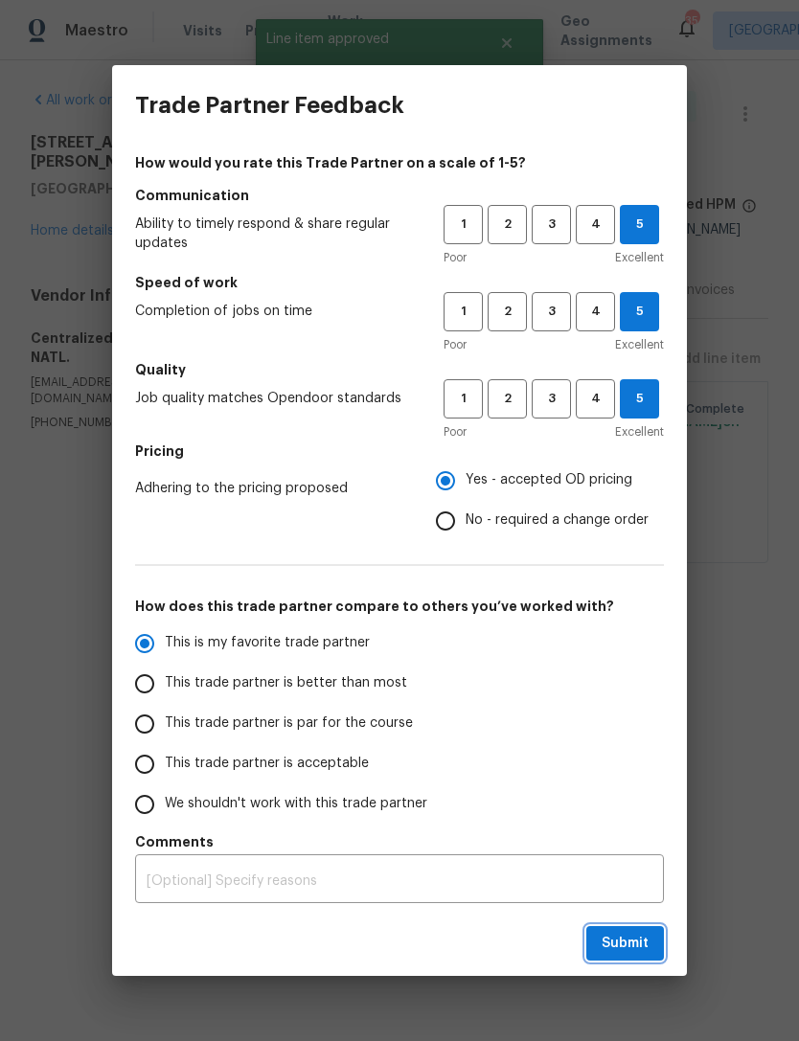
radio input "false"
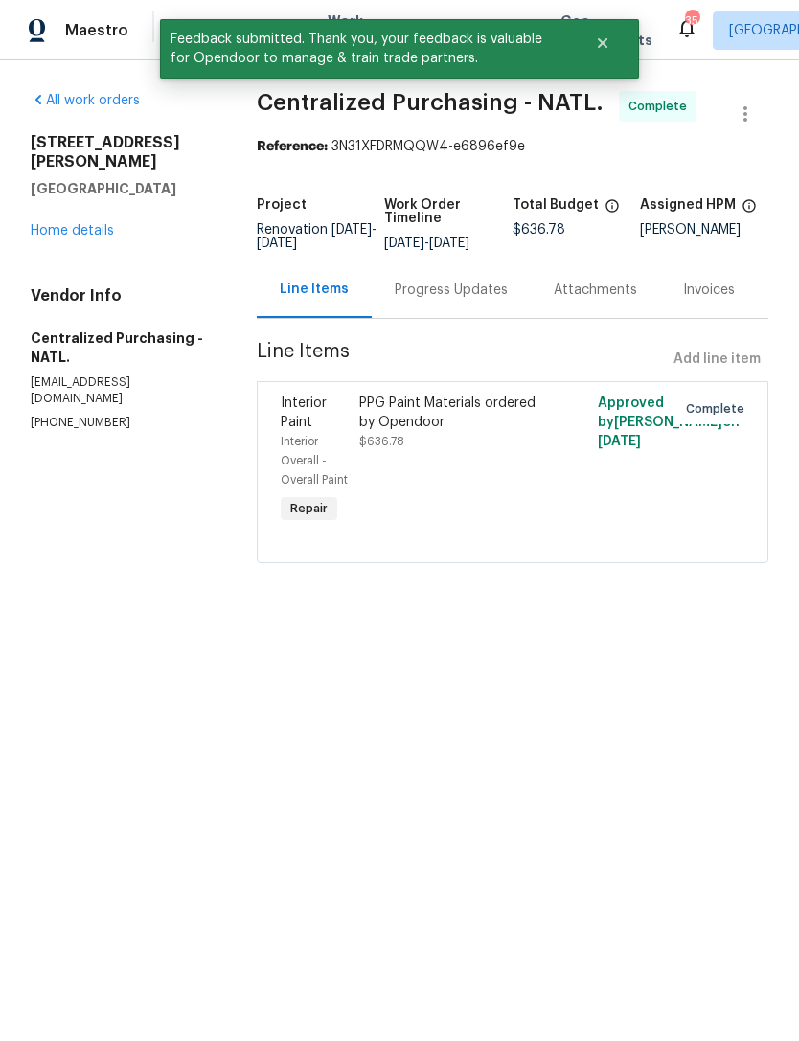
click at [72, 224] on link "Home details" at bounding box center [72, 230] width 83 height 13
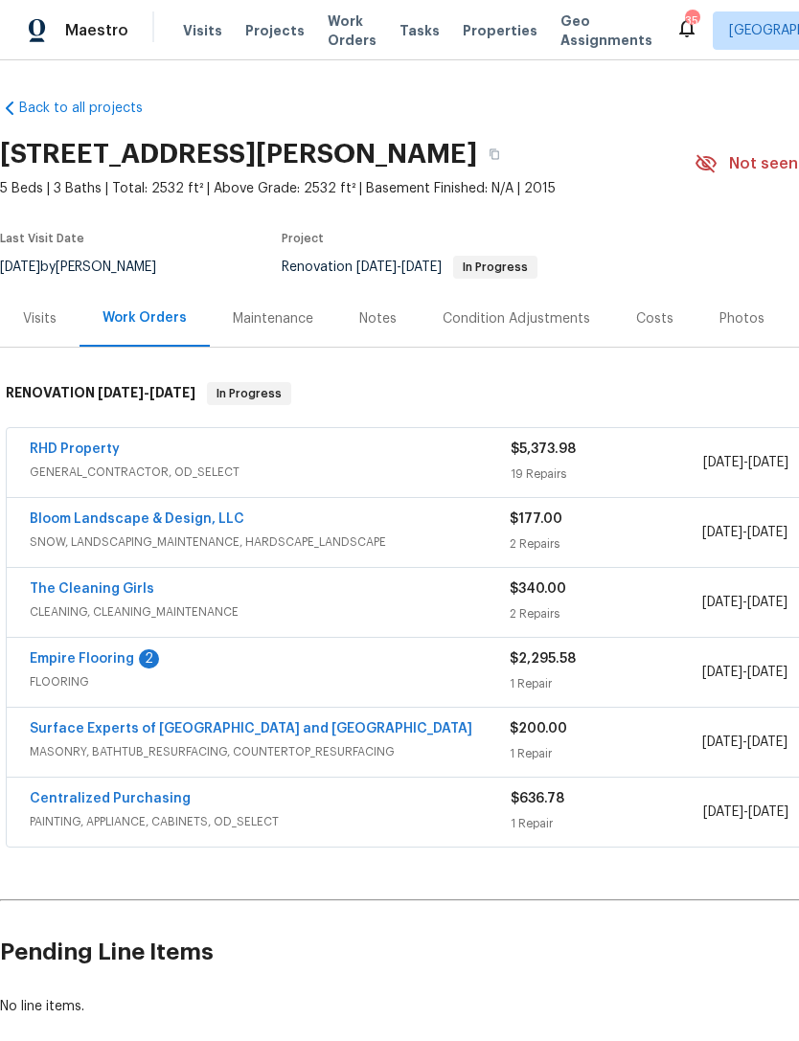
click at [70, 591] on link "The Cleaning Girls" at bounding box center [92, 588] width 125 height 13
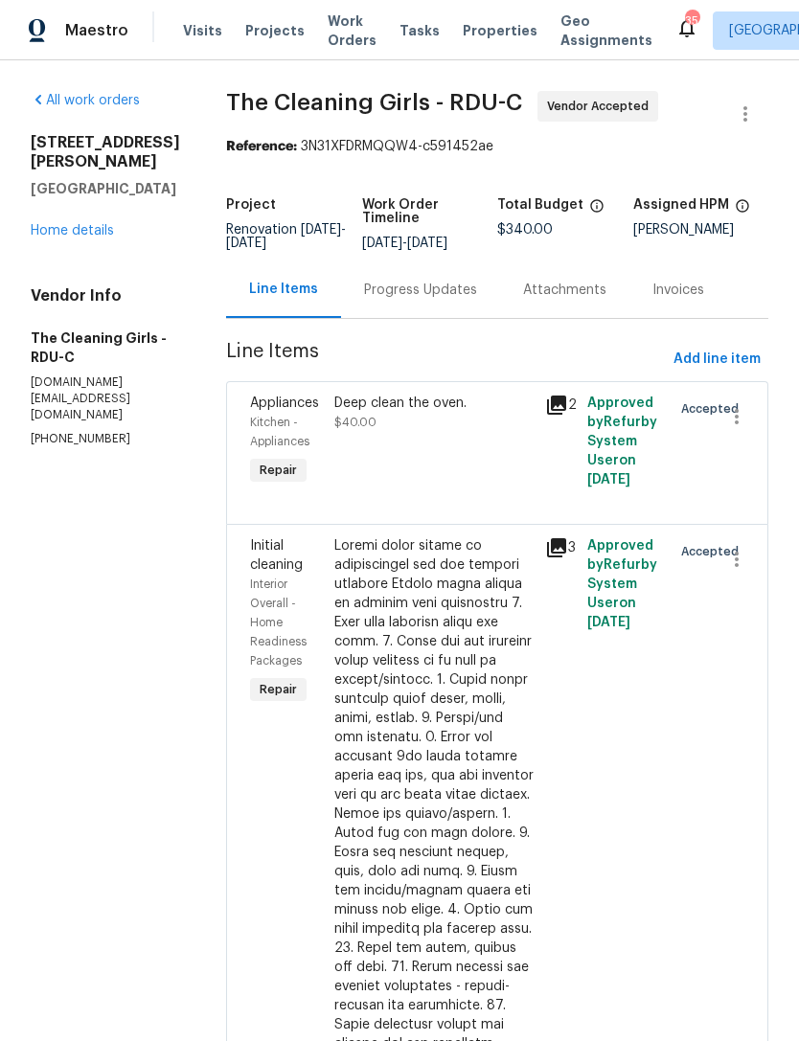
click at [470, 300] on div "Progress Updates" at bounding box center [420, 290] width 113 height 19
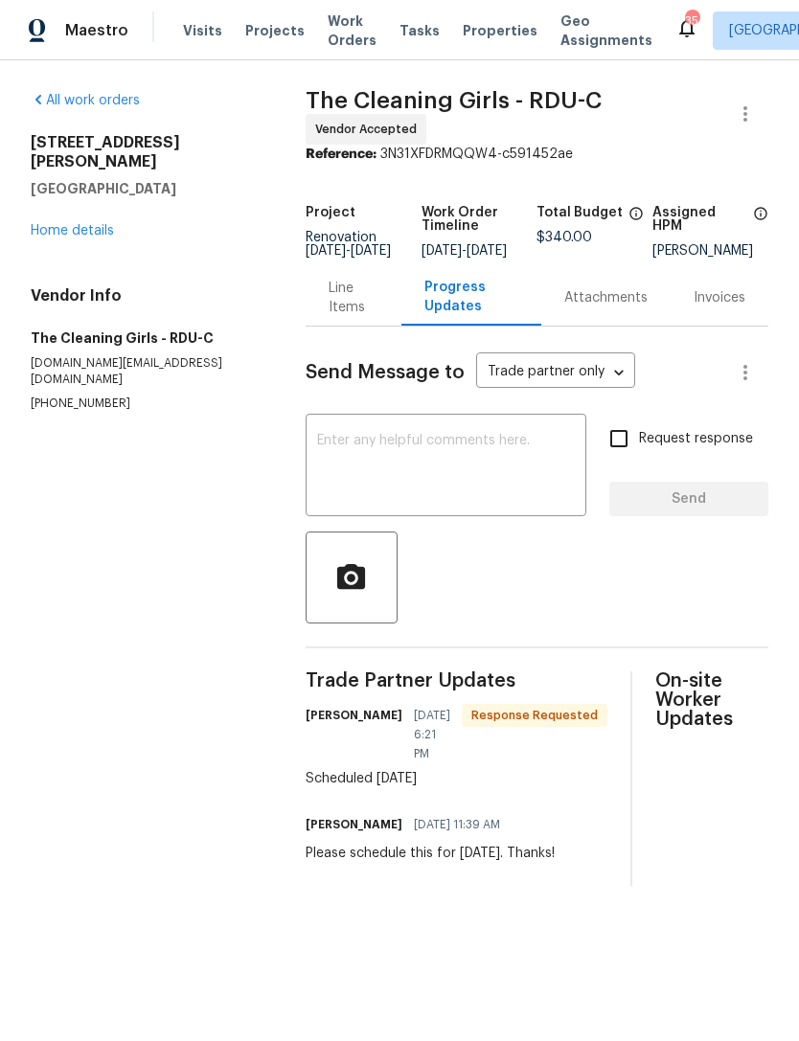
click at [476, 484] on textarea at bounding box center [446, 467] width 258 height 67
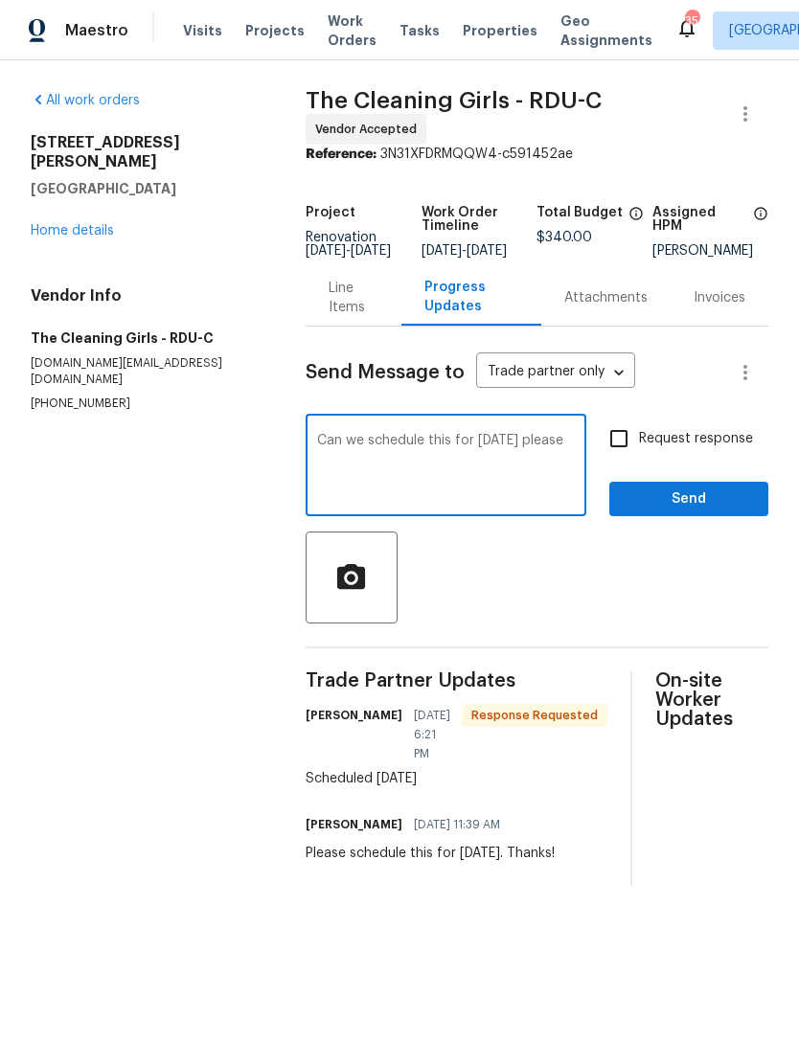
type textarea "Can we schedule this for [DATE] please"
click at [615, 459] on input "Request response" at bounding box center [619, 439] width 40 height 40
checkbox input "true"
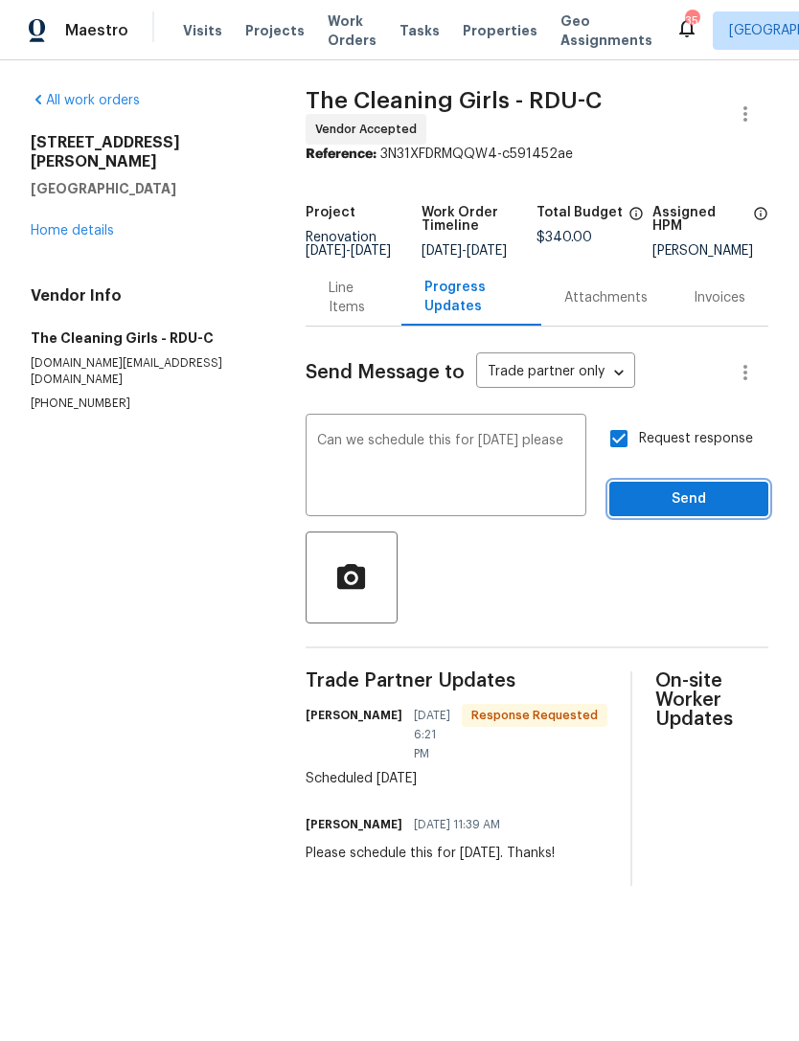
click at [683, 499] on button "Send" at bounding box center [688, 499] width 159 height 35
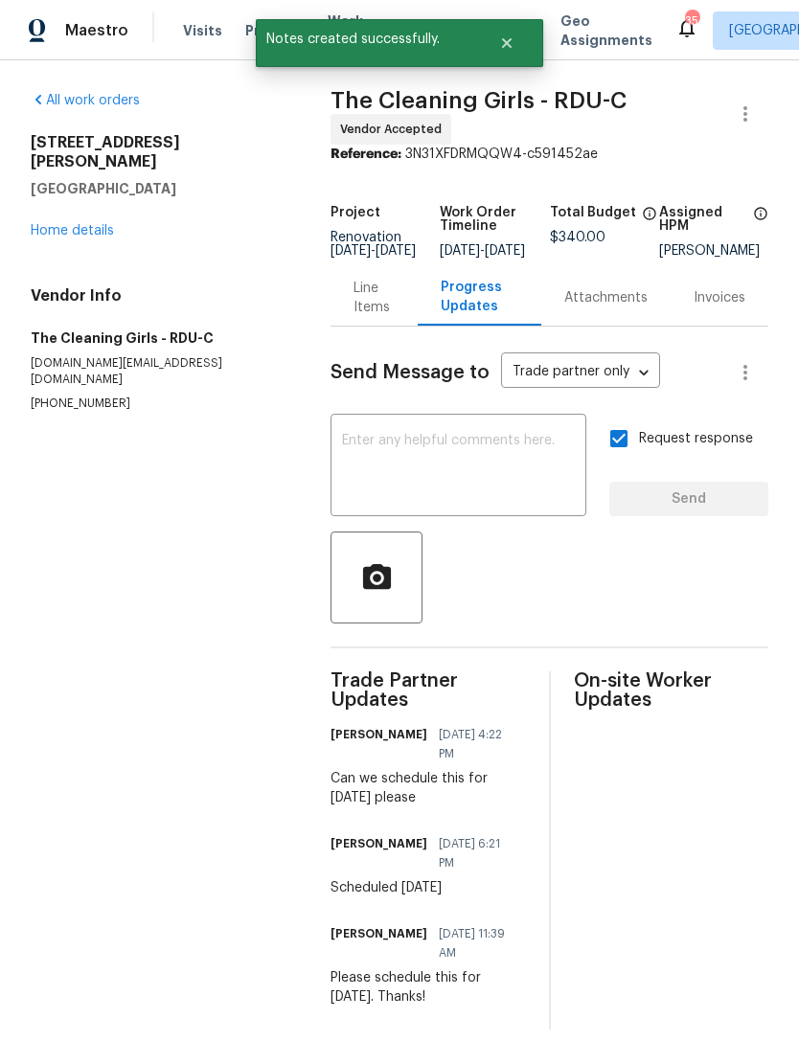
click at [79, 224] on link "Home details" at bounding box center [72, 230] width 83 height 13
